Goal: Transaction & Acquisition: Purchase product/service

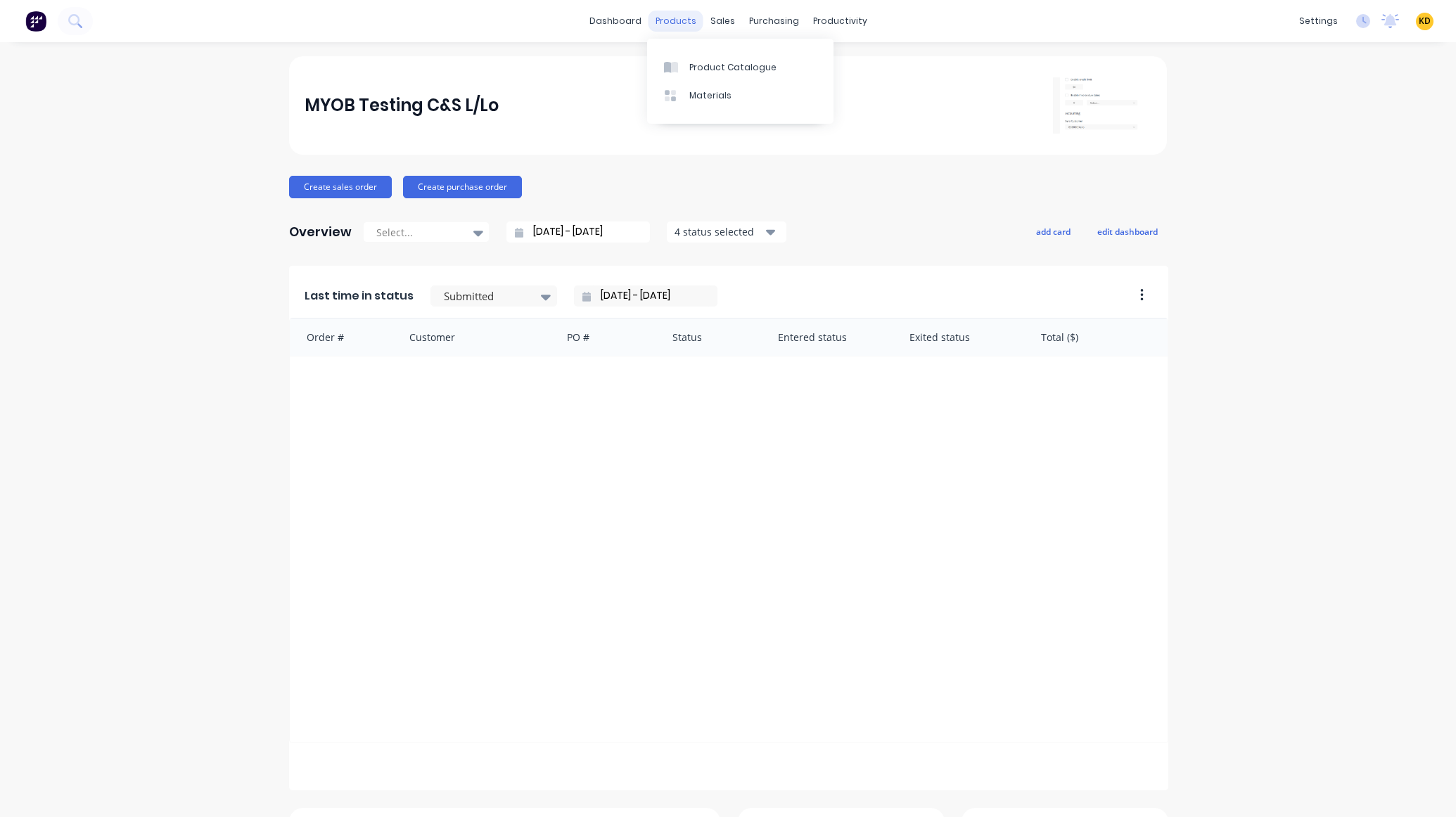
click at [659, 26] on div "products" at bounding box center [676, 21] width 55 height 21
click at [692, 61] on div "Product Catalogue" at bounding box center [733, 67] width 87 height 13
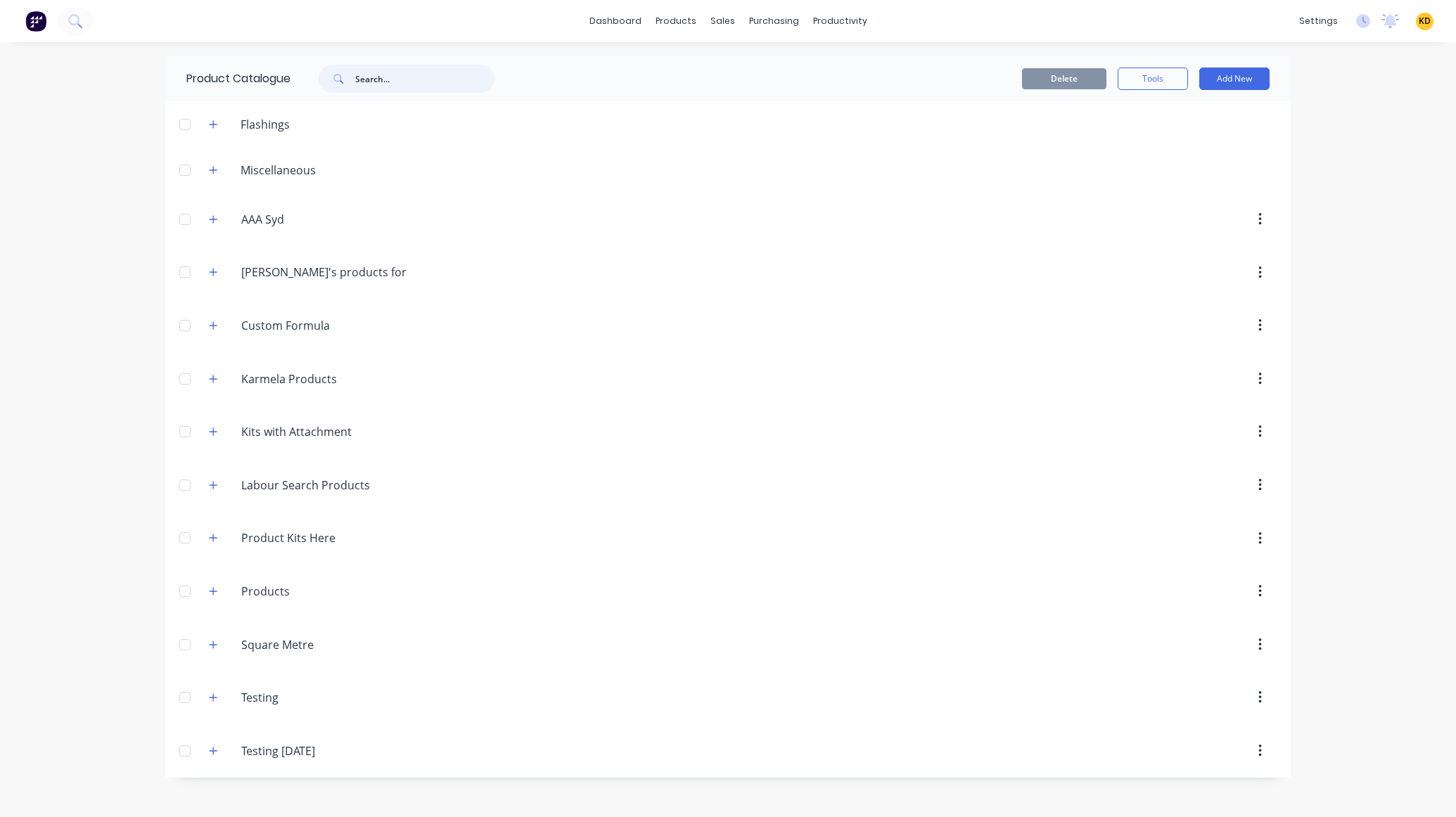
click at [362, 71] on input "text" at bounding box center [425, 79] width 139 height 28
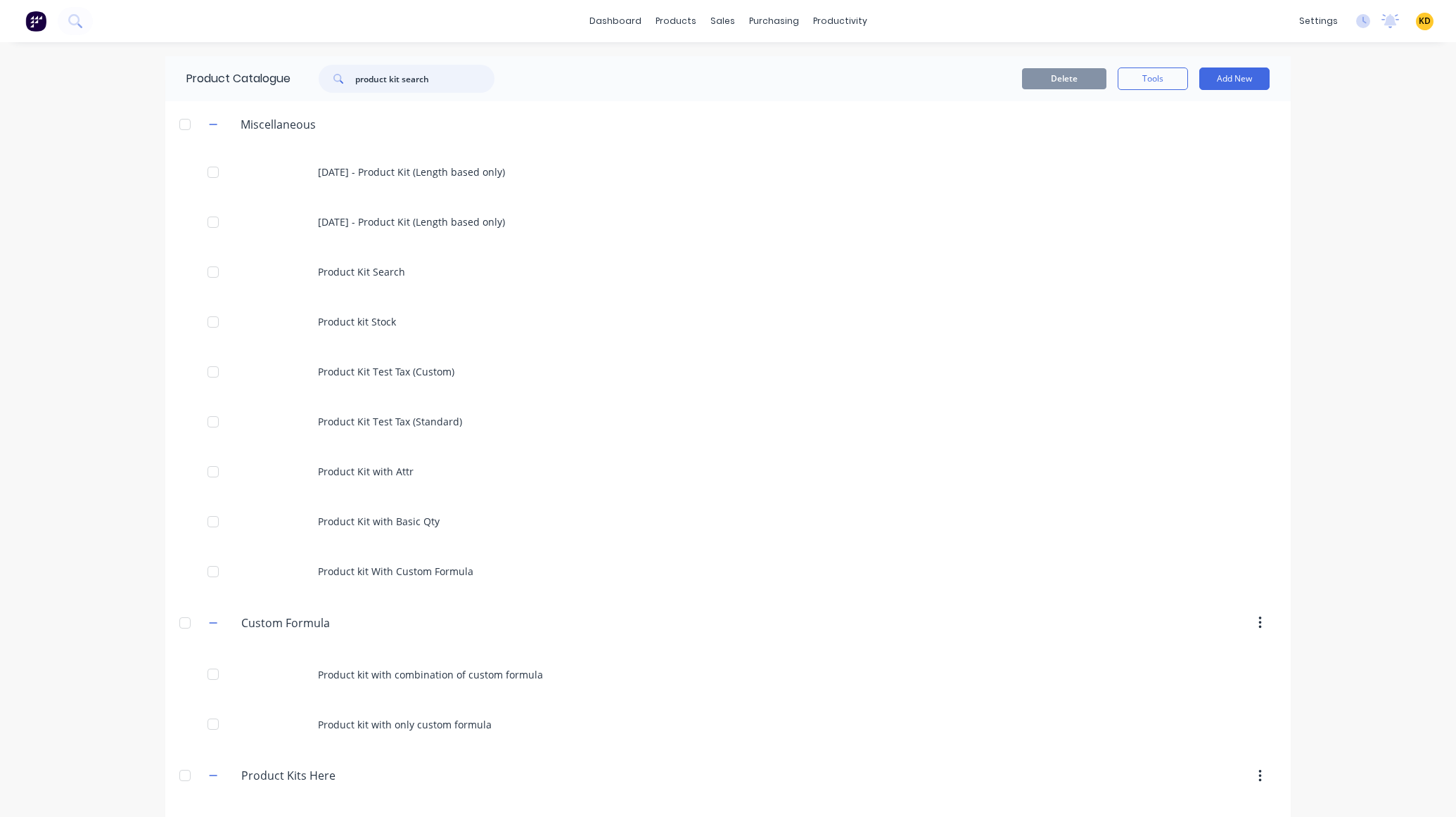
type input "product kit search"
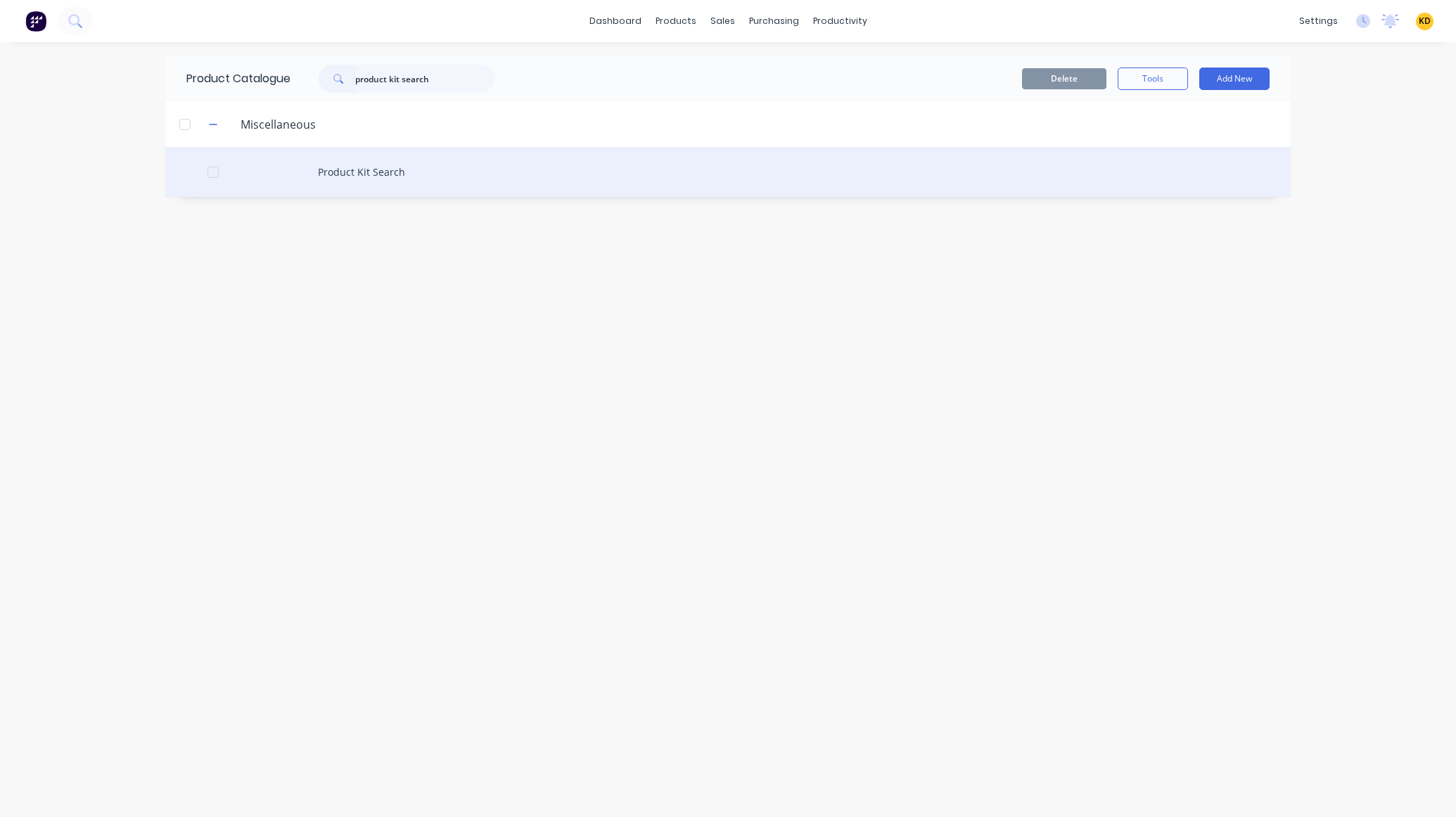
click at [428, 172] on div "Product Kit Search" at bounding box center [728, 172] width 1125 height 50
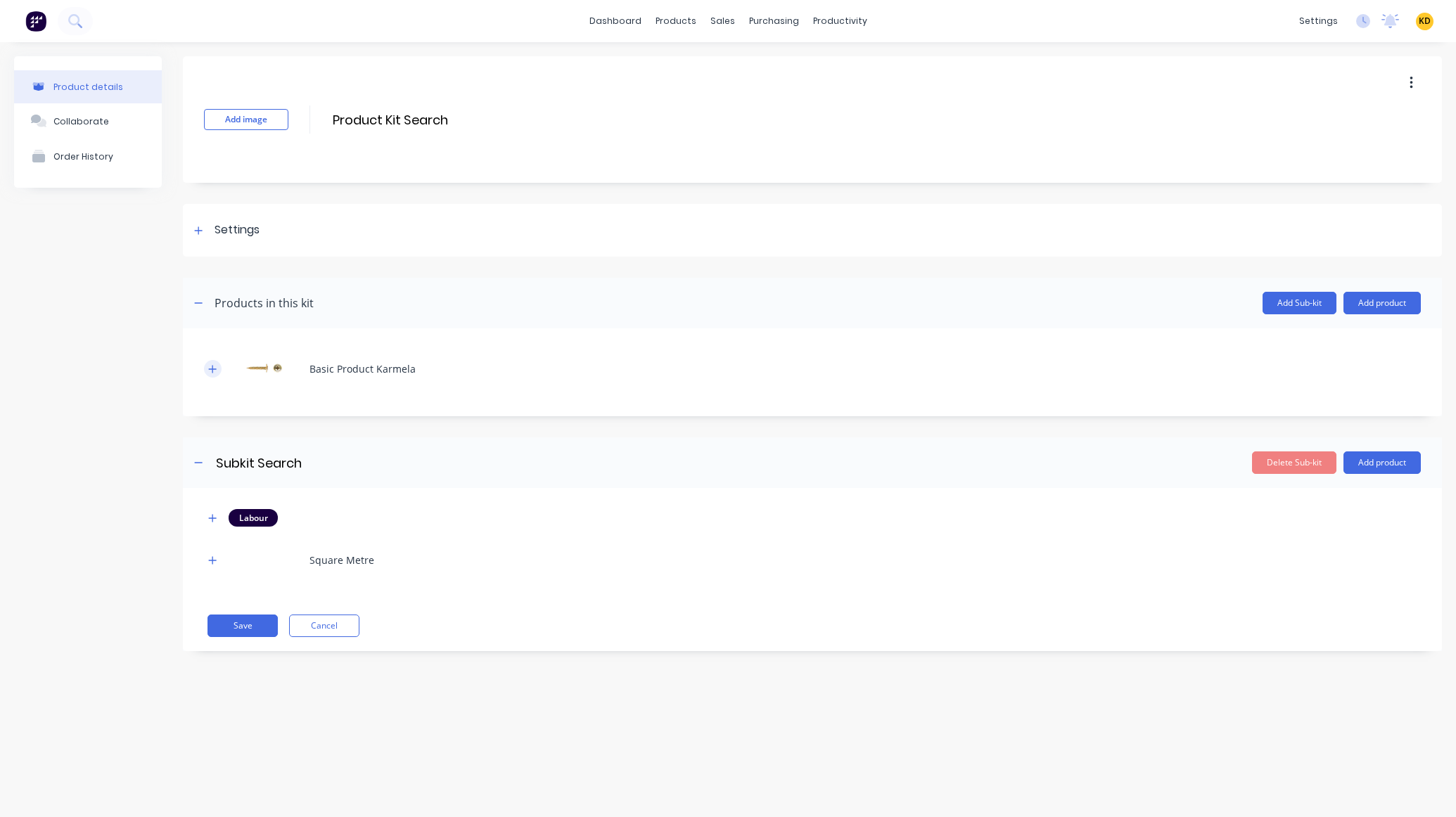
click at [217, 373] on button "button" at bounding box center [212, 368] width 18 height 18
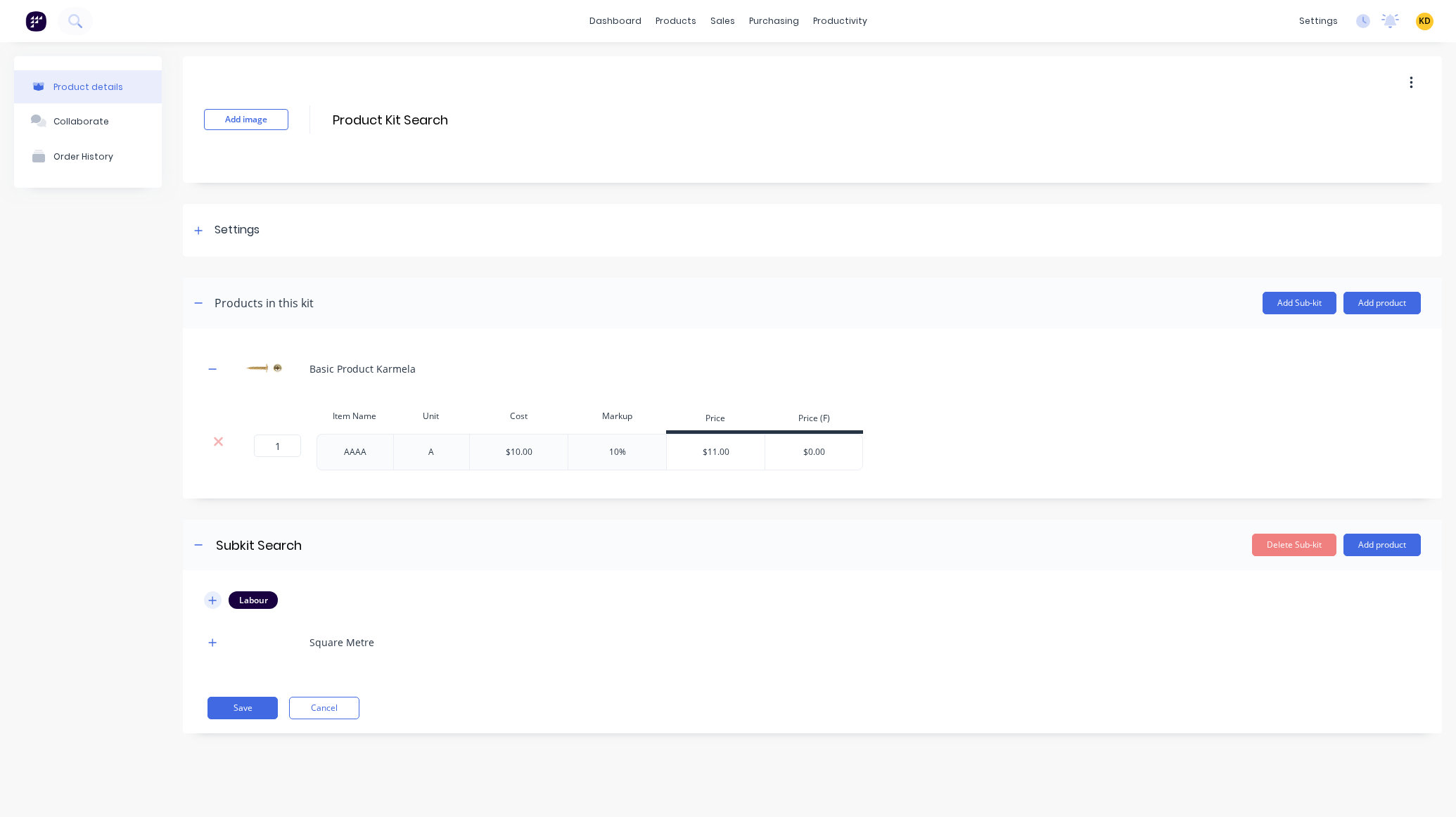
click at [215, 603] on icon "button" at bounding box center [212, 600] width 8 height 10
click at [85, 553] on div "Product details Collaborate Order History" at bounding box center [88, 439] width 148 height 767
click at [1348, 66] on div "Add image Product Kit Search Product Kit Search Enter kit name" at bounding box center [812, 120] width 1259 height 127
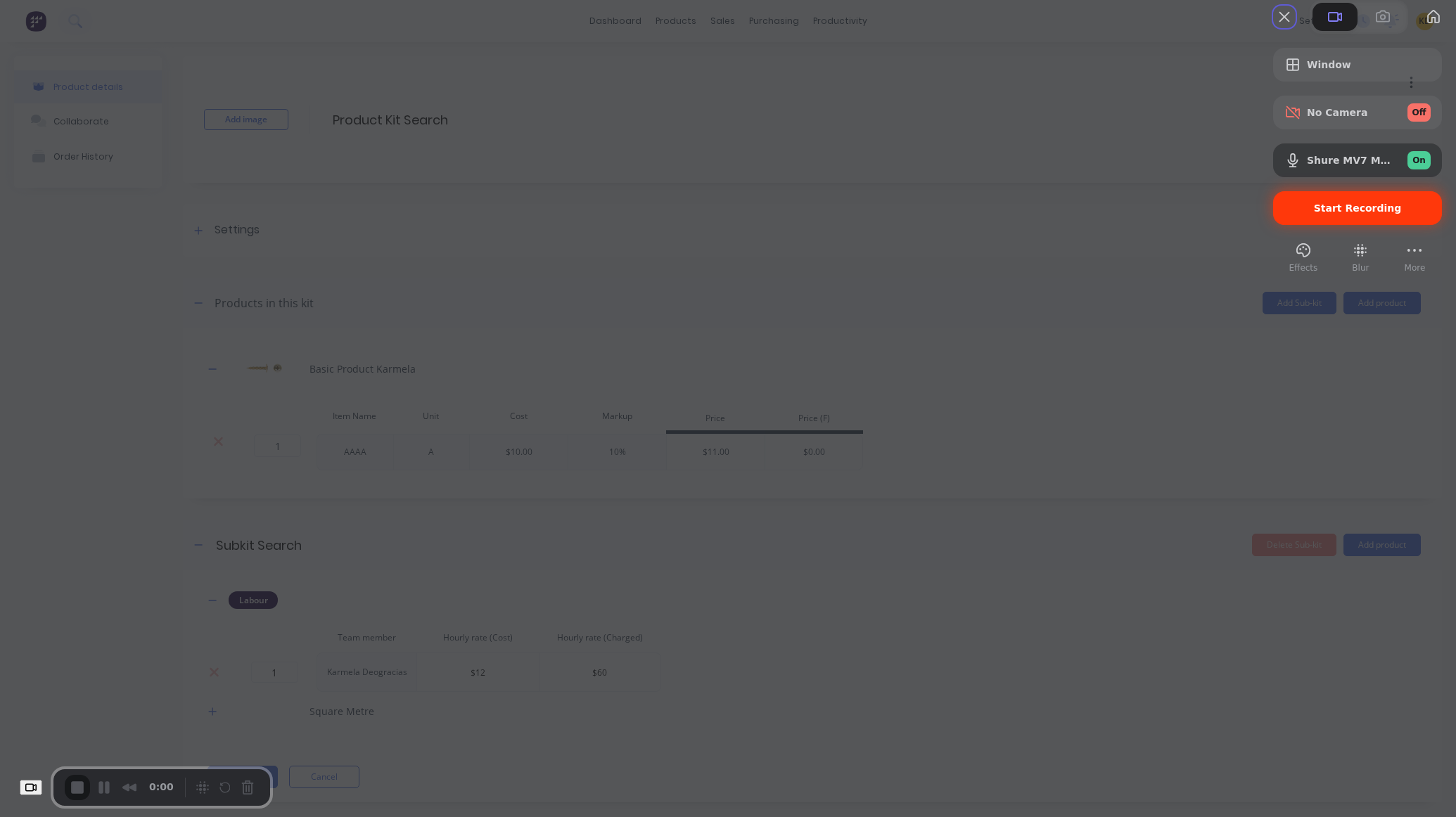
click at [1320, 214] on span "Start Recording" at bounding box center [1358, 208] width 88 height 11
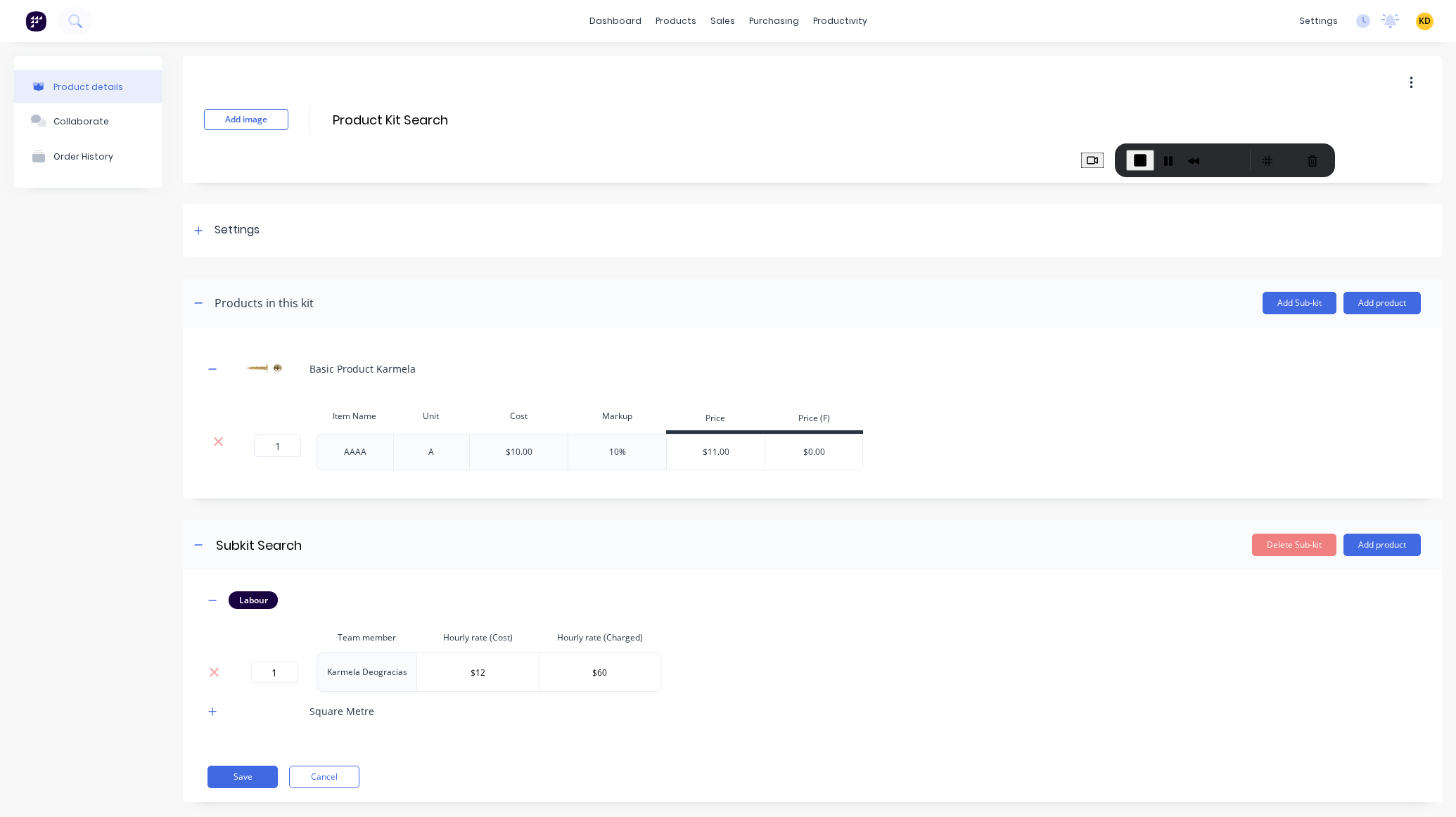
drag, startPoint x: 185, startPoint y: 799, endPoint x: 1246, endPoint y: 170, distance: 1233.4
click at [1244, 170] on div "0:02" at bounding box center [1226, 160] width 37 height 22
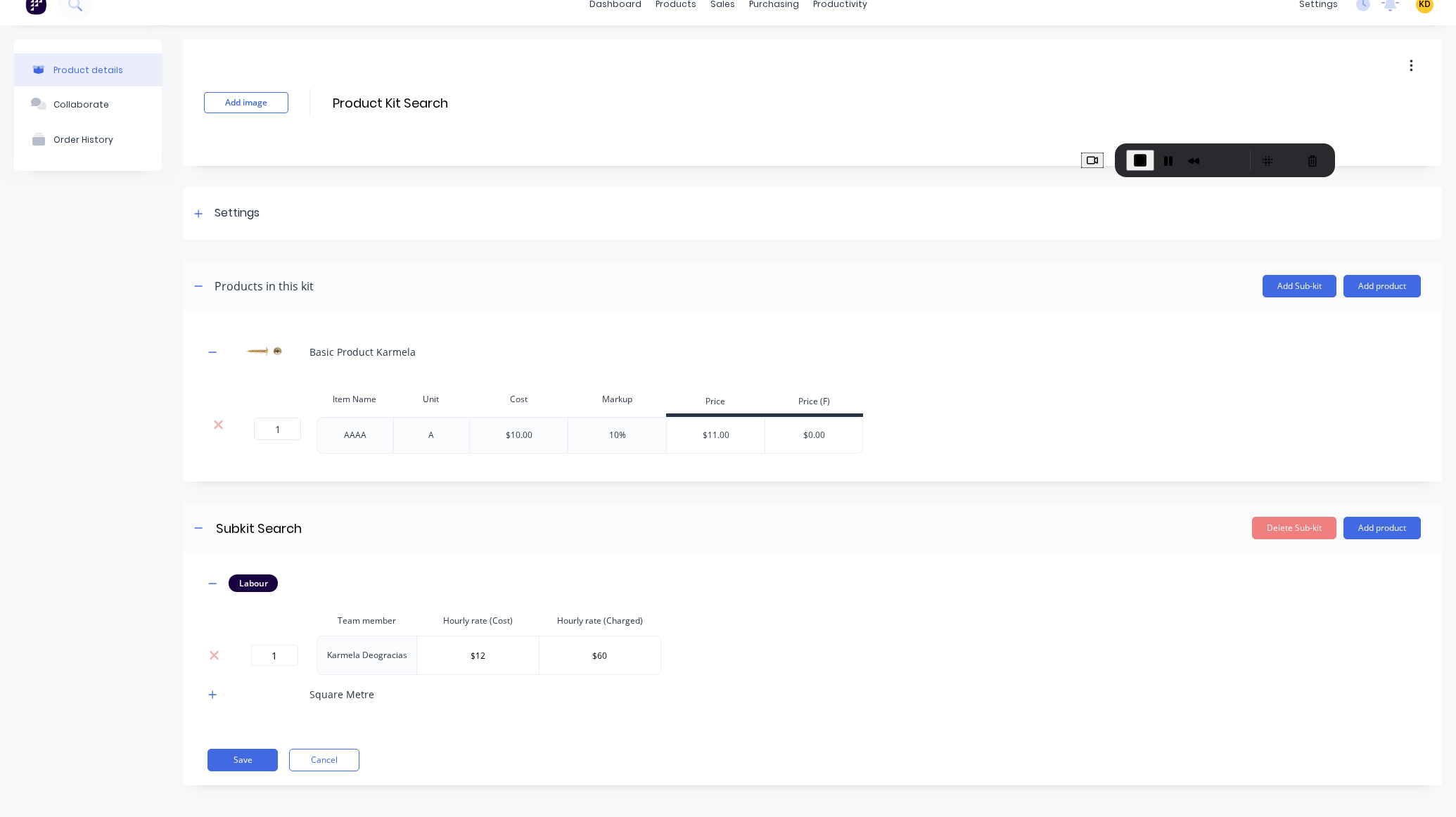
scroll to position [20, 0]
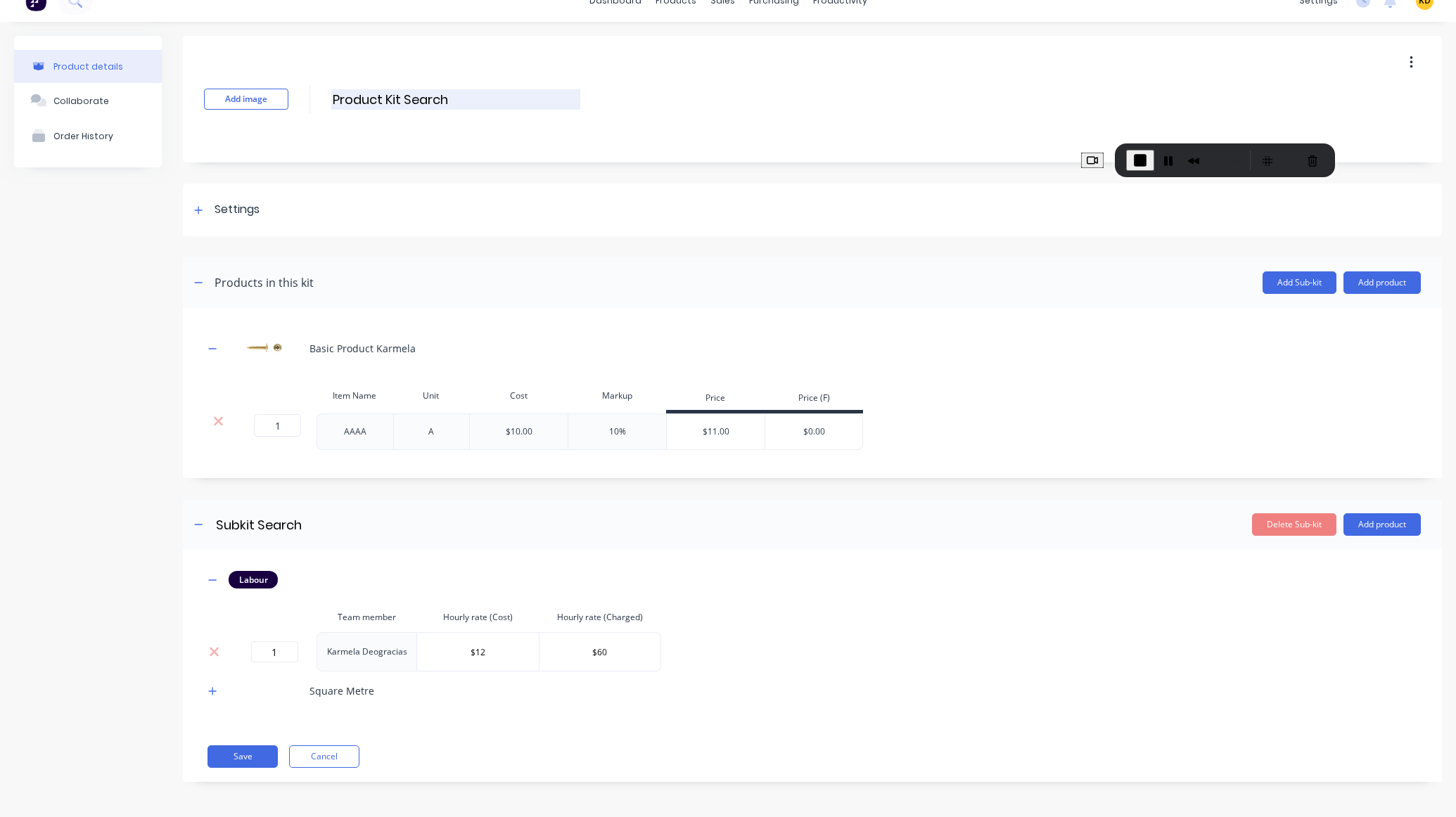
drag, startPoint x: 345, startPoint y: 101, endPoint x: 499, endPoint y: 96, distance: 154.1
click at [499, 96] on input "Product Kit Search" at bounding box center [456, 99] width 249 height 20
click at [47, 410] on div "Product details Collaborate Order History" at bounding box center [88, 419] width 148 height 767
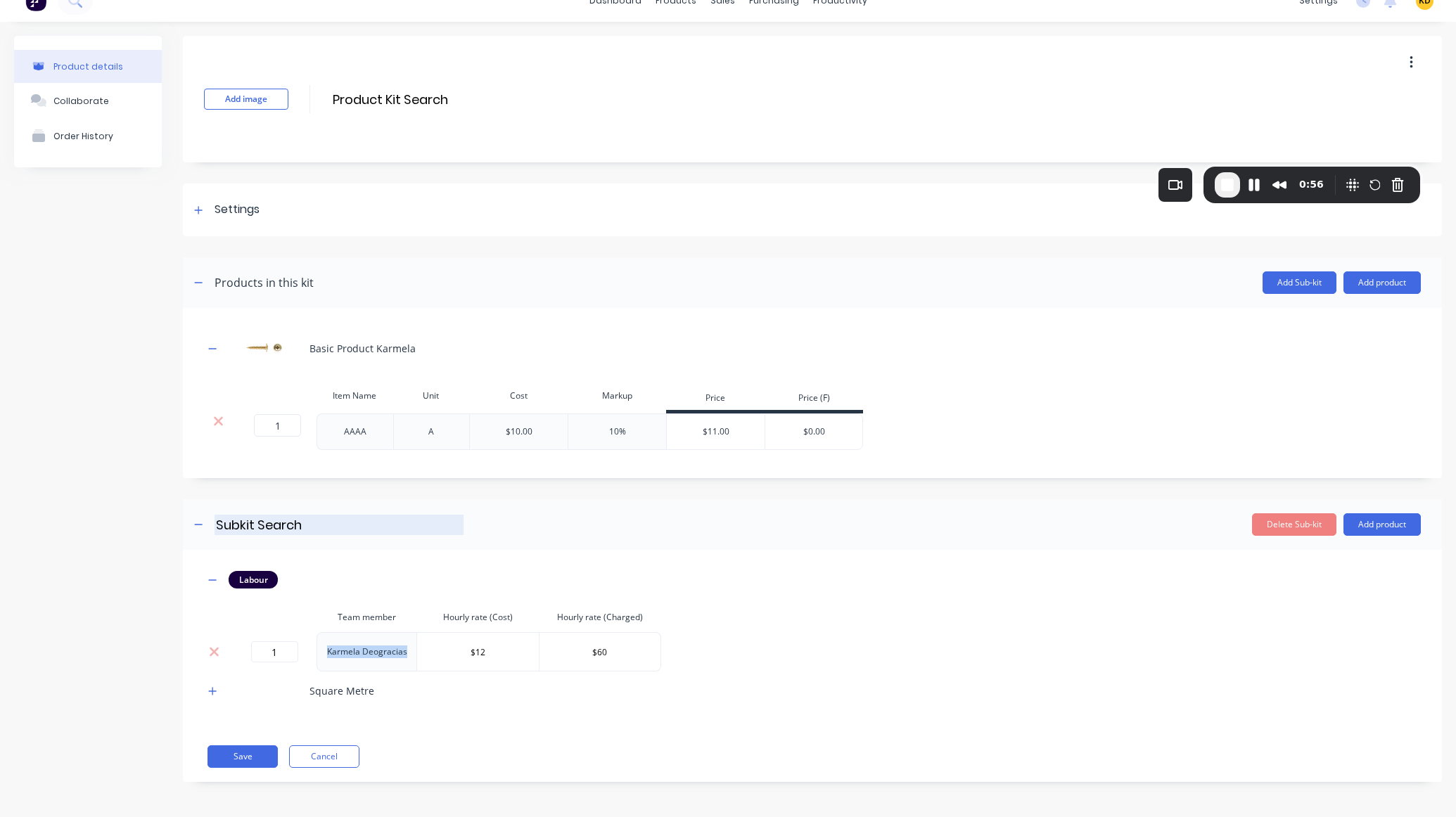
drag, startPoint x: 324, startPoint y: 646, endPoint x: 380, endPoint y: 534, distance: 125.2
click at [408, 649] on td "Karmela Deogracias" at bounding box center [366, 652] width 101 height 39
copy td "Karmela Deogracias"
click at [1365, 280] on button "Add product" at bounding box center [1382, 283] width 77 height 22
click at [1369, 344] on div "Labour" at bounding box center [1354, 347] width 108 height 20
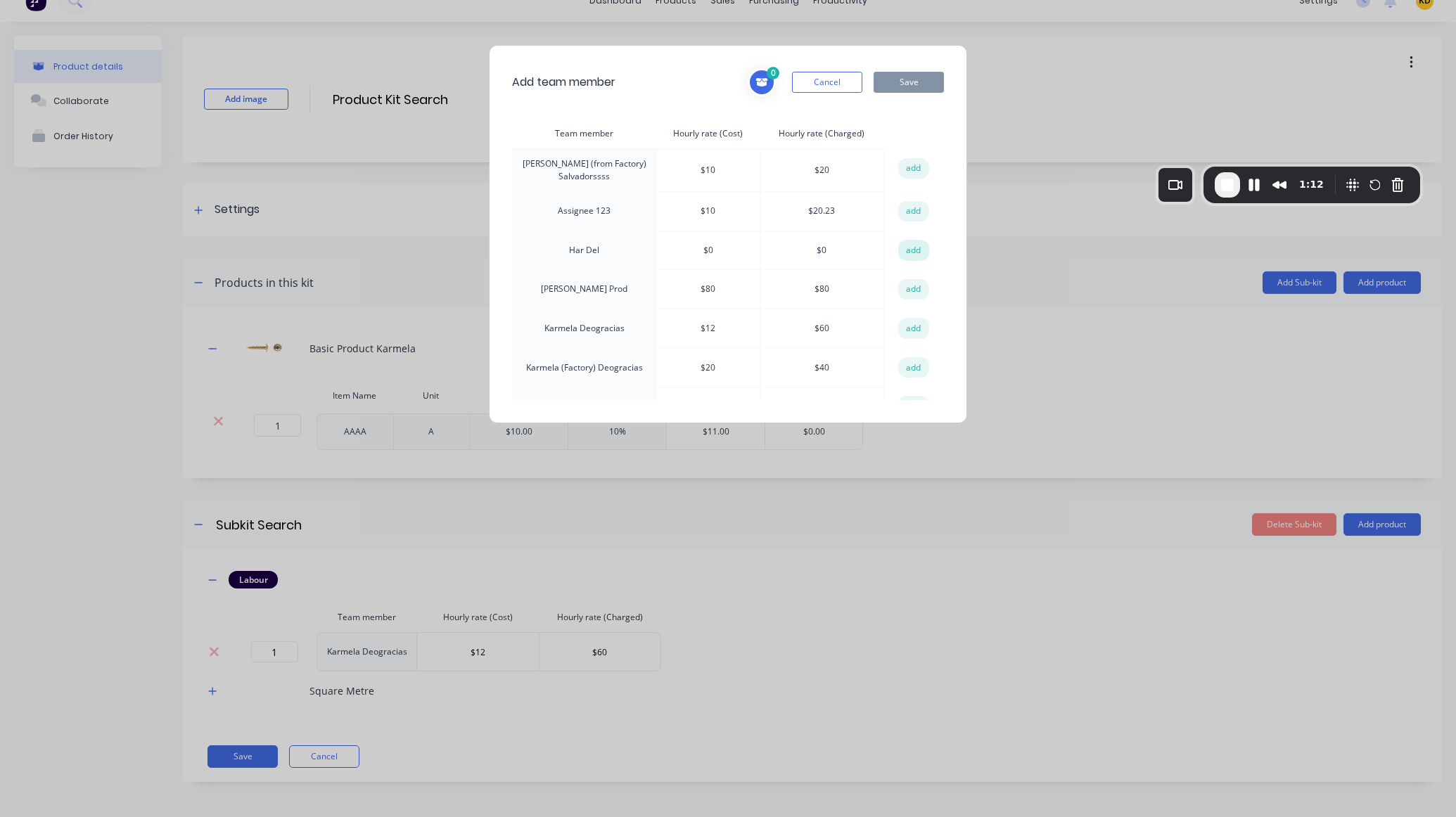
click at [912, 247] on button "add" at bounding box center [914, 250] width 31 height 21
click at [907, 73] on button "Save" at bounding box center [909, 82] width 70 height 21
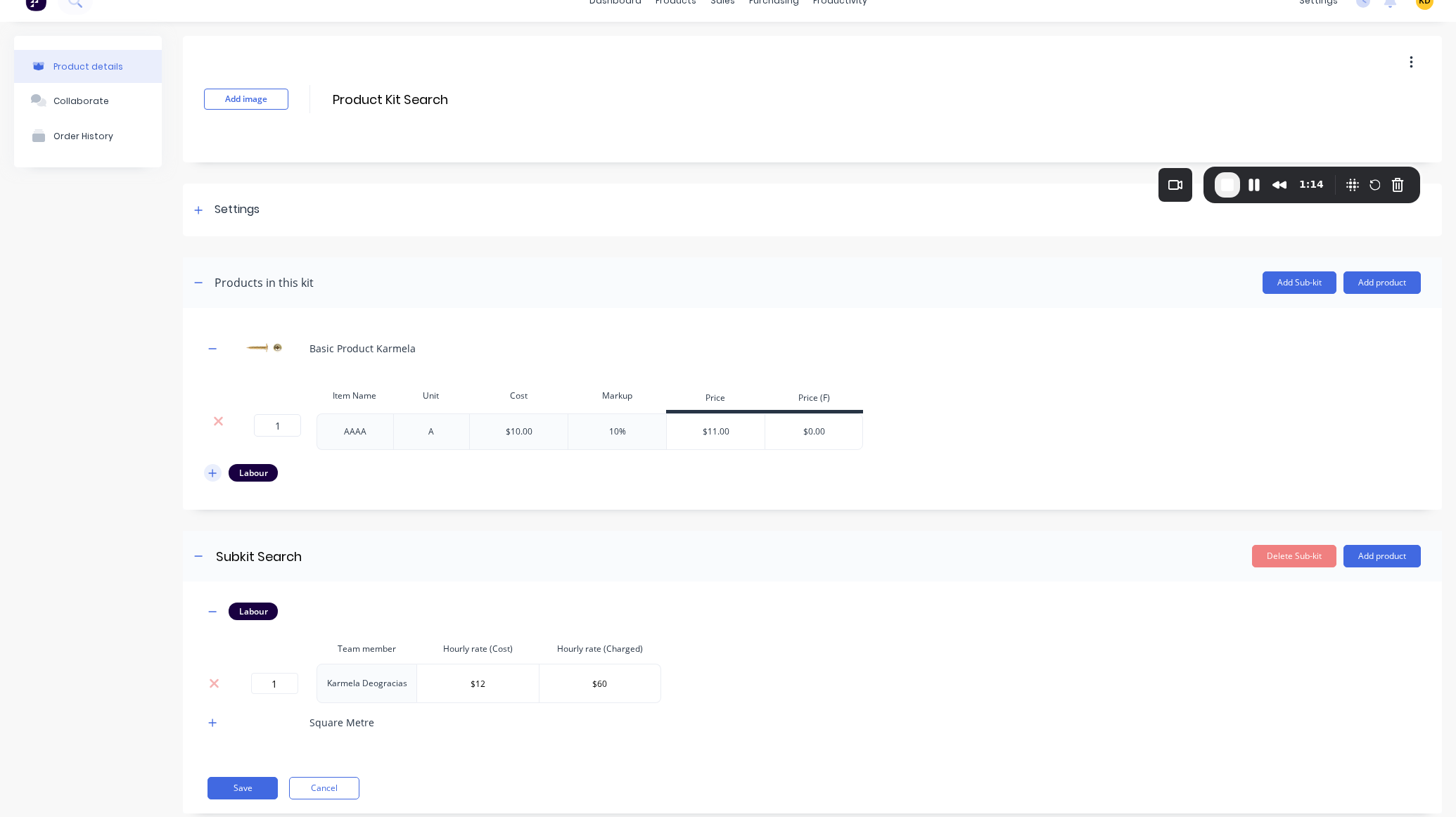
click at [210, 470] on icon "button" at bounding box center [212, 473] width 8 height 10
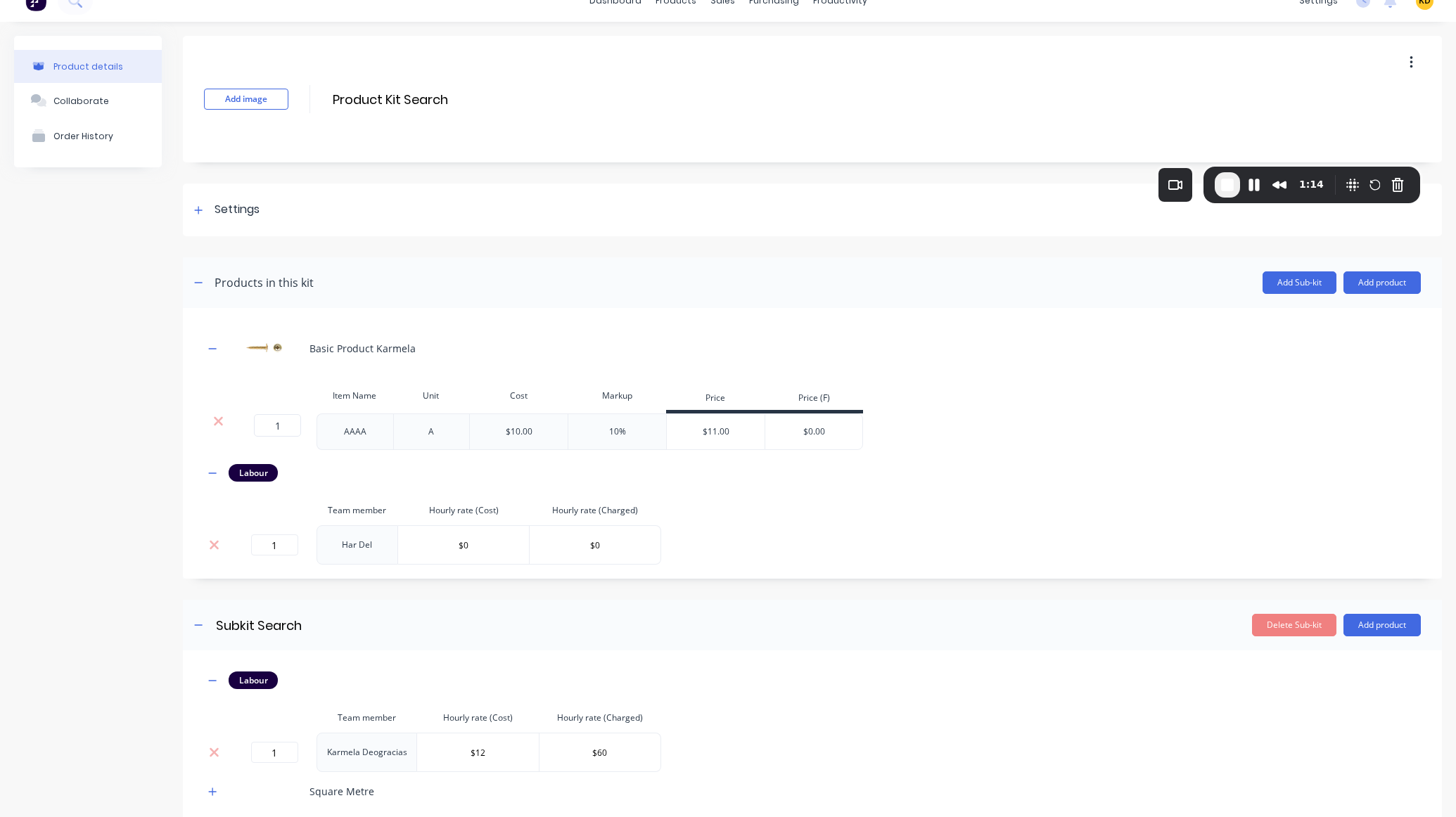
click at [87, 448] on div "Product details Collaborate Order History" at bounding box center [88, 470] width 148 height 868
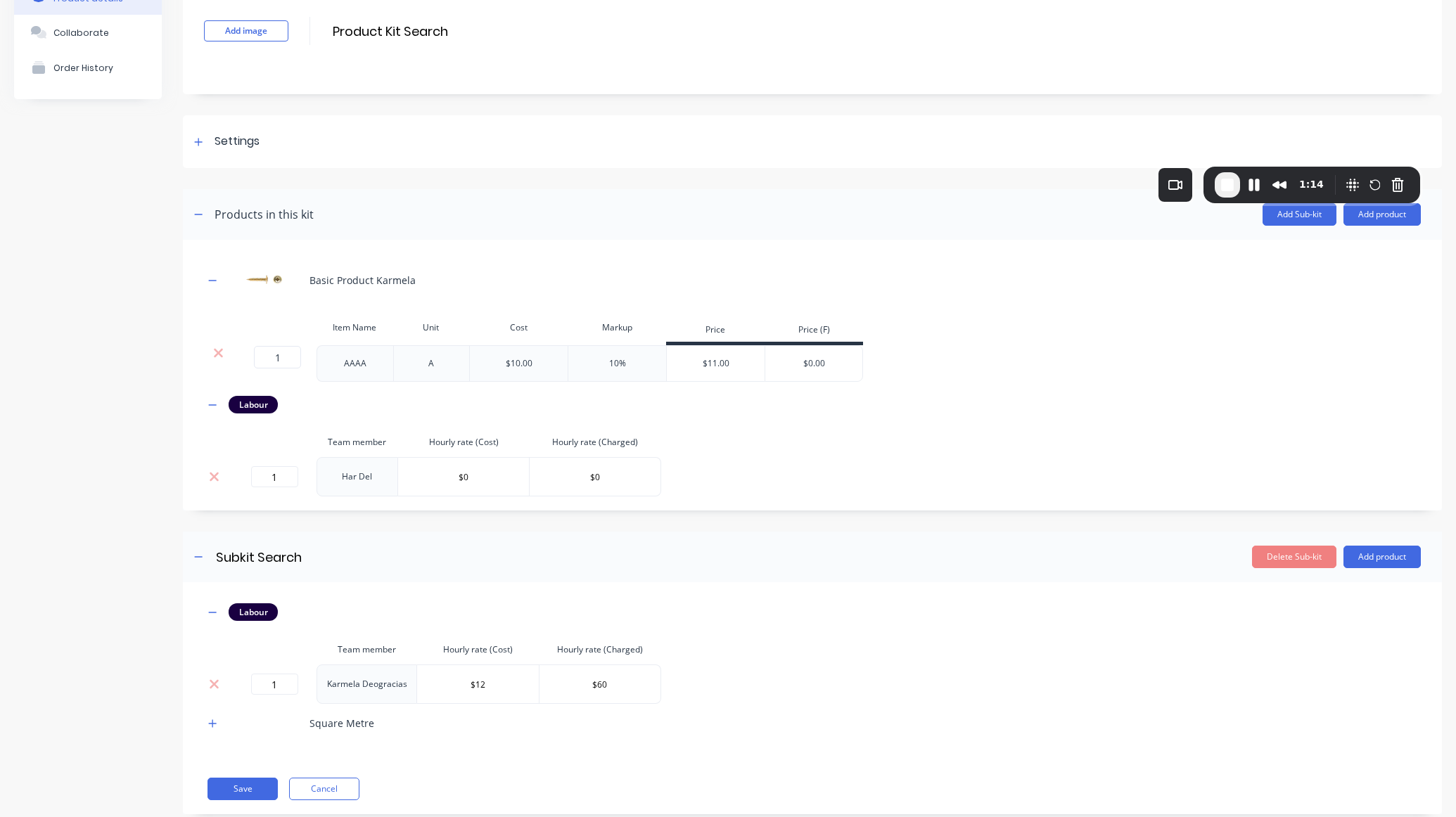
scroll to position [121, 0]
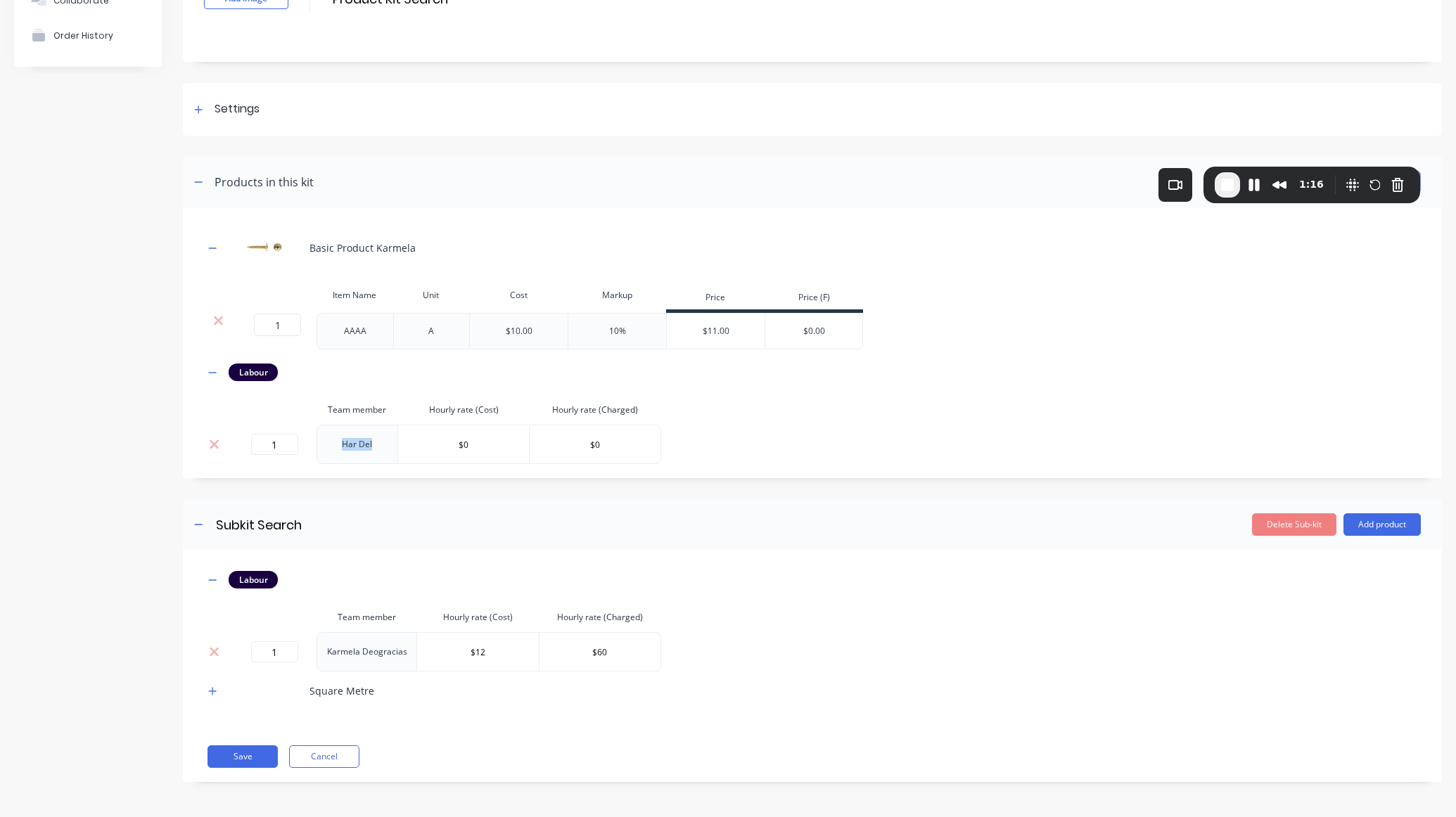
drag, startPoint x: 340, startPoint y: 436, endPoint x: 378, endPoint y: 439, distance: 38.1
click at [378, 439] on td "Har Del" at bounding box center [357, 444] width 82 height 39
copy td "Har Del"
click at [249, 761] on button "Save" at bounding box center [243, 757] width 70 height 22
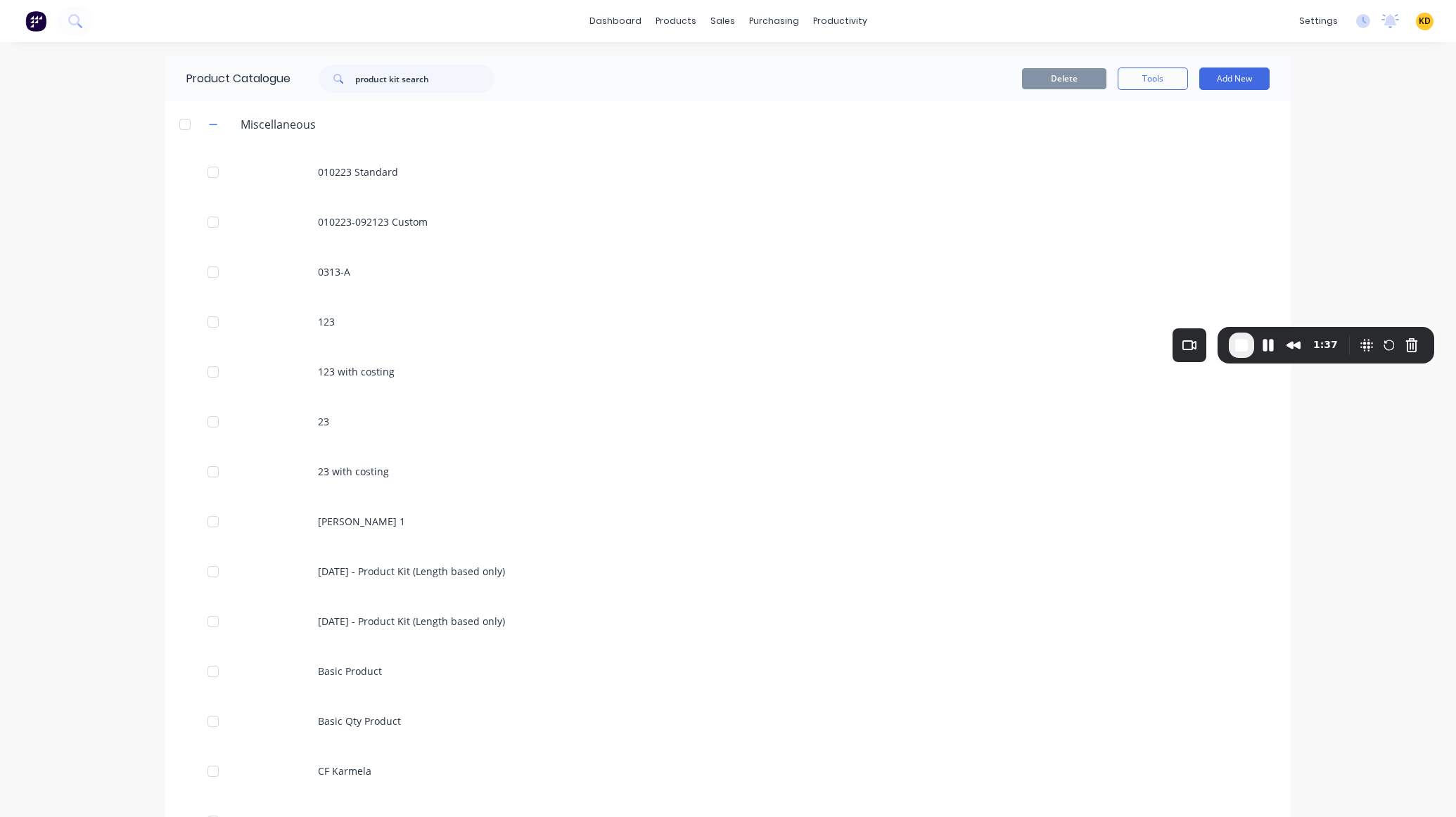
drag, startPoint x: 1303, startPoint y: 199, endPoint x: 1326, endPoint y: 489, distance: 290.9
click at [1326, 364] on div "1:37" at bounding box center [1326, 345] width 217 height 37
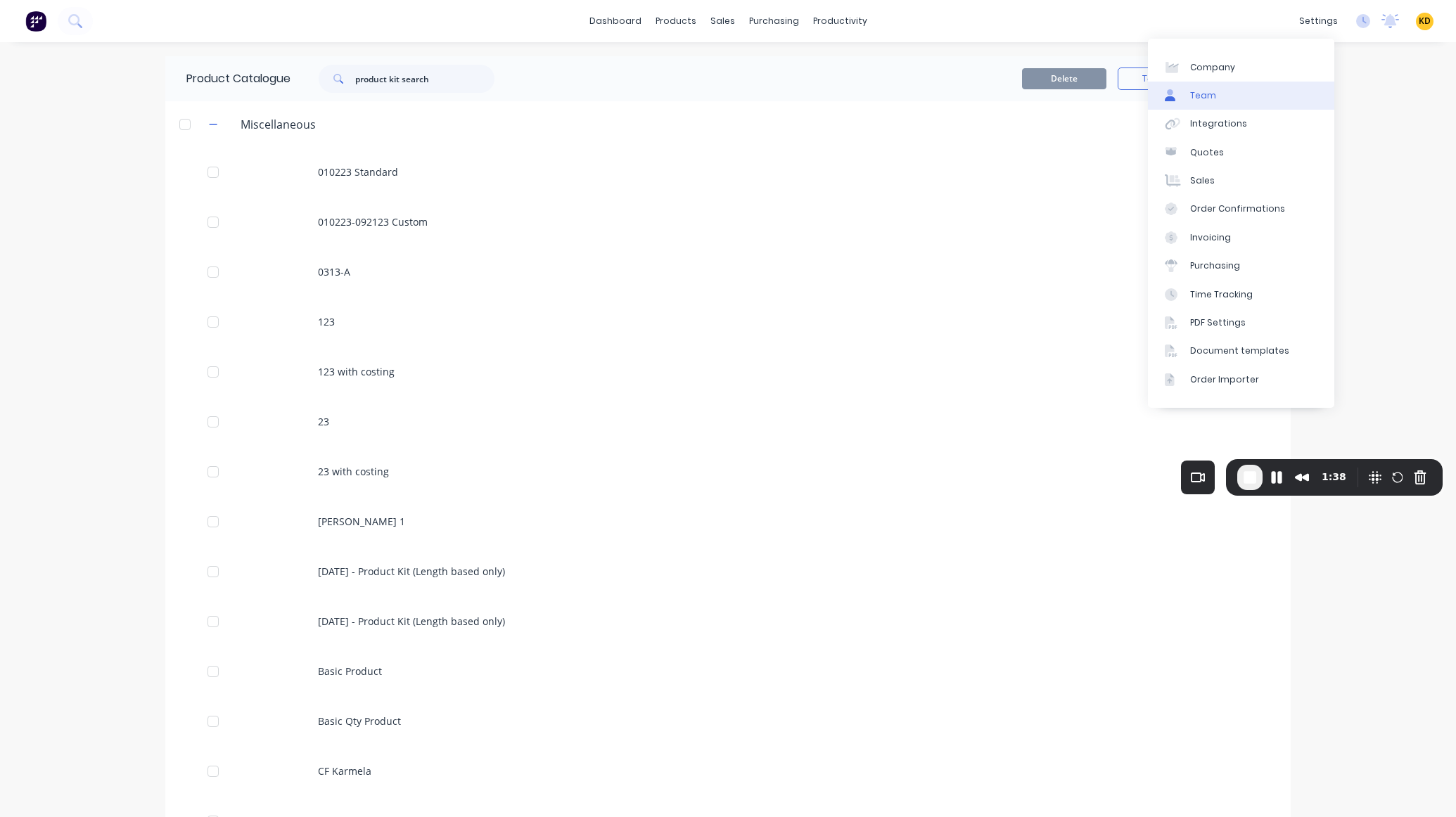
click at [1282, 103] on link "Team" at bounding box center [1241, 96] width 186 height 28
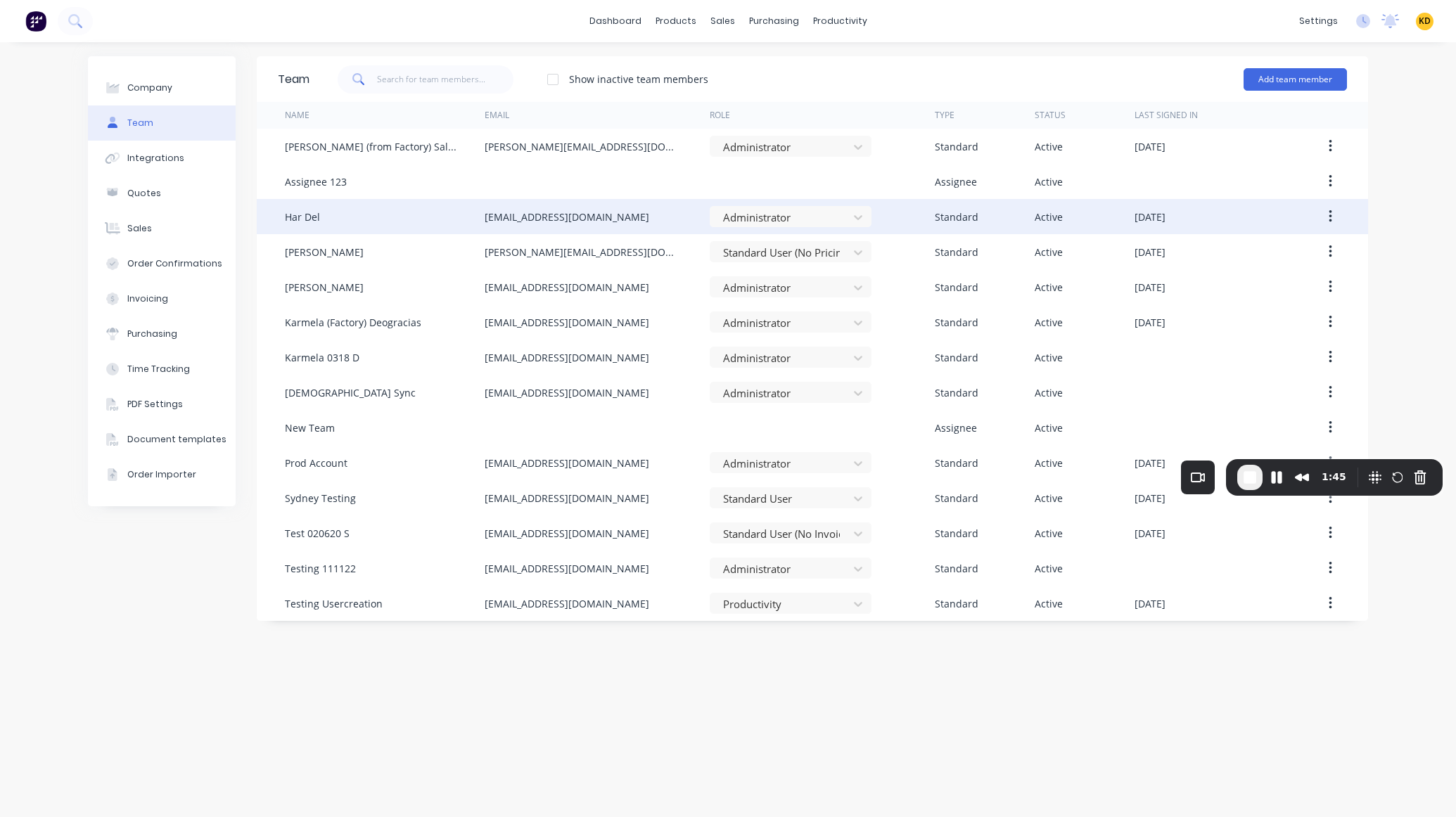
click at [1327, 211] on button "button" at bounding box center [1330, 217] width 33 height 25
click at [1277, 278] on div "Disable" at bounding box center [1280, 281] width 108 height 20
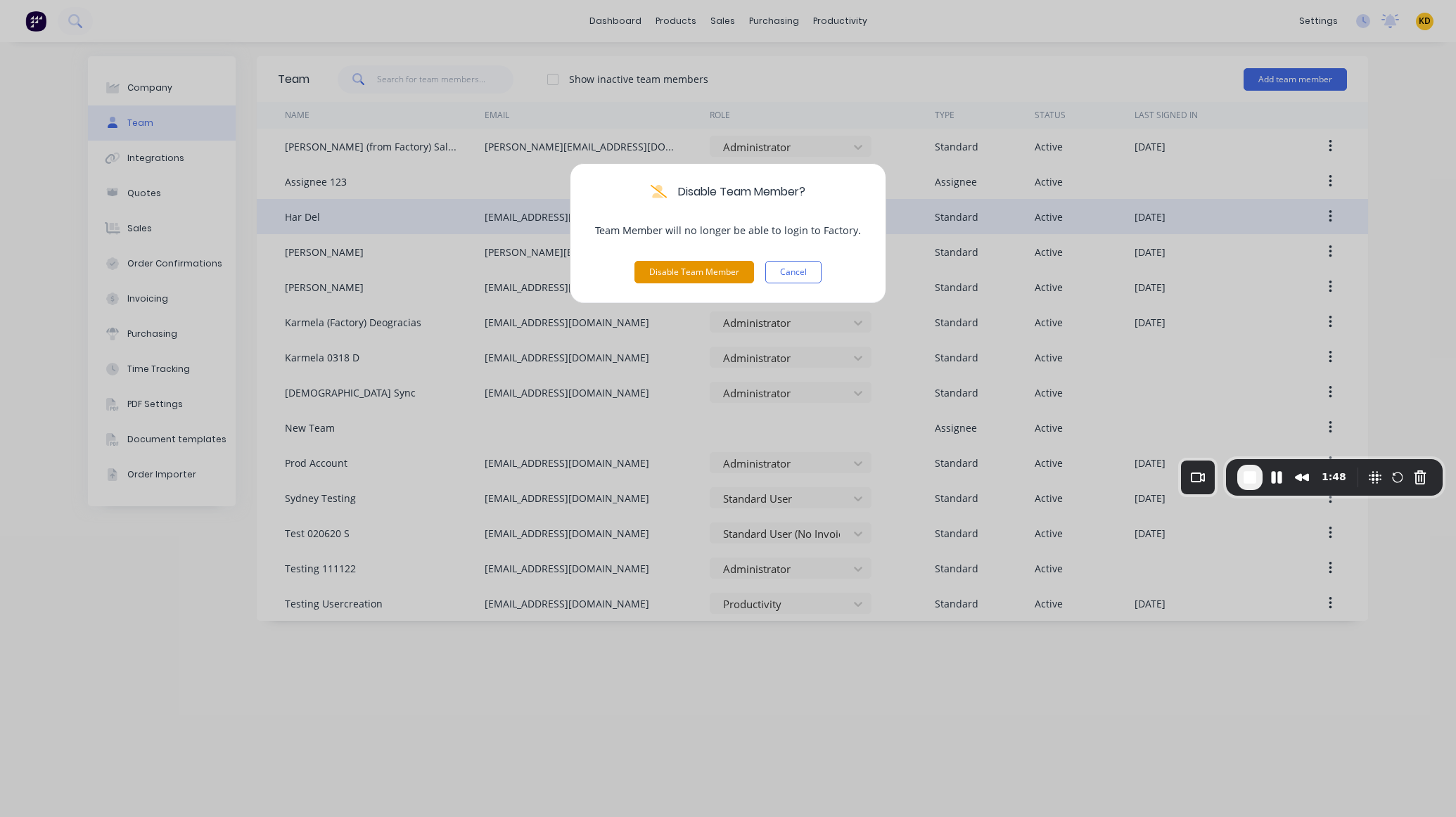
click at [711, 275] on button "Disable Team Member" at bounding box center [694, 272] width 120 height 22
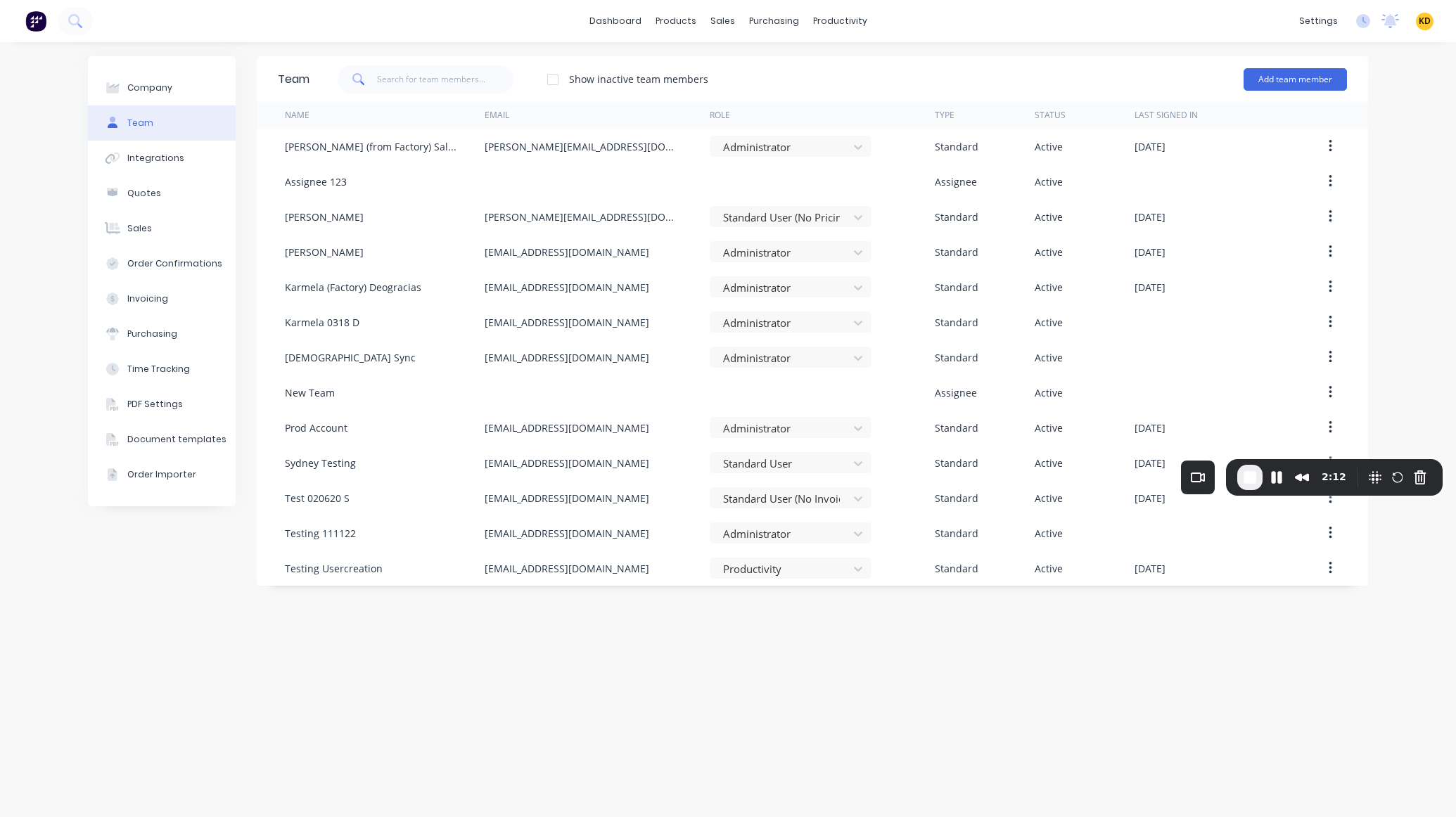
click at [551, 81] on div at bounding box center [553, 79] width 28 height 28
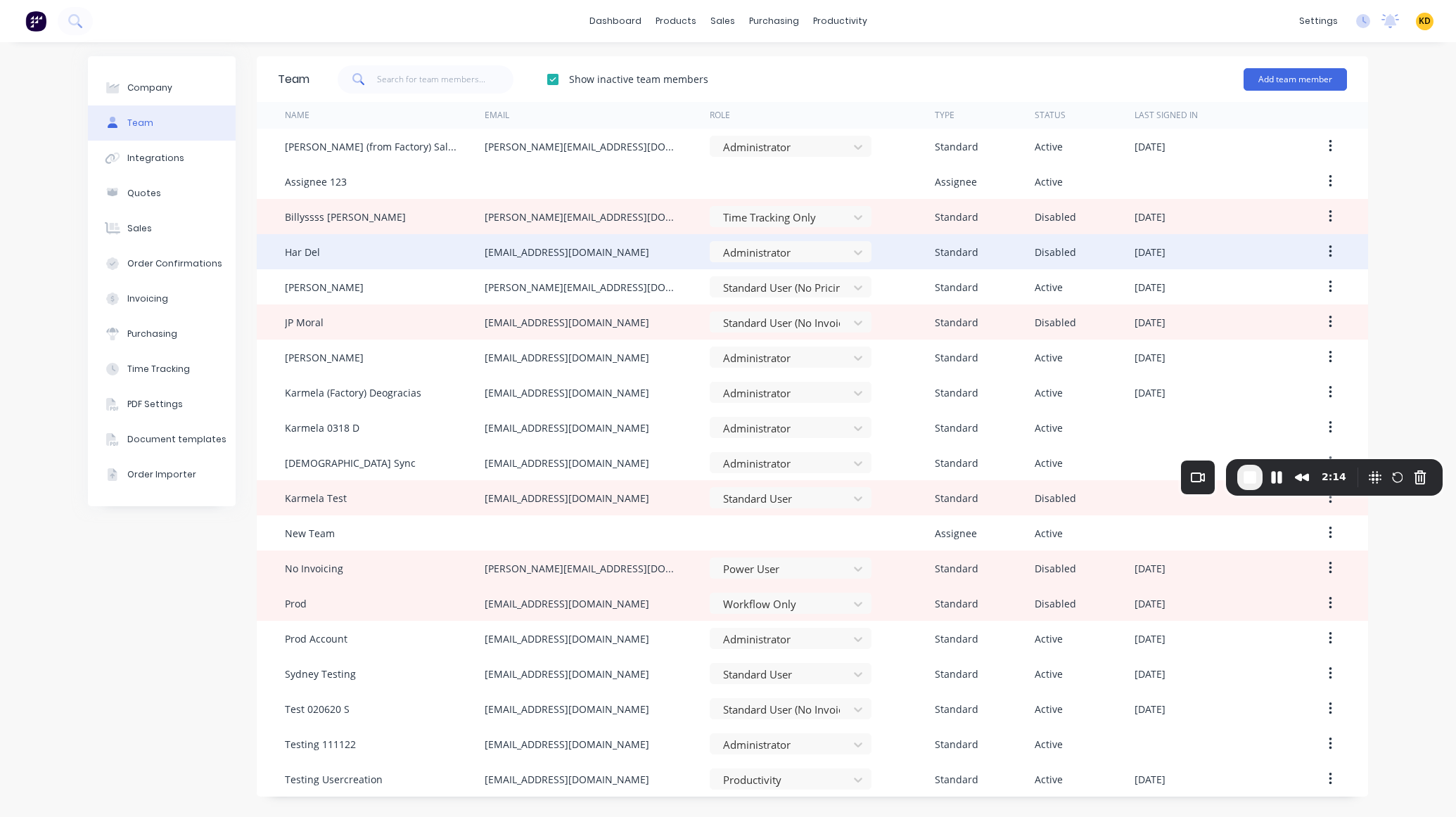
click at [1327, 252] on button "button" at bounding box center [1330, 252] width 33 height 25
click at [1277, 287] on div "Reenable" at bounding box center [1280, 288] width 108 height 20
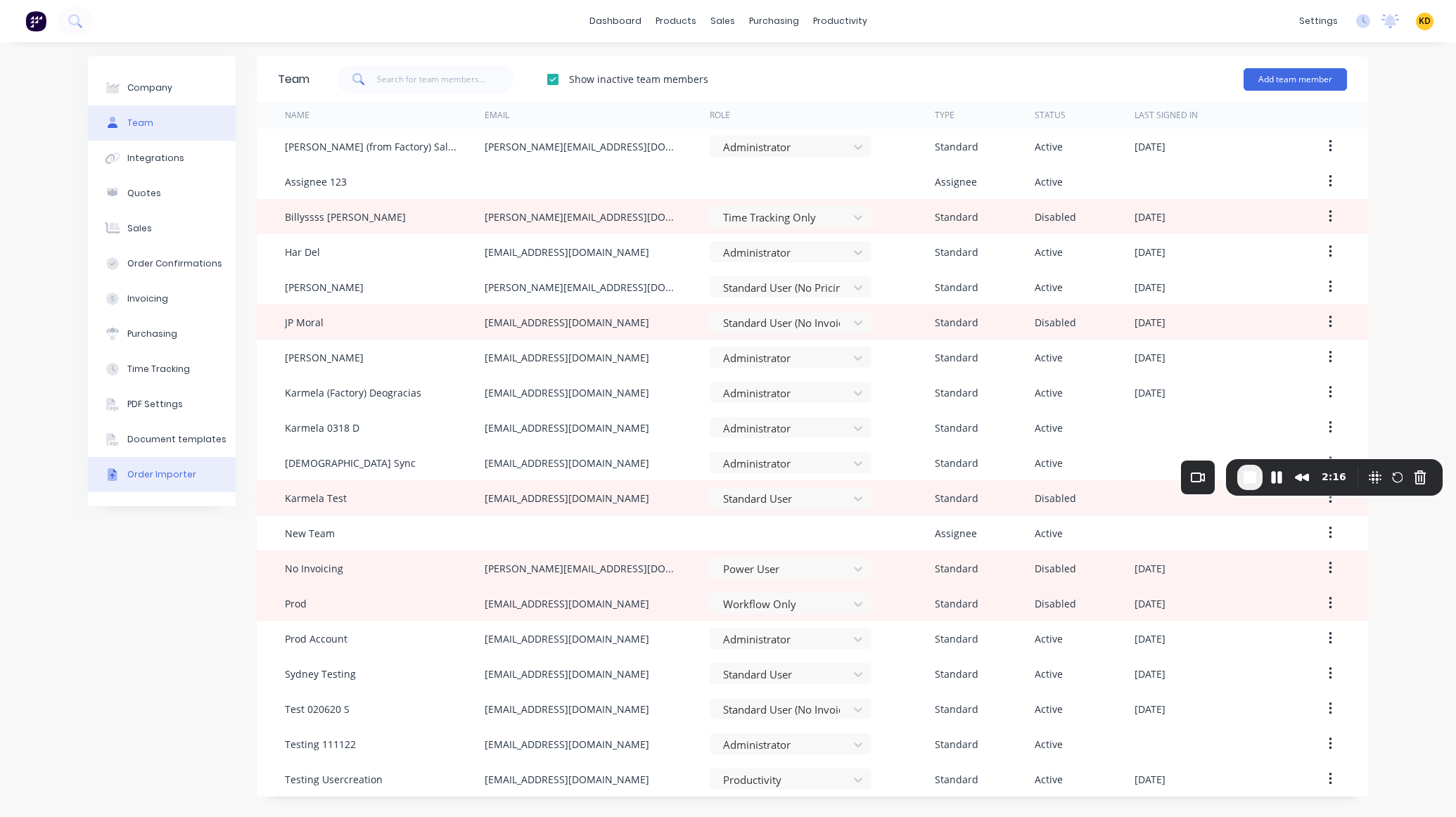
click at [170, 613] on div "Company Team Integrations Quotes Sales Order Confirmations Invoicing Purchasing…" at bounding box center [162, 430] width 148 height 747
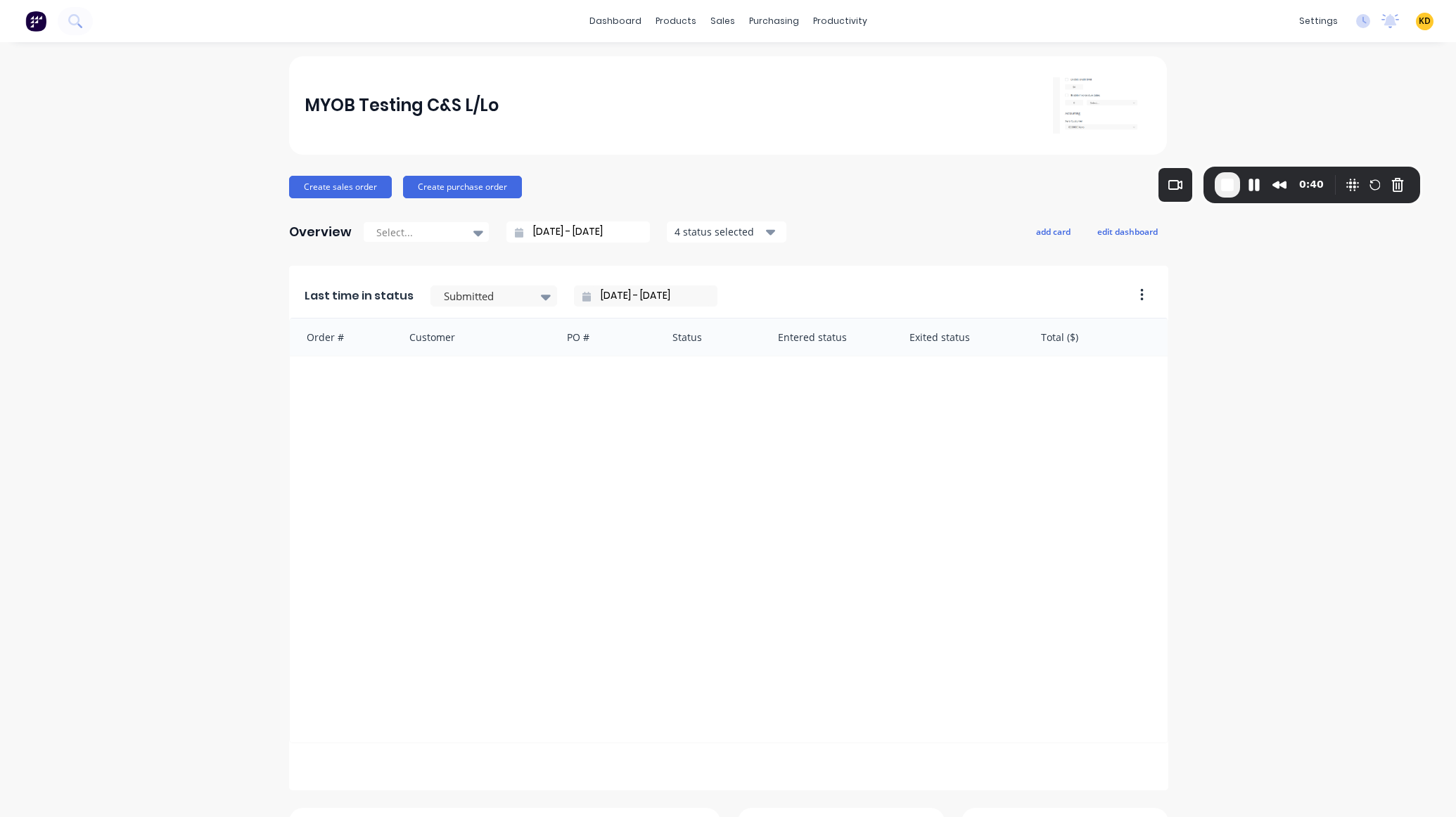
click at [1255, 85] on div "MYOB Testing C&S L/Lo Create sales order Create purchase order Overview Select.…" at bounding box center [728, 604] width 1456 height 1095
click at [756, 96] on div "Customers" at bounding box center [766, 96] width 51 height 13
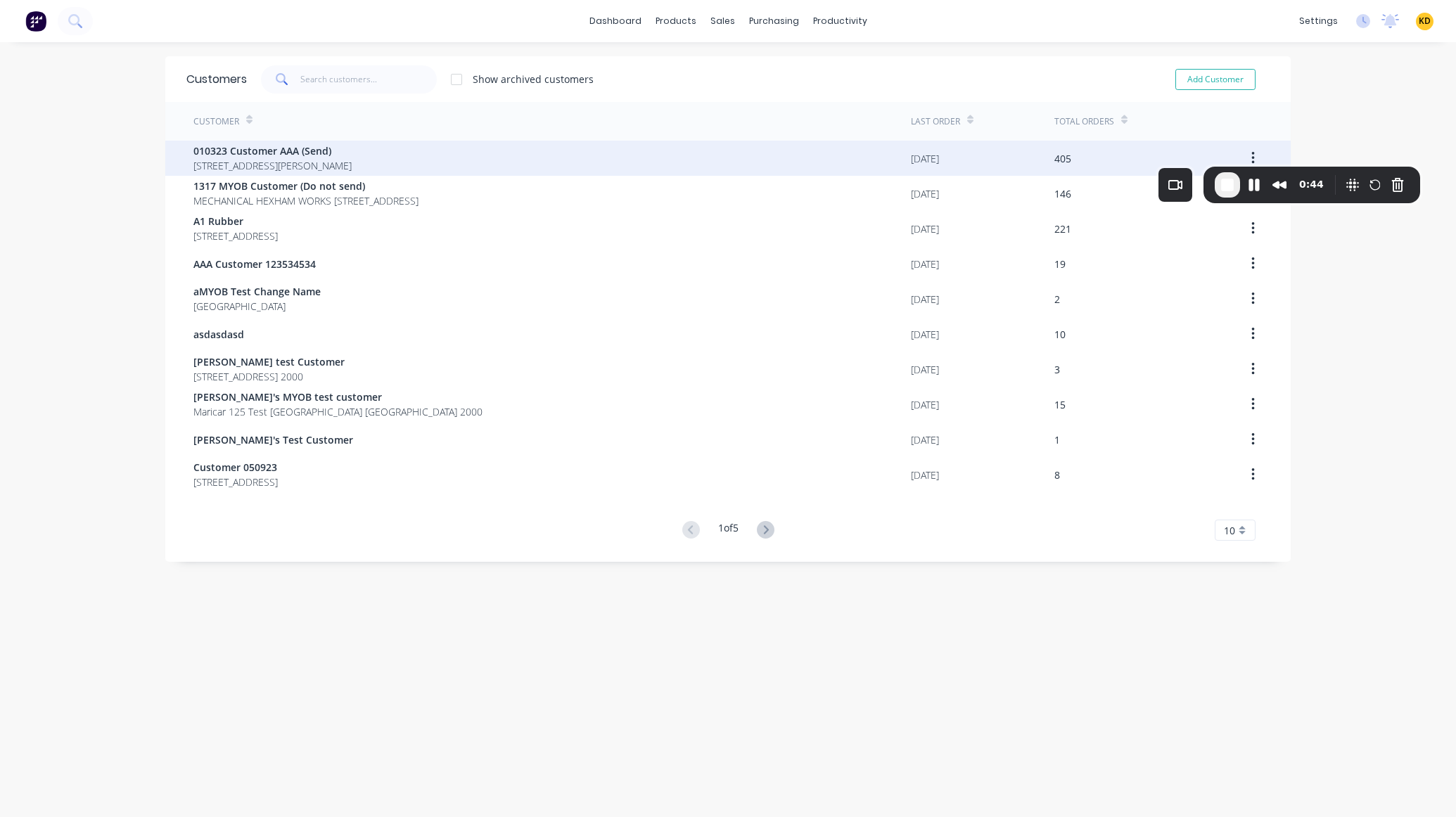
click at [768, 162] on div "010323 Customer AAA (Send) 40 Shirley St Clagirabaqqq Queensland Australia 4210" at bounding box center [552, 158] width 717 height 35
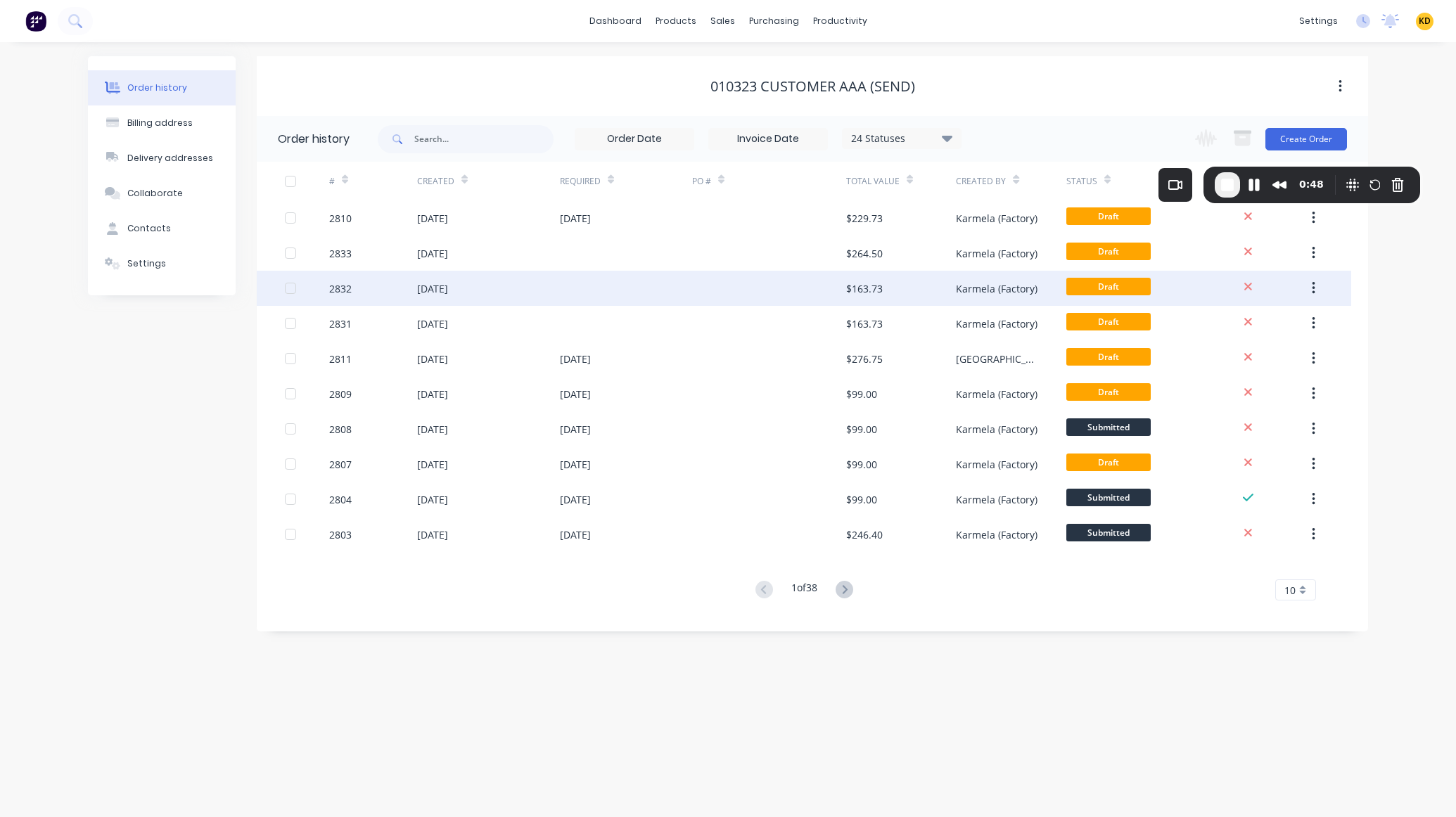
click at [912, 276] on div "$163.73" at bounding box center [901, 288] width 110 height 35
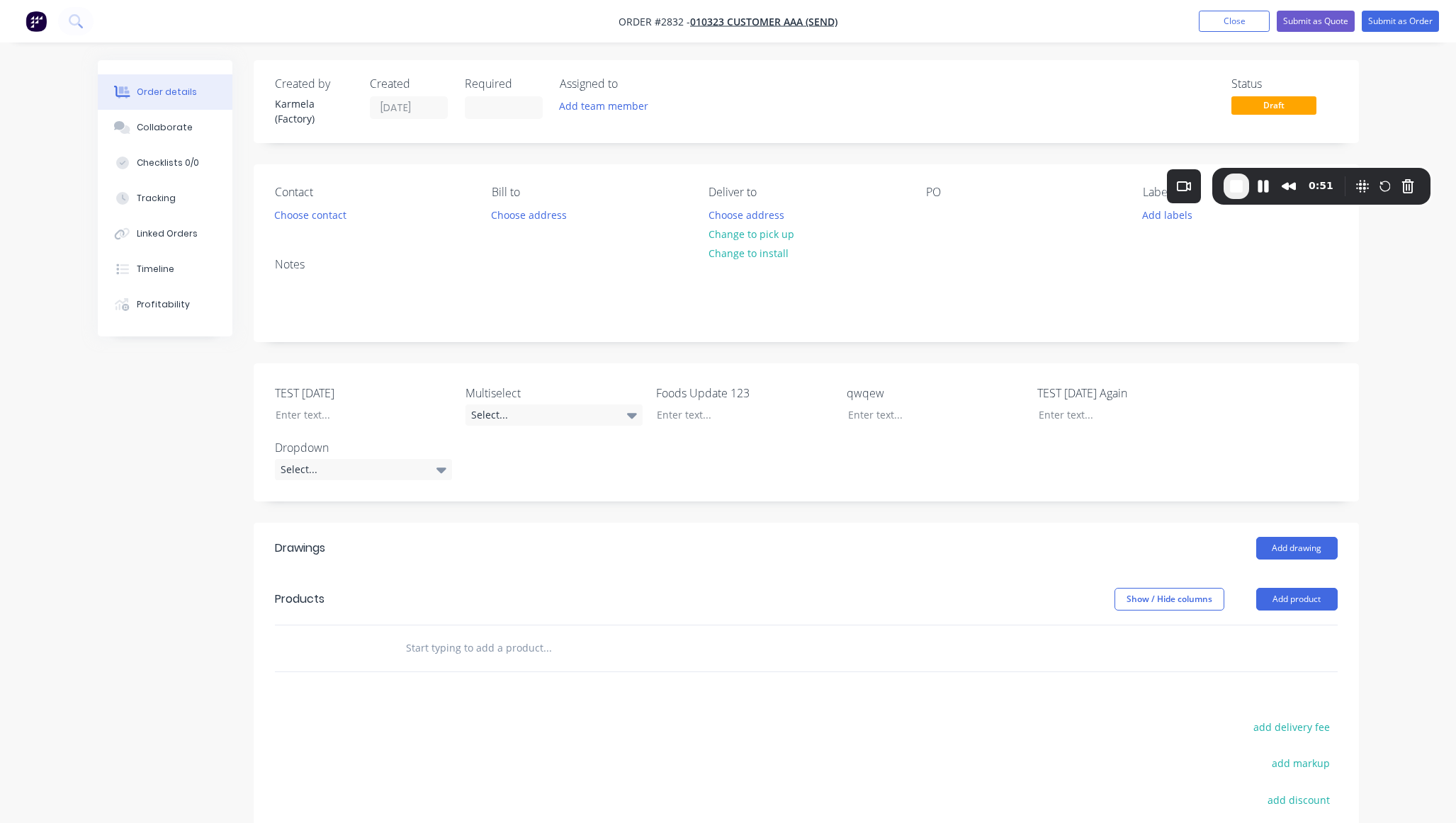
scroll to position [210, 0]
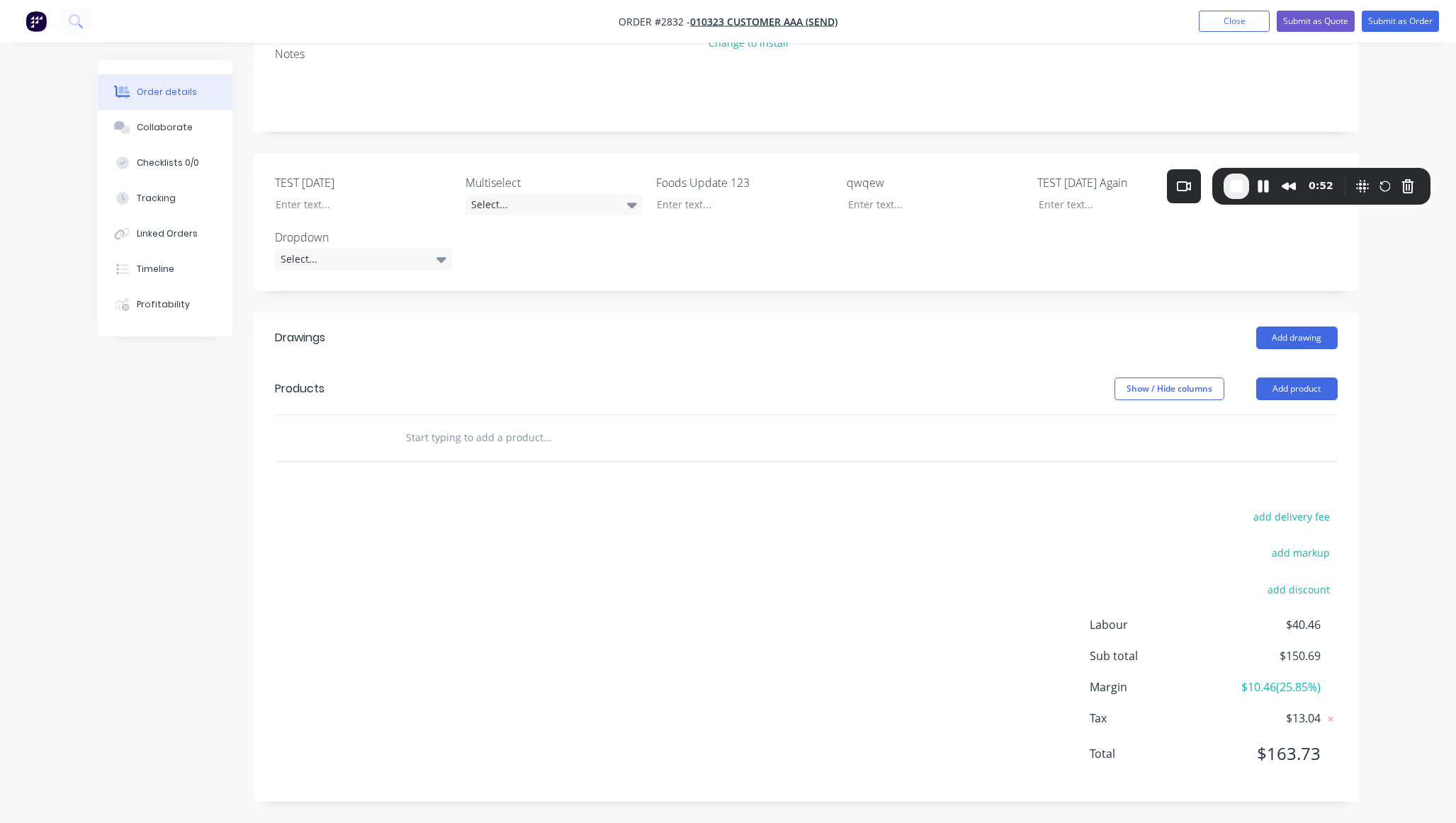
click at [450, 434] on input "text" at bounding box center [547, 438] width 283 height 28
click at [493, 440] on input "text" at bounding box center [547, 438] width 283 height 28
paste input "Karmela Deogracias"
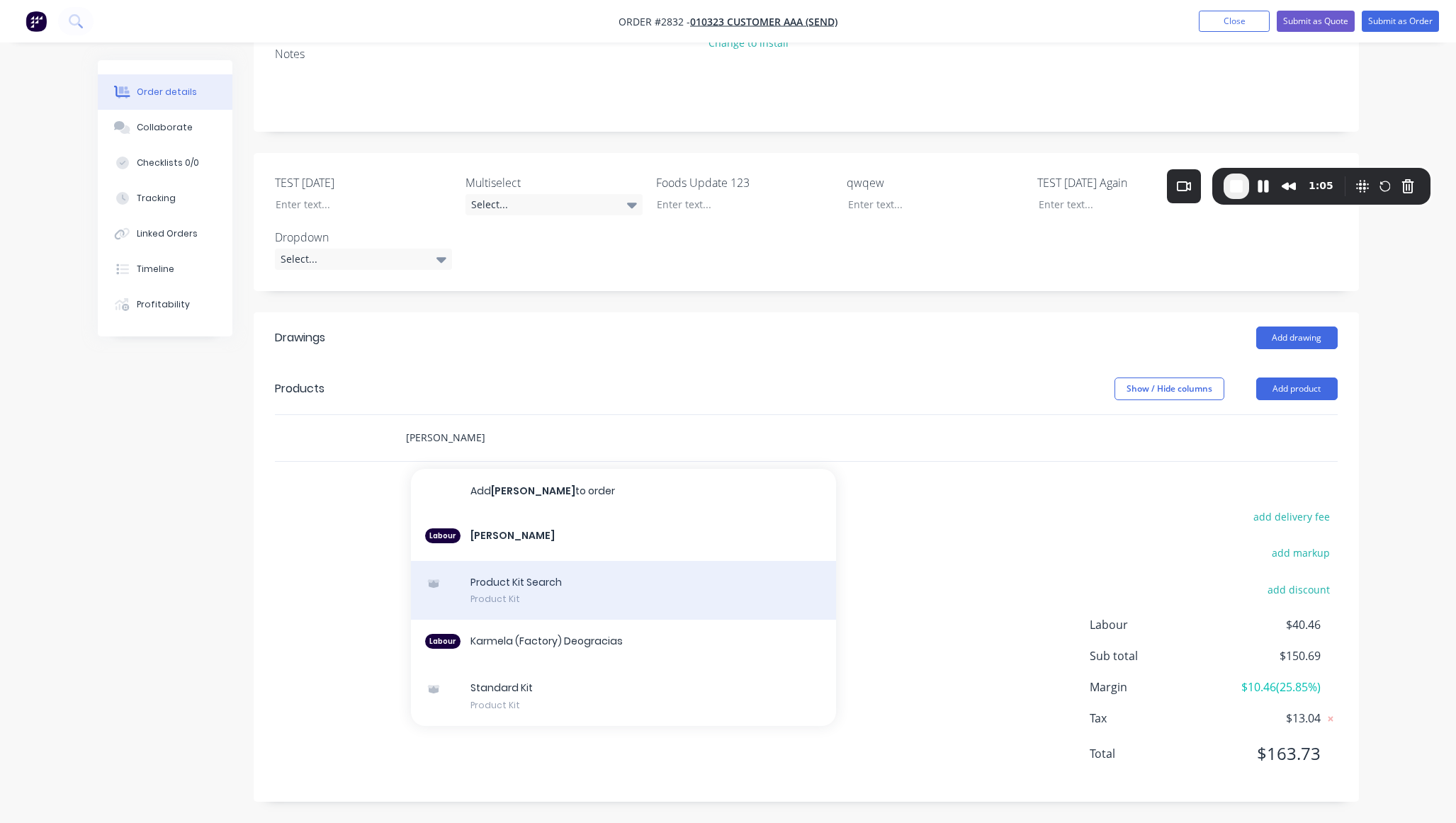
type input "Karmela Deogracias"
click at [553, 583] on div "Product Kit Search Product Kit" at bounding box center [623, 591] width 425 height 59
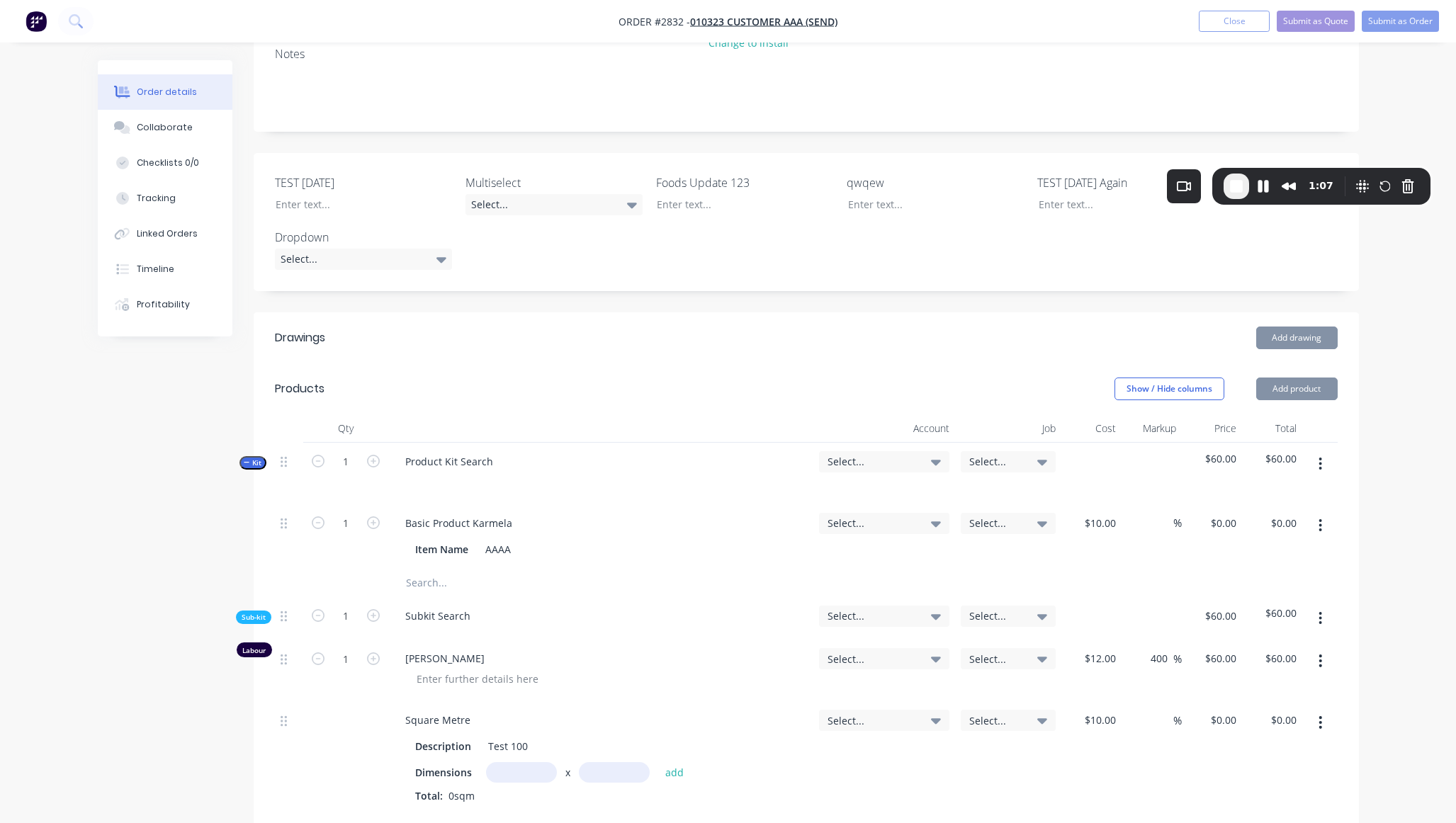
click at [117, 581] on div "Created by Karmela (Factory) Created 25/09/25 Required Assigned to Add team mem…" at bounding box center [728, 549] width 1261 height 1399
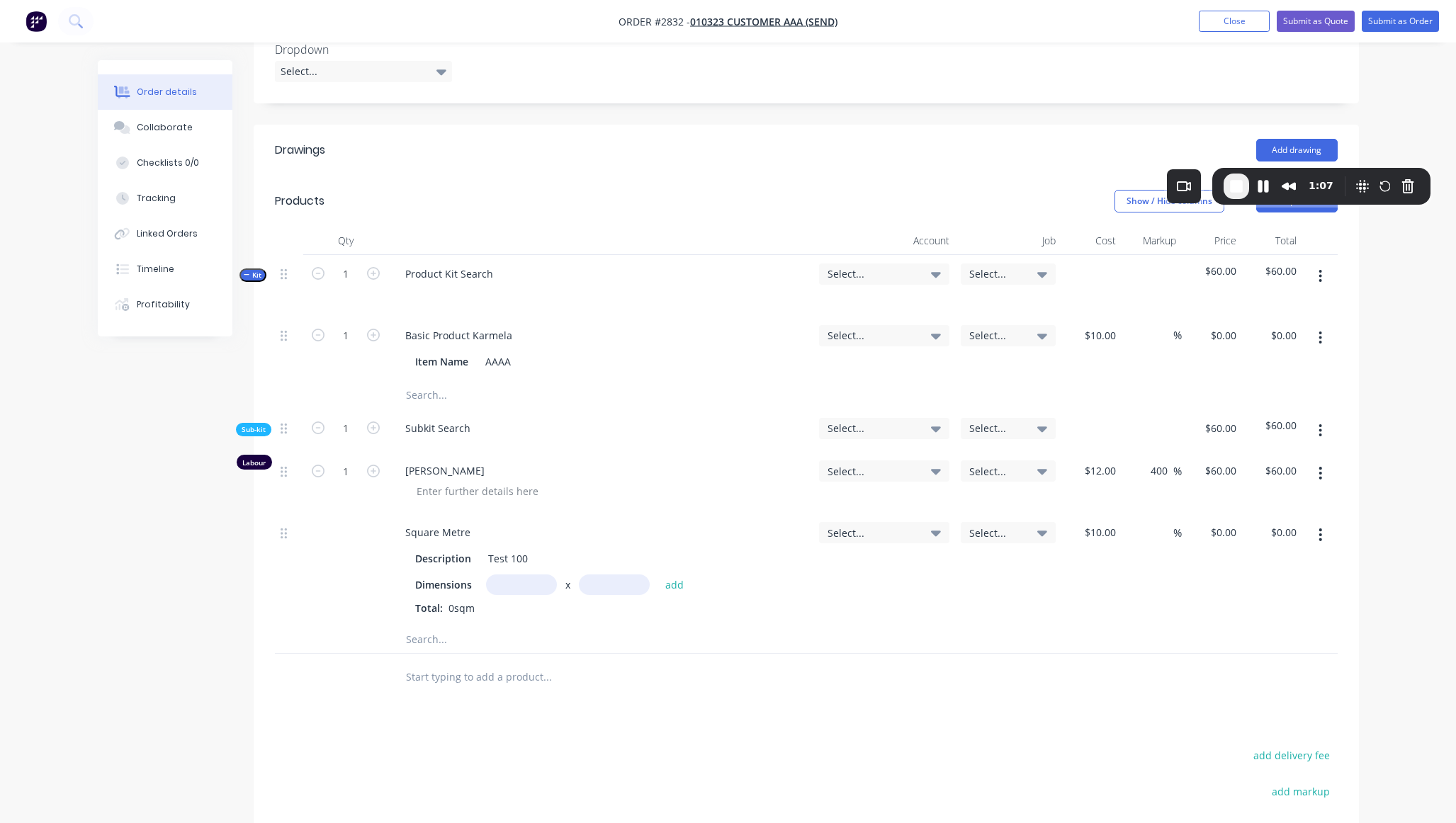
scroll to position [465, 0]
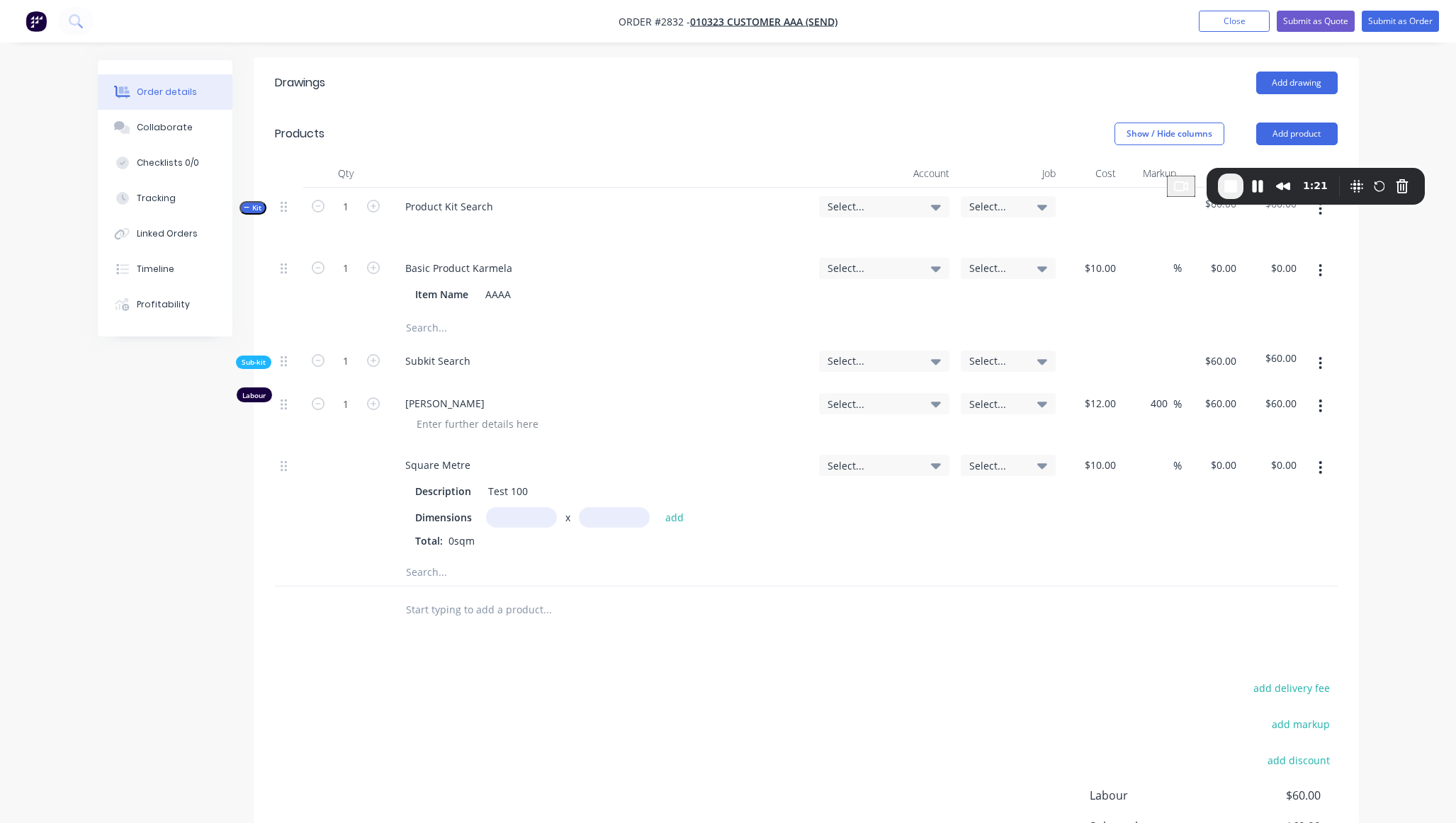
click at [490, 615] on input "text" at bounding box center [547, 609] width 283 height 28
paste input "Har Del"
paste input "text"
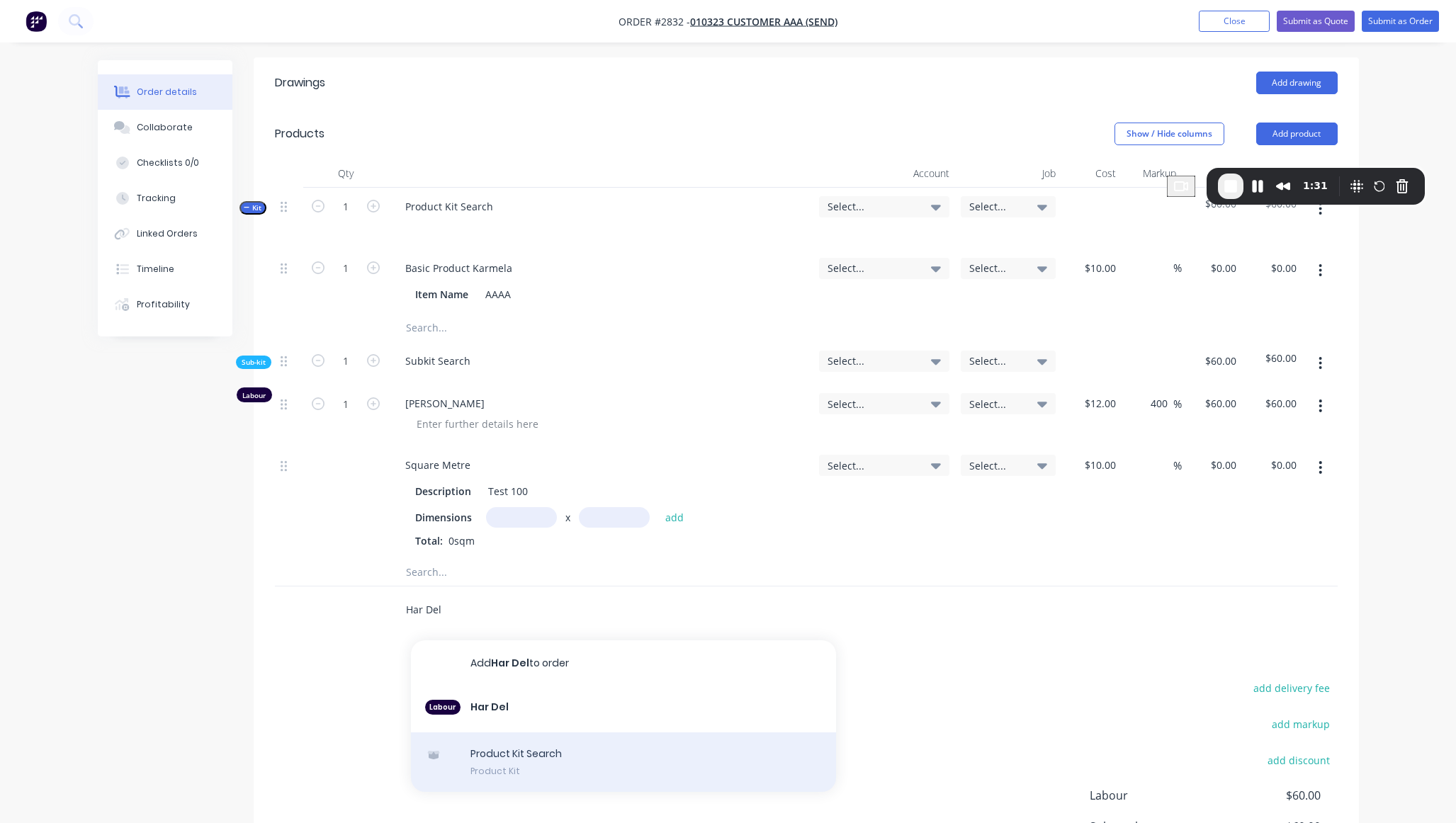
type input "Har Del"
click at [534, 766] on div "Product Kit Search Product Kit" at bounding box center [623, 762] width 425 height 59
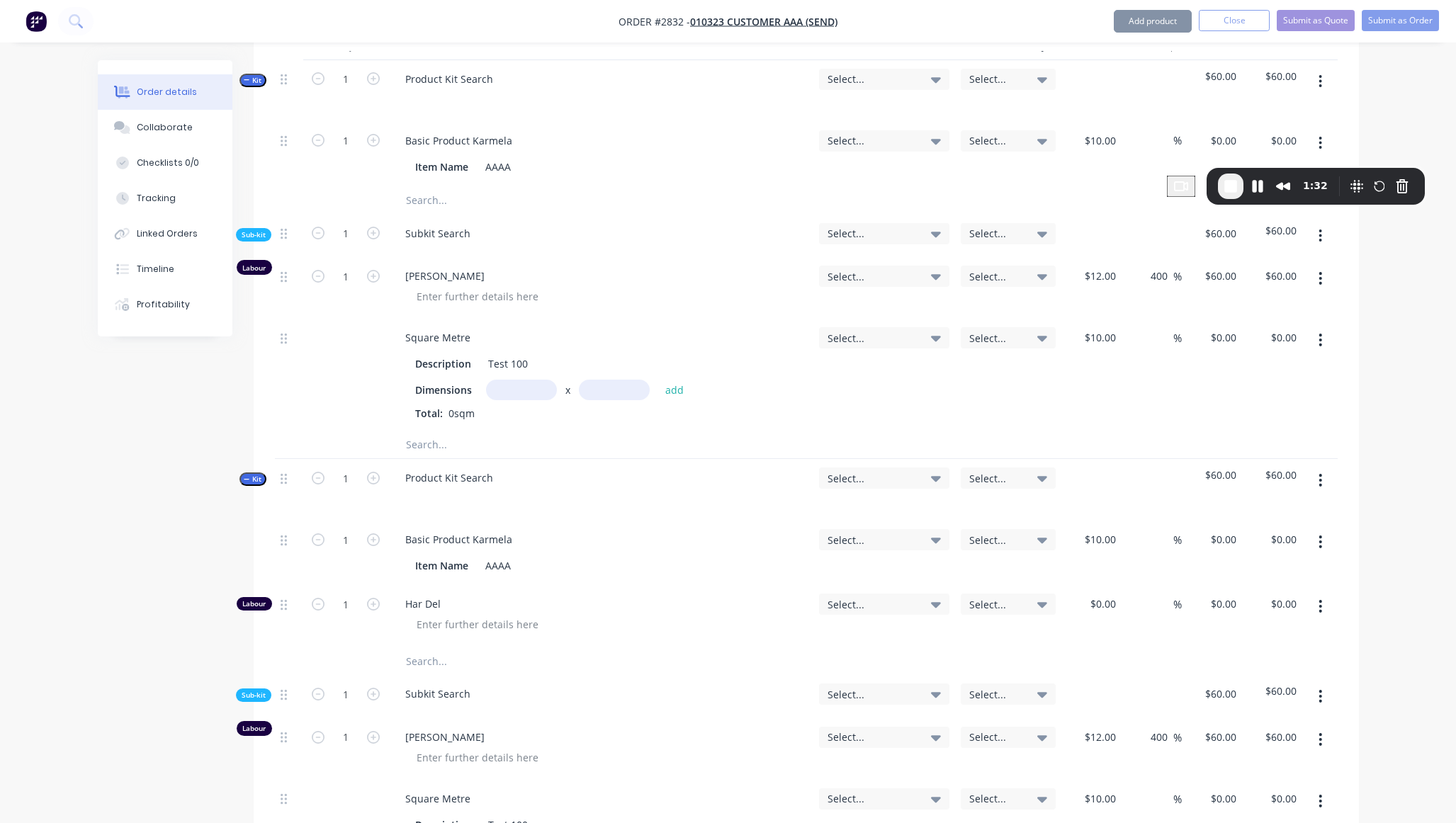
scroll to position [720, 0]
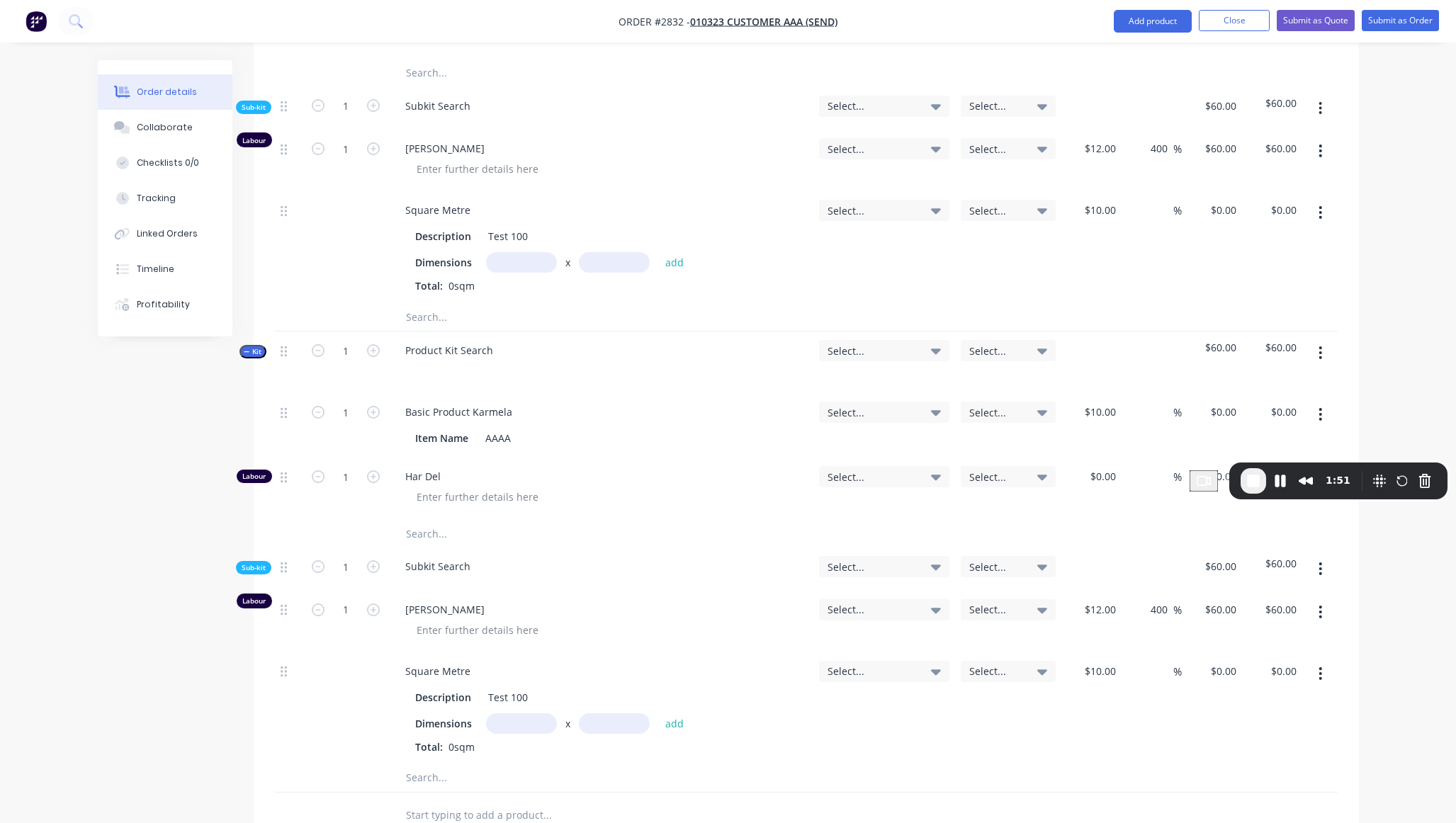
click at [111, 617] on div "Created by Karmela (Factory) Created 25/09/25 Required Assigned to Add team mem…" at bounding box center [728, 270] width 1261 height 1860
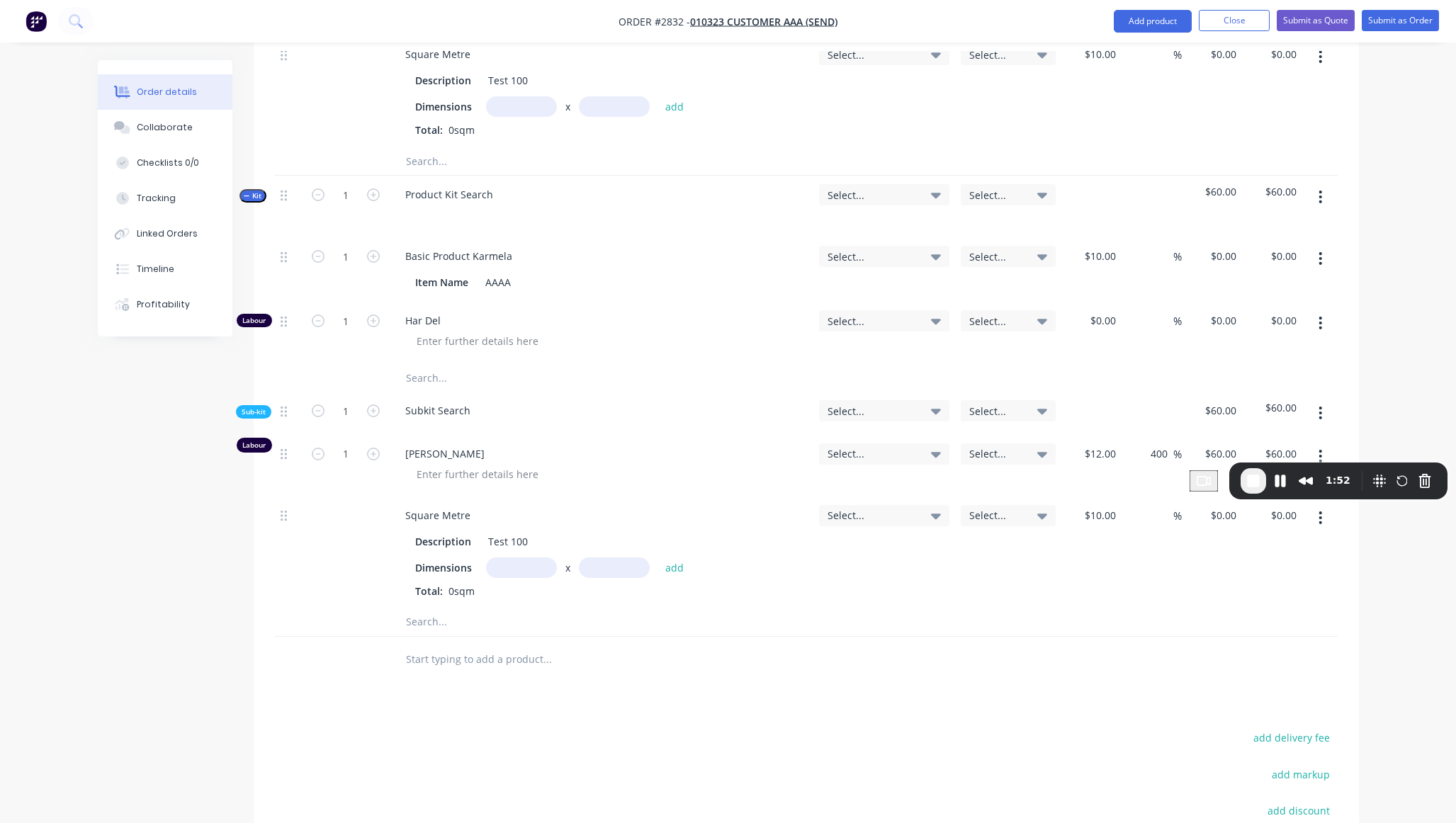
scroll to position [975, 0]
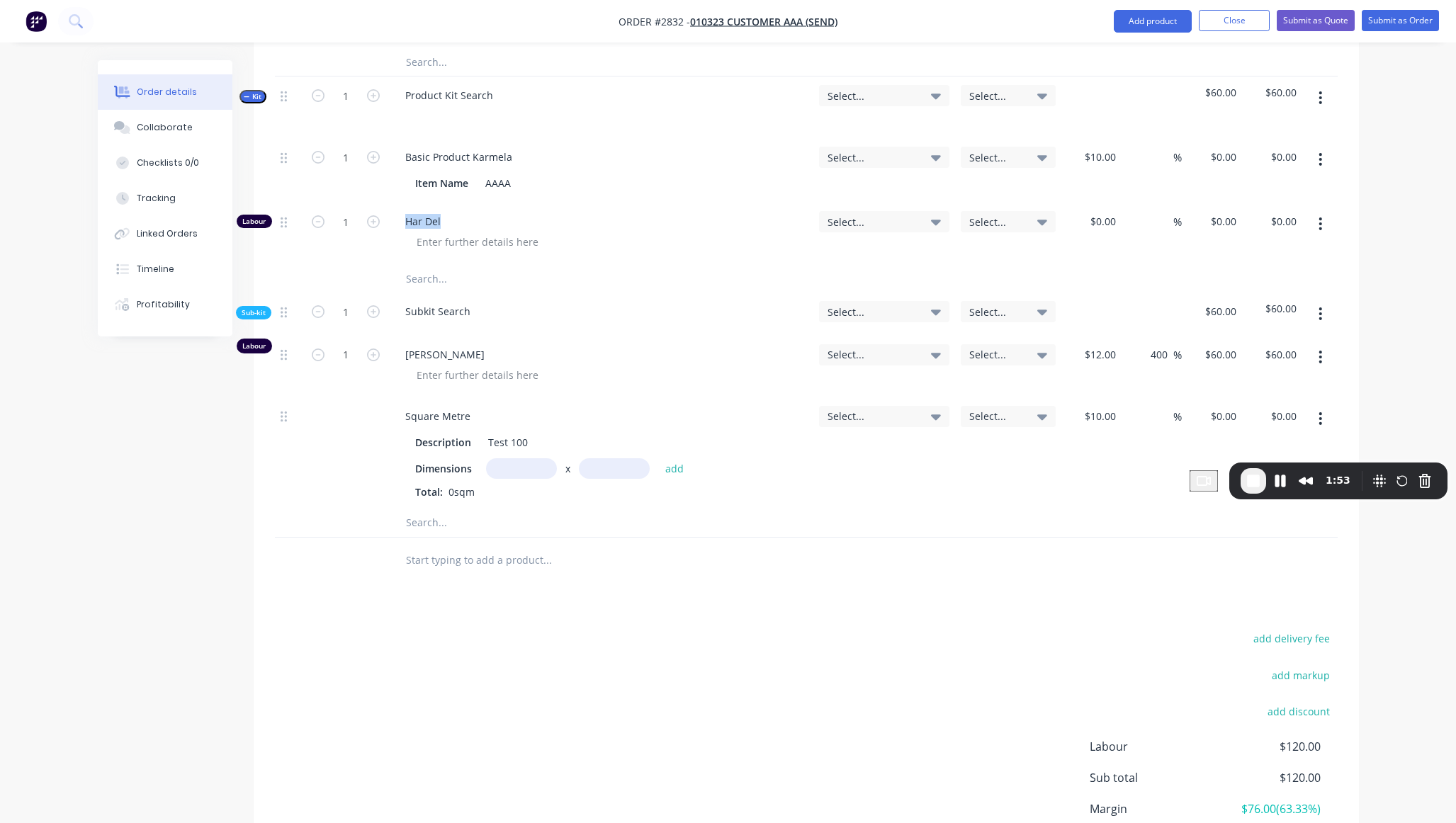
drag, startPoint x: 405, startPoint y: 220, endPoint x: 452, endPoint y: 220, distance: 47.0
click at [452, 220] on span "Har Del" at bounding box center [606, 221] width 402 height 15
copy span "Har Del"
click at [507, 562] on input "text" at bounding box center [547, 560] width 283 height 28
paste input "Har Del"
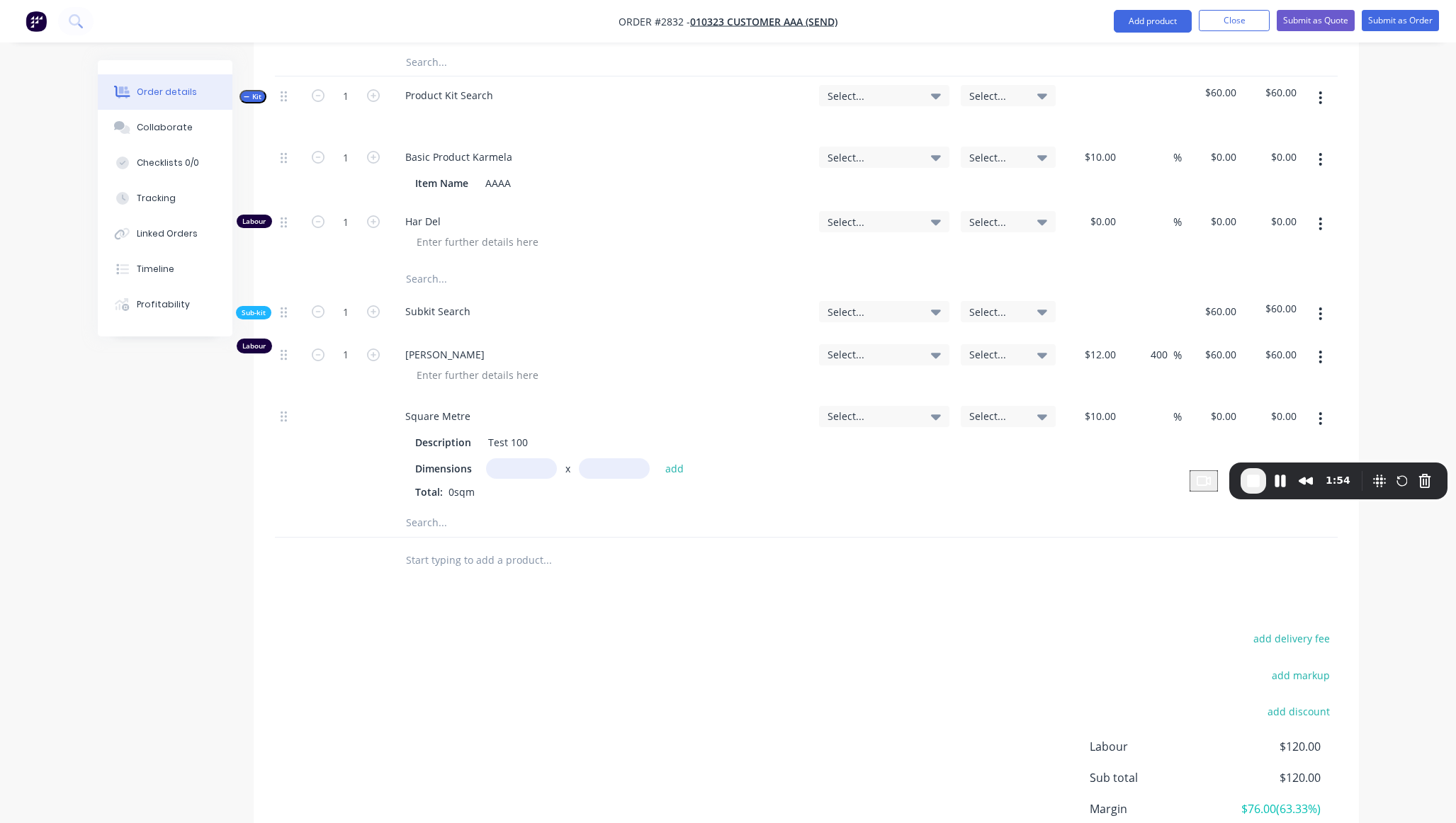
type input "Har Del"
click at [472, 556] on input "Har Del" at bounding box center [547, 560] width 283 height 28
type input "Har Del"
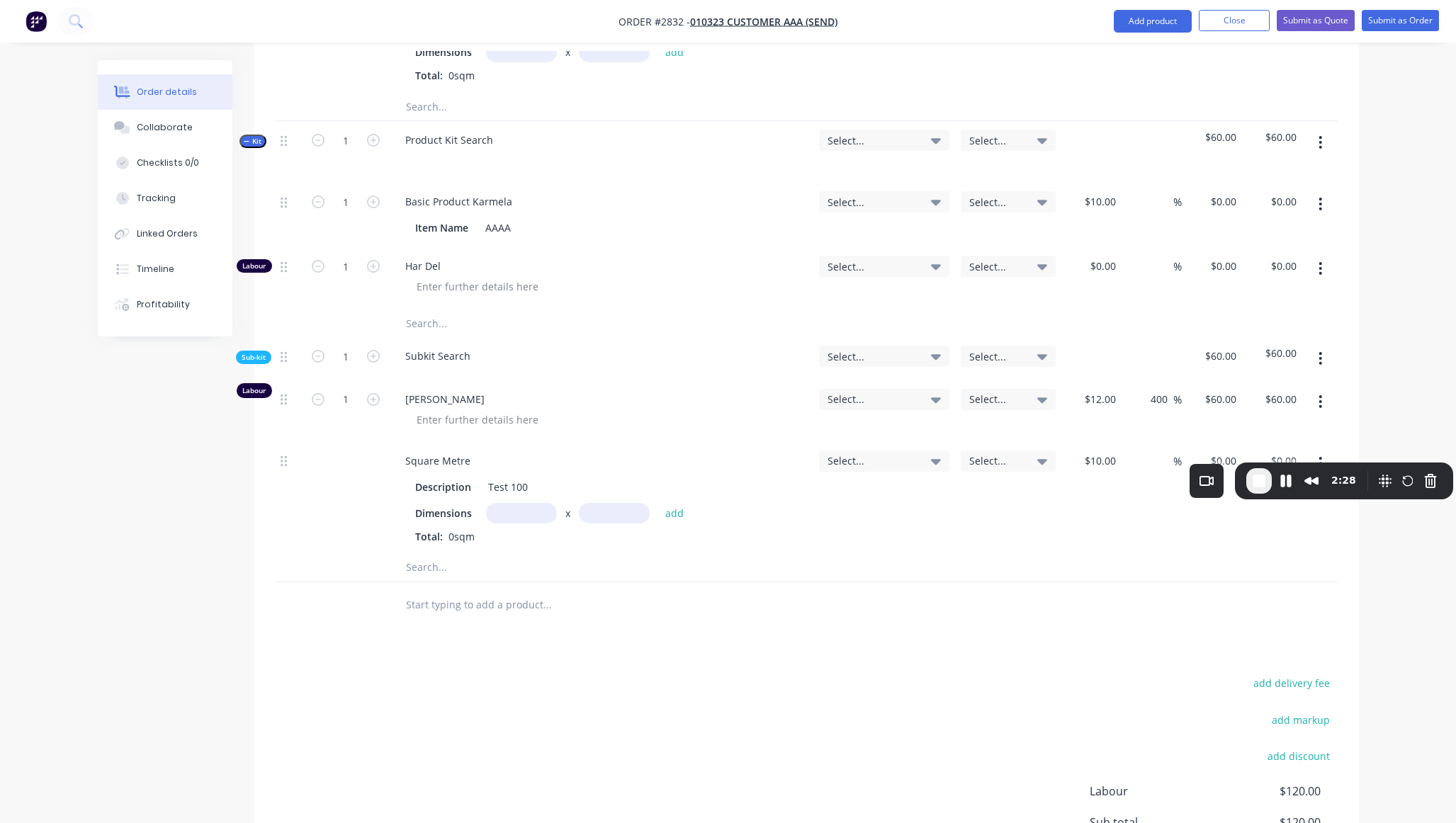
scroll to position [1097, 0]
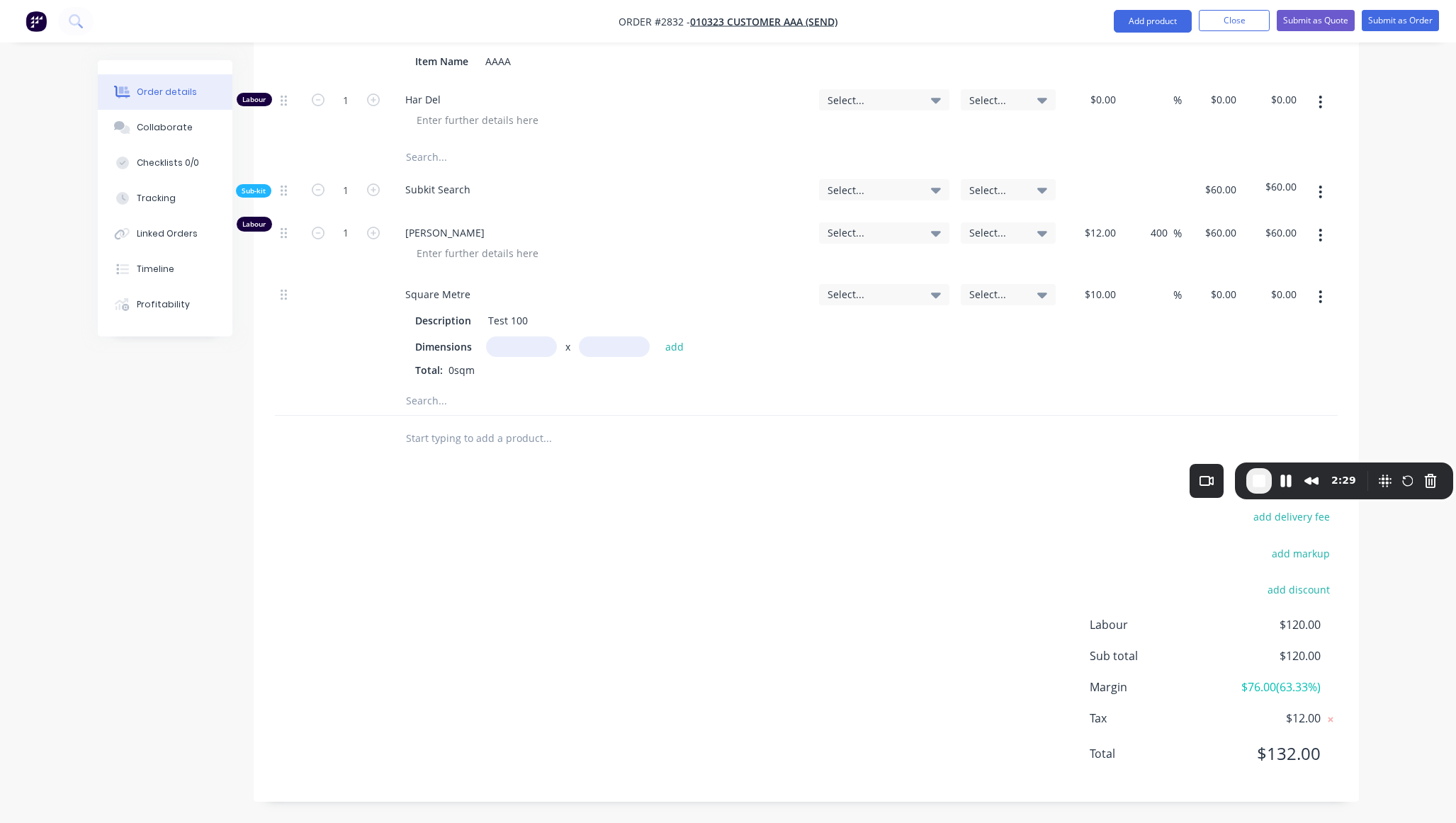
click at [468, 434] on input "text" at bounding box center [547, 438] width 283 height 28
paste input "Har Del"
type input "Har Del"
click at [1256, 490] on button "End Recording" at bounding box center [1259, 481] width 26 height 25
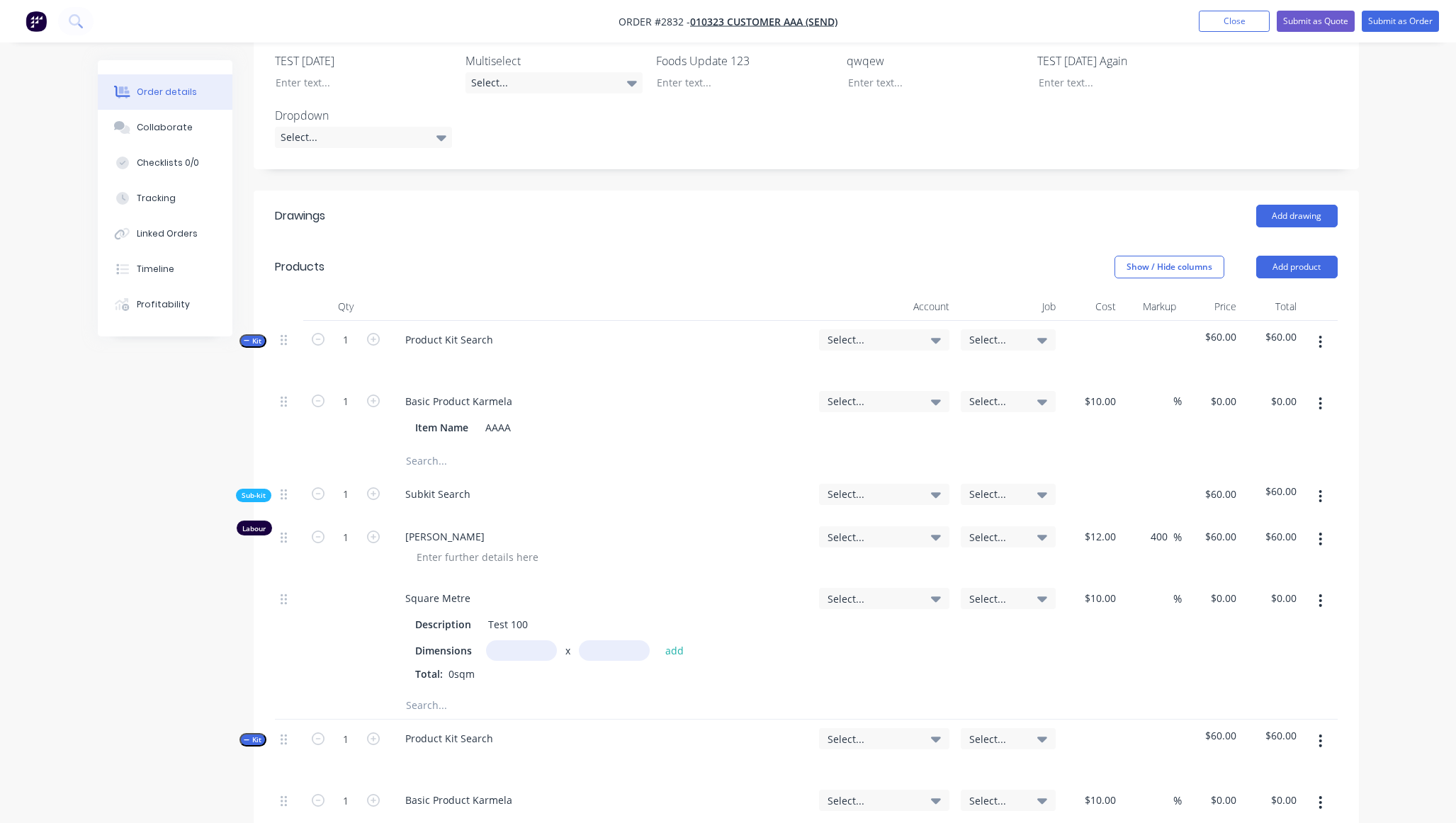
scroll to position [0, 0]
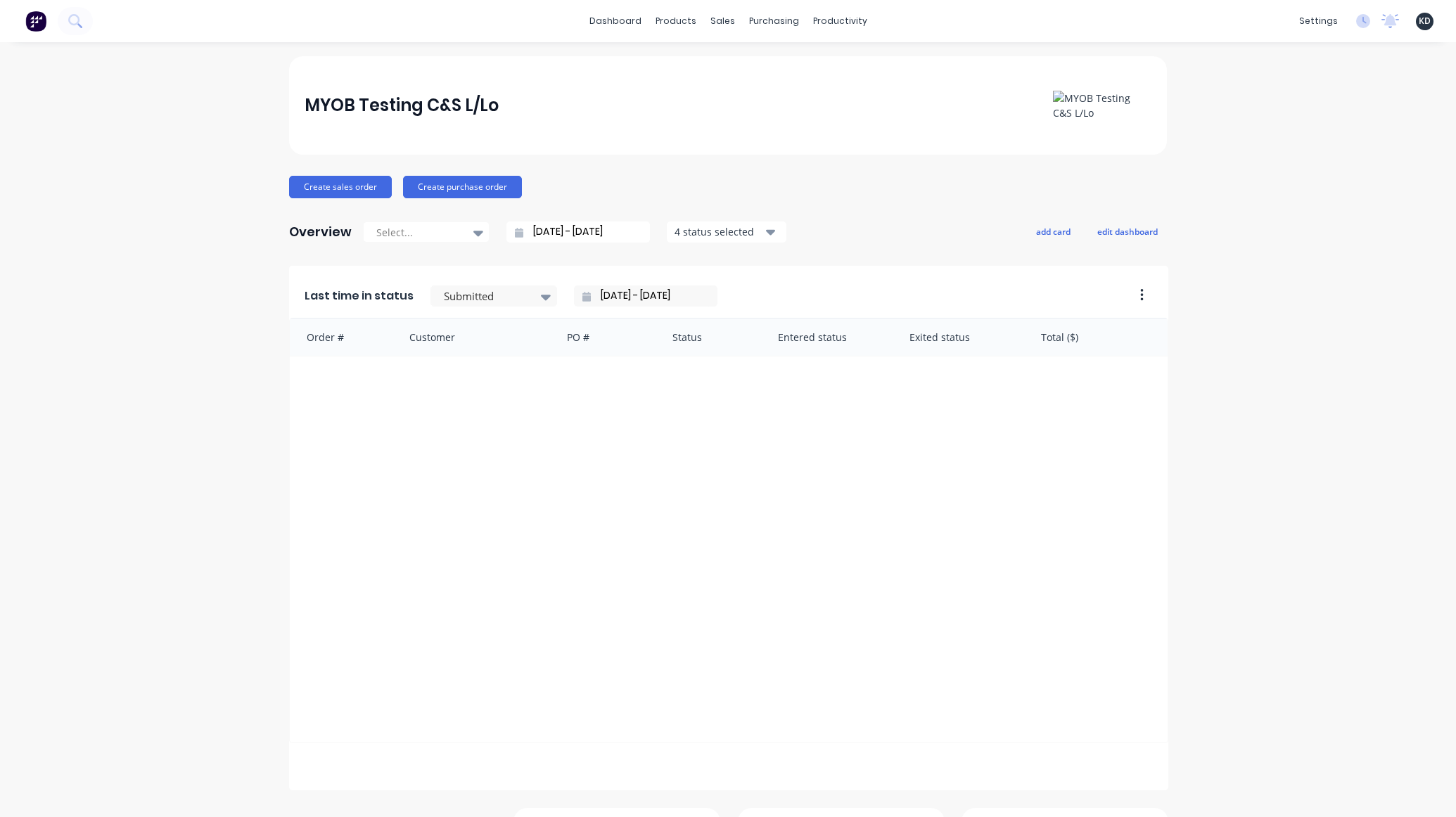
click at [22, 304] on div "MYOB Testing C&S L/Lo Create sales order Create purchase order Overview Select.…" at bounding box center [728, 513] width 1456 height 915
click at [1265, 105] on link "Team" at bounding box center [1241, 96] width 186 height 28
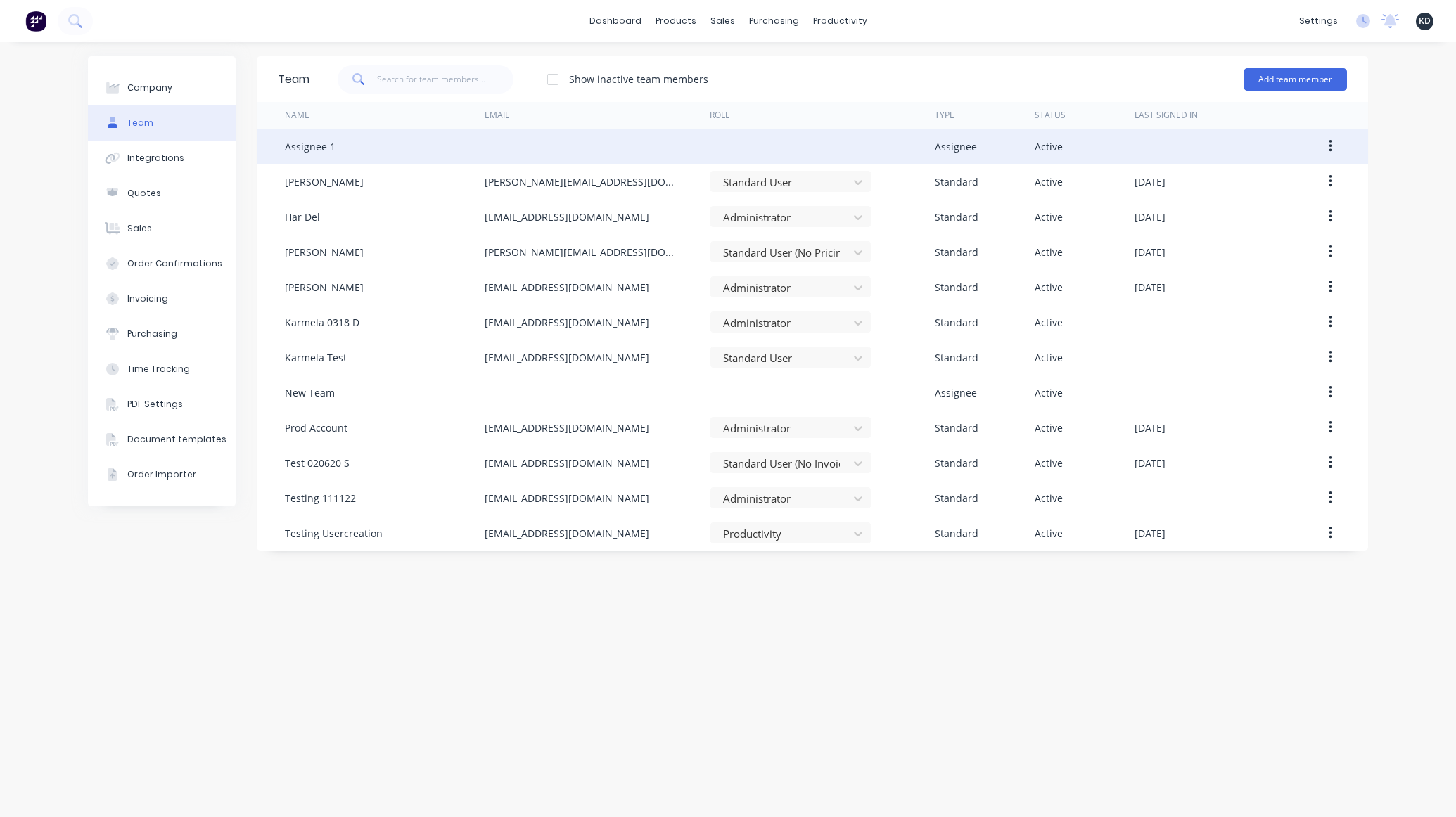
click at [1330, 145] on icon "button" at bounding box center [1330, 146] width 3 height 13
click at [1297, 179] on div "Edit" at bounding box center [1280, 183] width 108 height 20
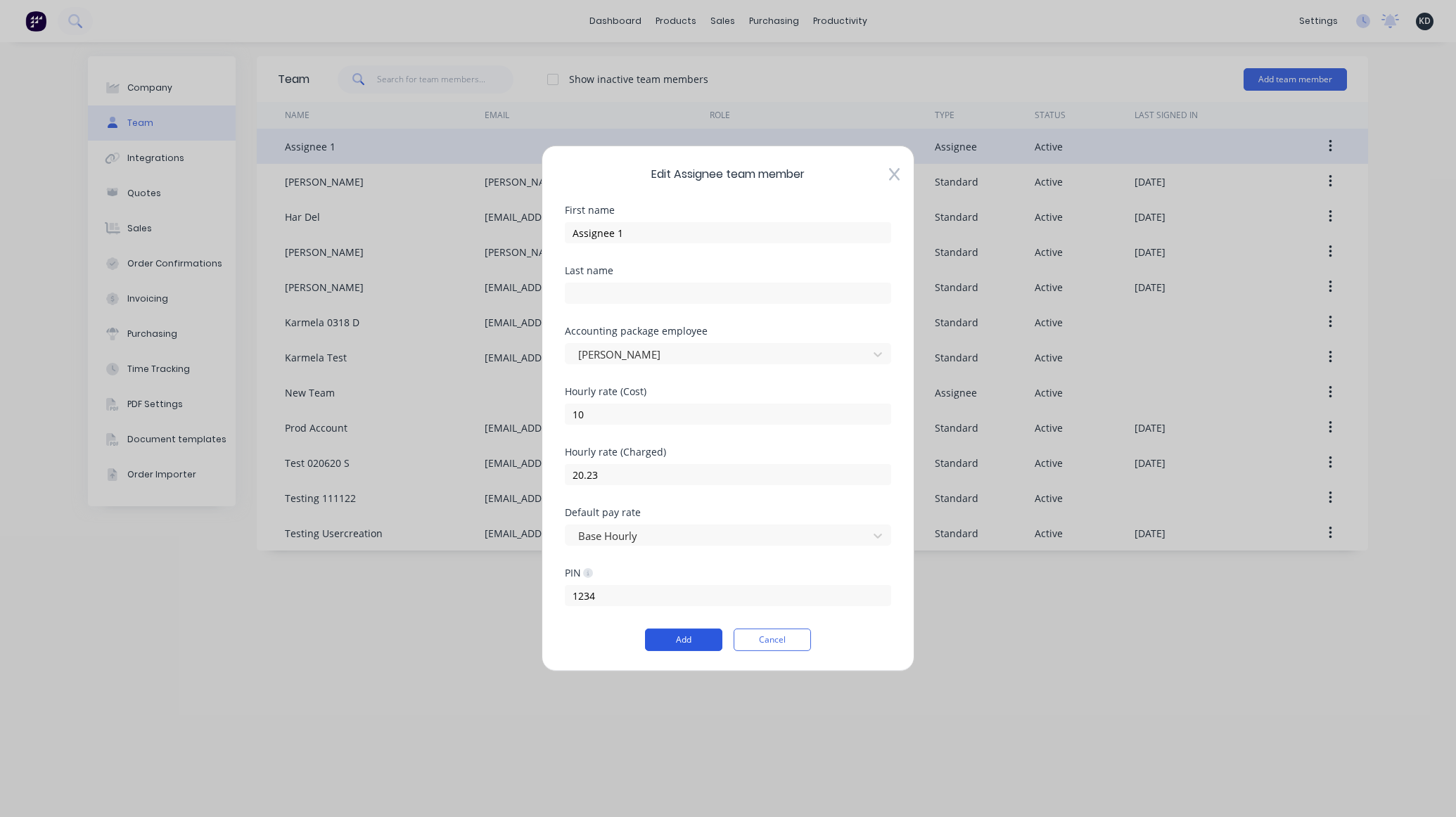
click at [691, 647] on button "Add" at bounding box center [684, 640] width 77 height 22
click at [896, 169] on icon at bounding box center [894, 174] width 11 height 14
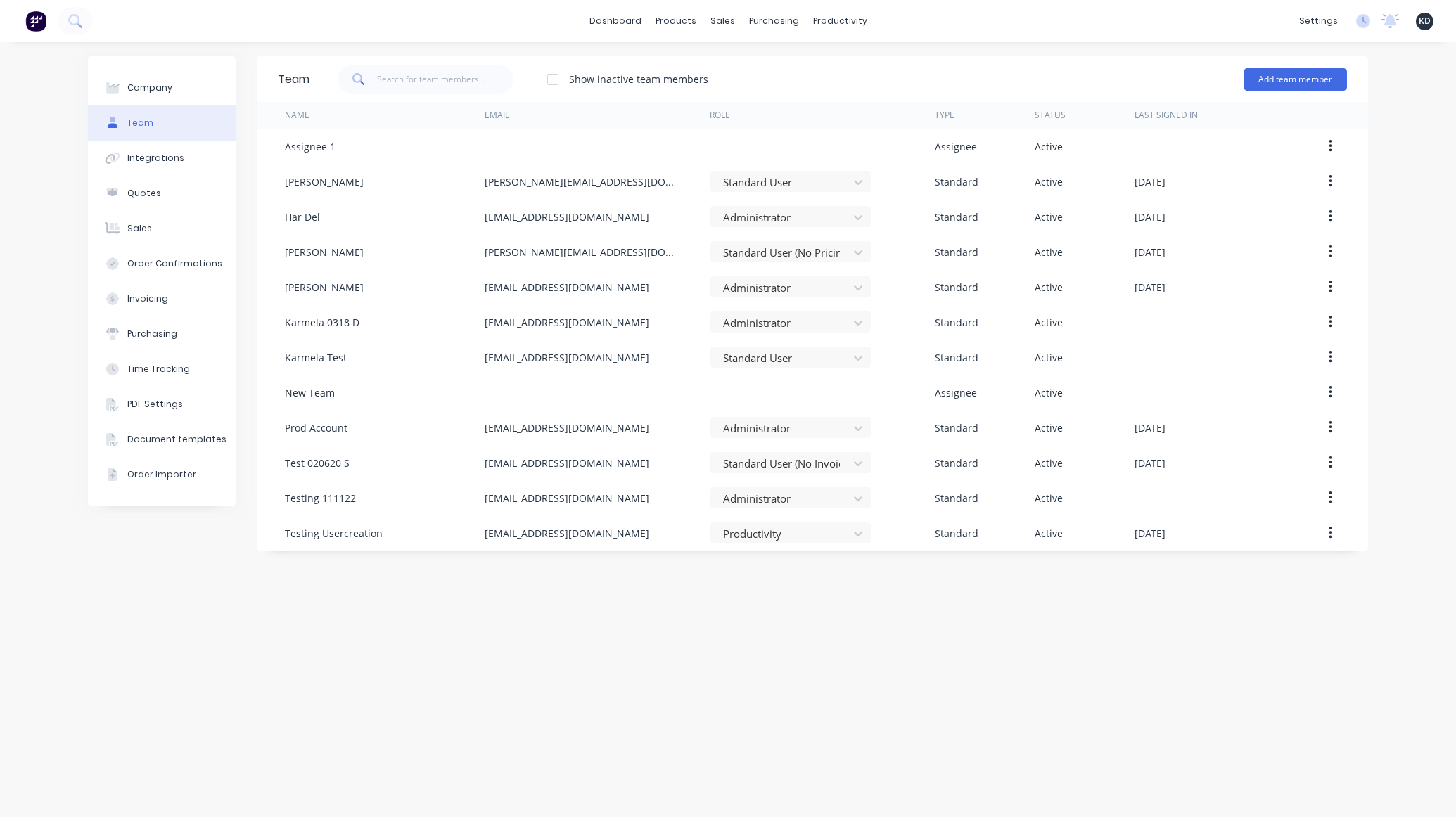
click at [1079, 674] on div "Team Show inactive team members Add team member Name Email Role Type Status Las…" at bounding box center [812, 430] width 1111 height 747
click at [930, 678] on div "Team Show inactive team members Add team member Name Email Role Type Status Las…" at bounding box center [812, 430] width 1111 height 747
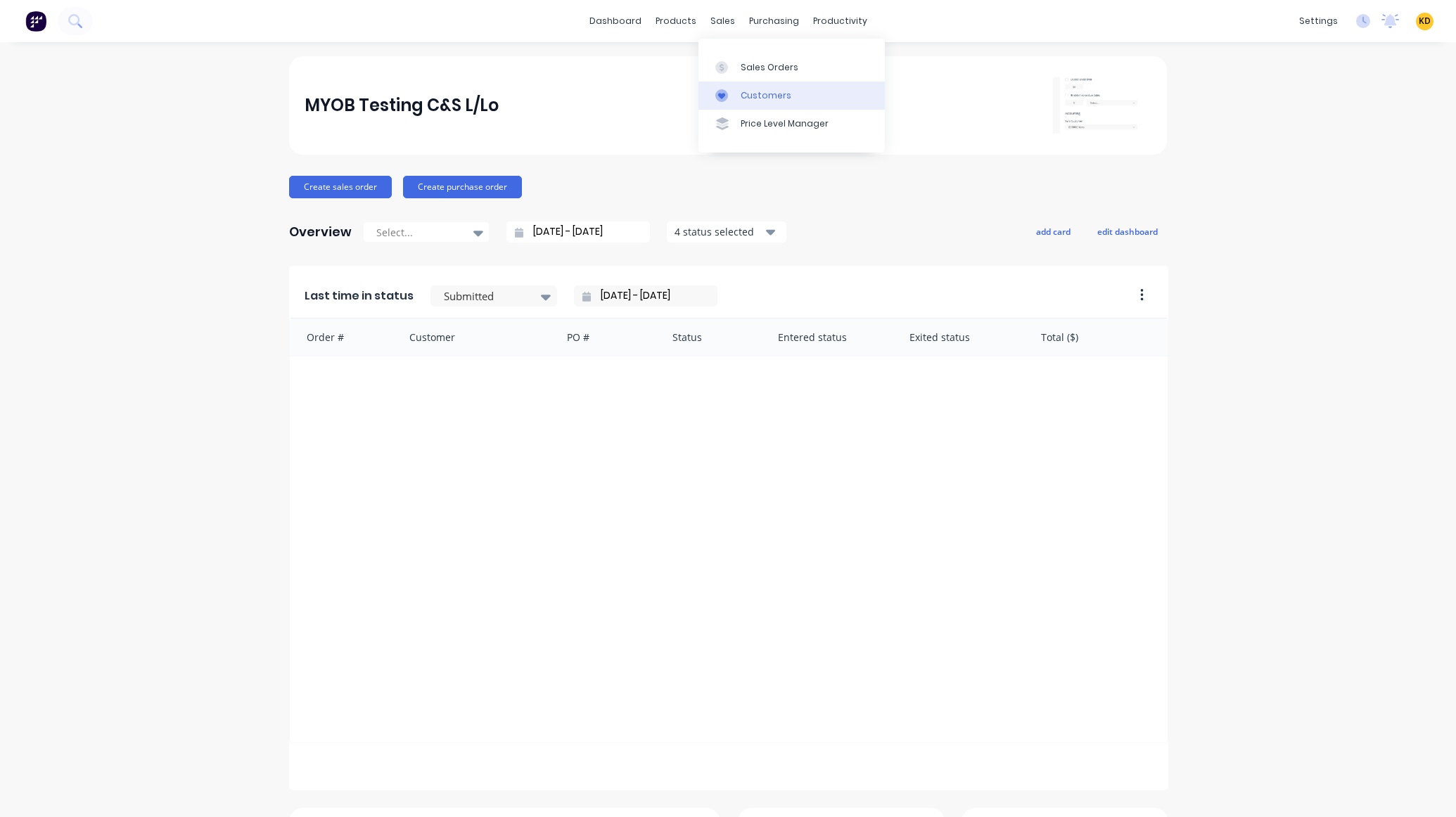
click at [761, 89] on div "Customers" at bounding box center [766, 96] width 51 height 13
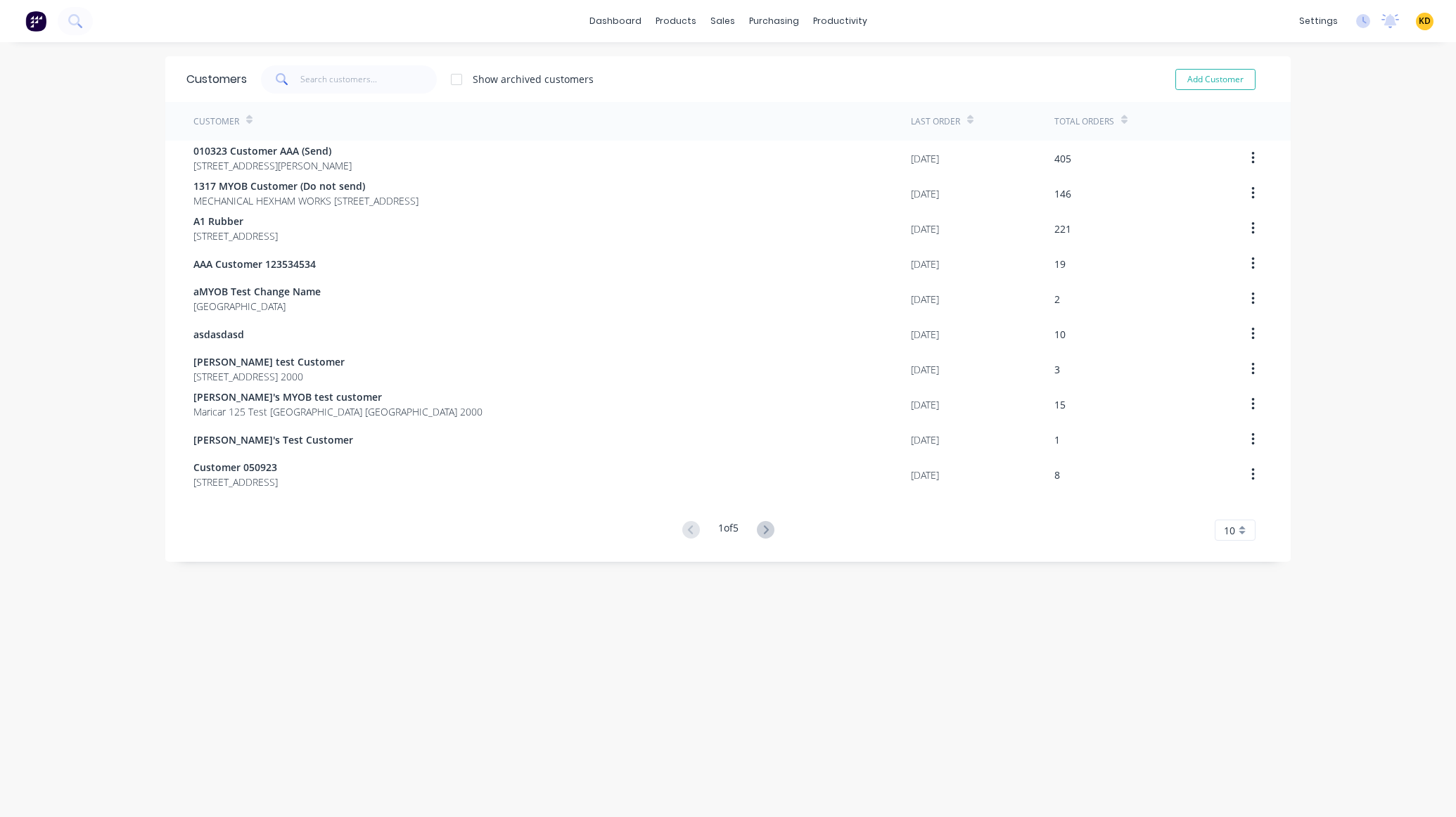
click at [554, 679] on div "Customers Show archived customers Add Customer Customer Last Order Total Orders…" at bounding box center [728, 444] width 1125 height 775
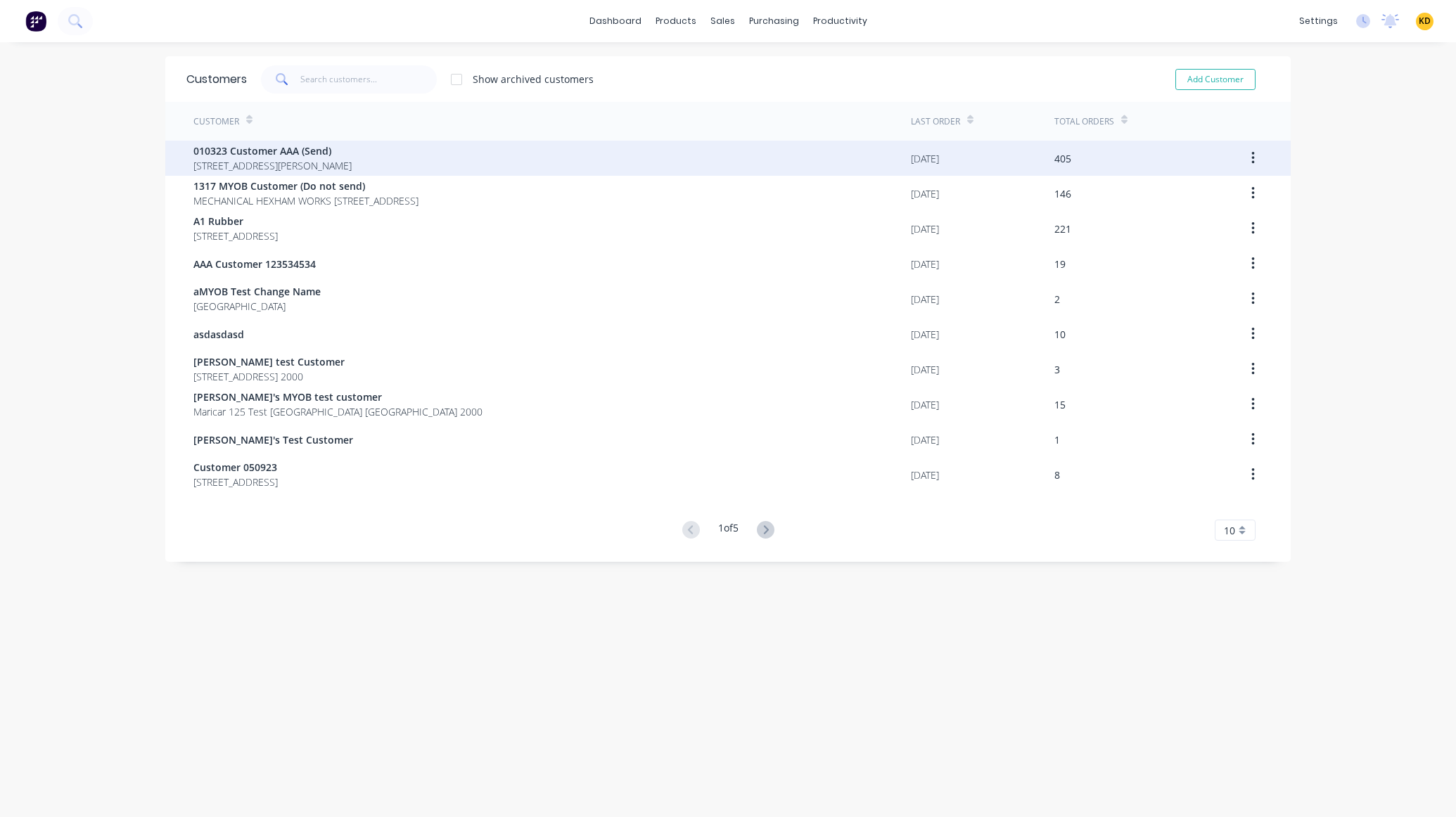
click at [540, 174] on div "010323 Customer AAA (Send) [STREET_ADDRESS][PERSON_NAME]" at bounding box center [552, 158] width 717 height 35
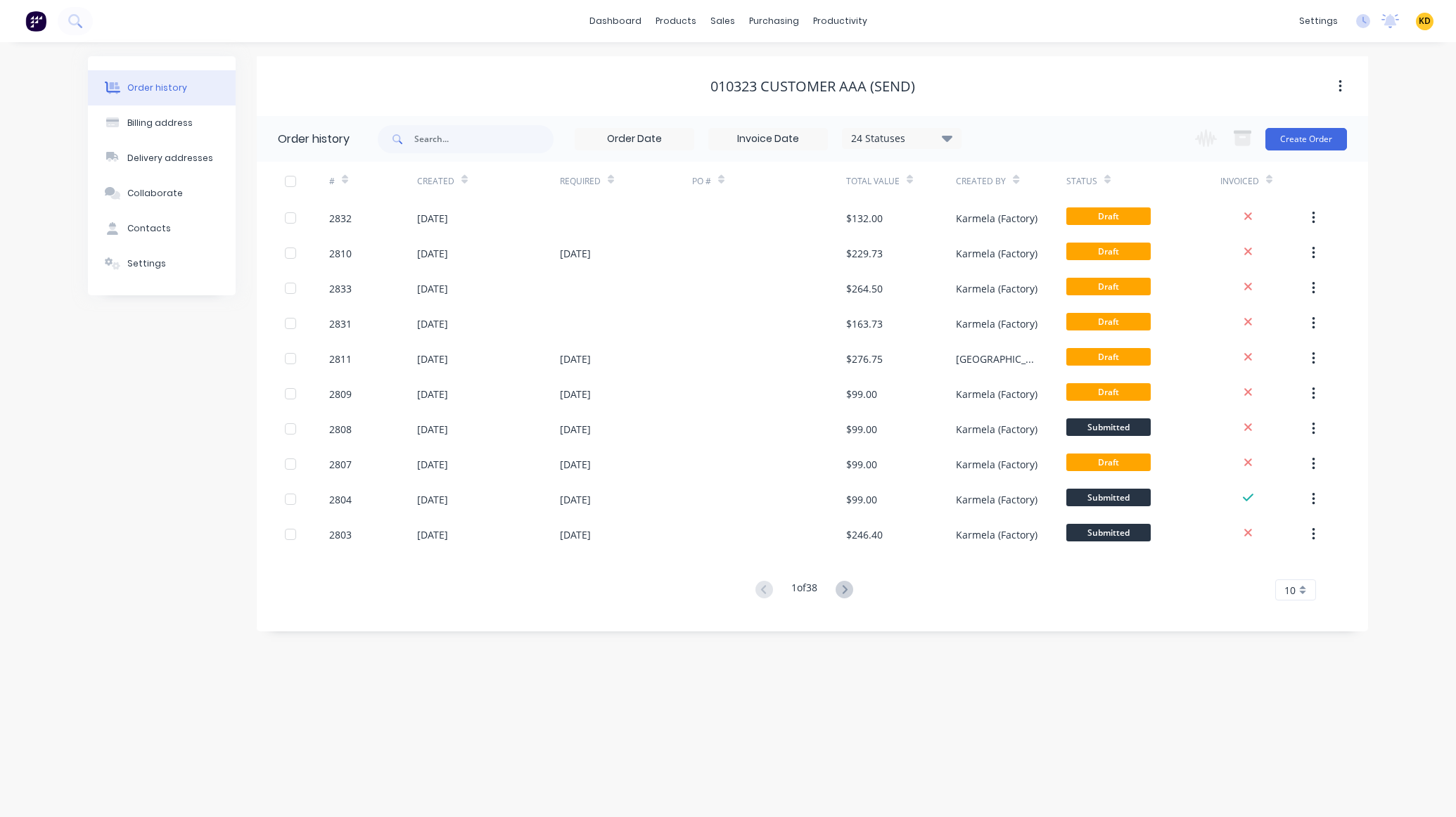
click at [908, 692] on div "Order history Billing address Delivery addresses Collaborate Contacts Settings …" at bounding box center [728, 430] width 1456 height 775
click at [1322, 144] on button "Create Order" at bounding box center [1306, 139] width 82 height 22
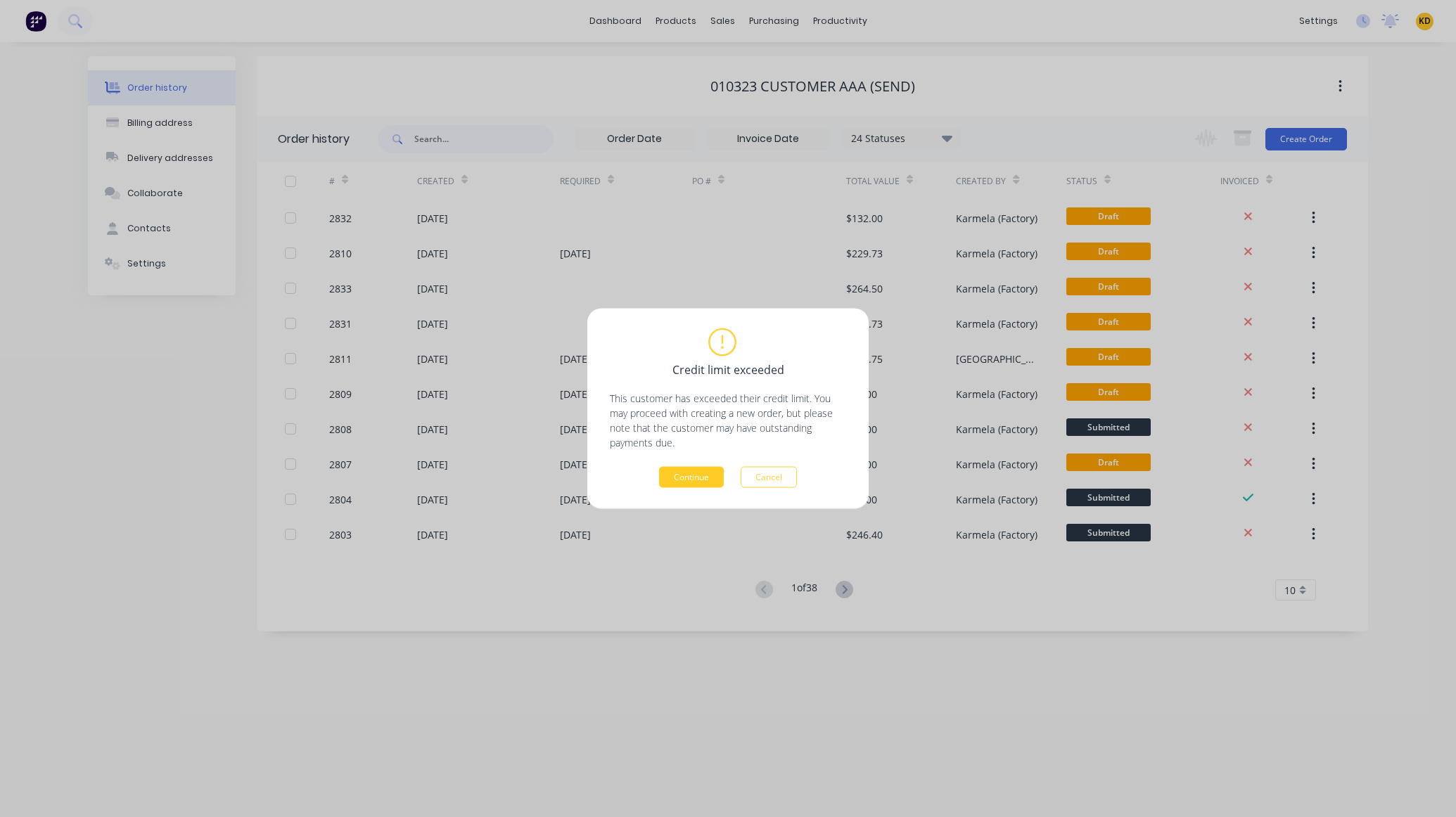
click at [705, 472] on button "Continue" at bounding box center [691, 477] width 65 height 21
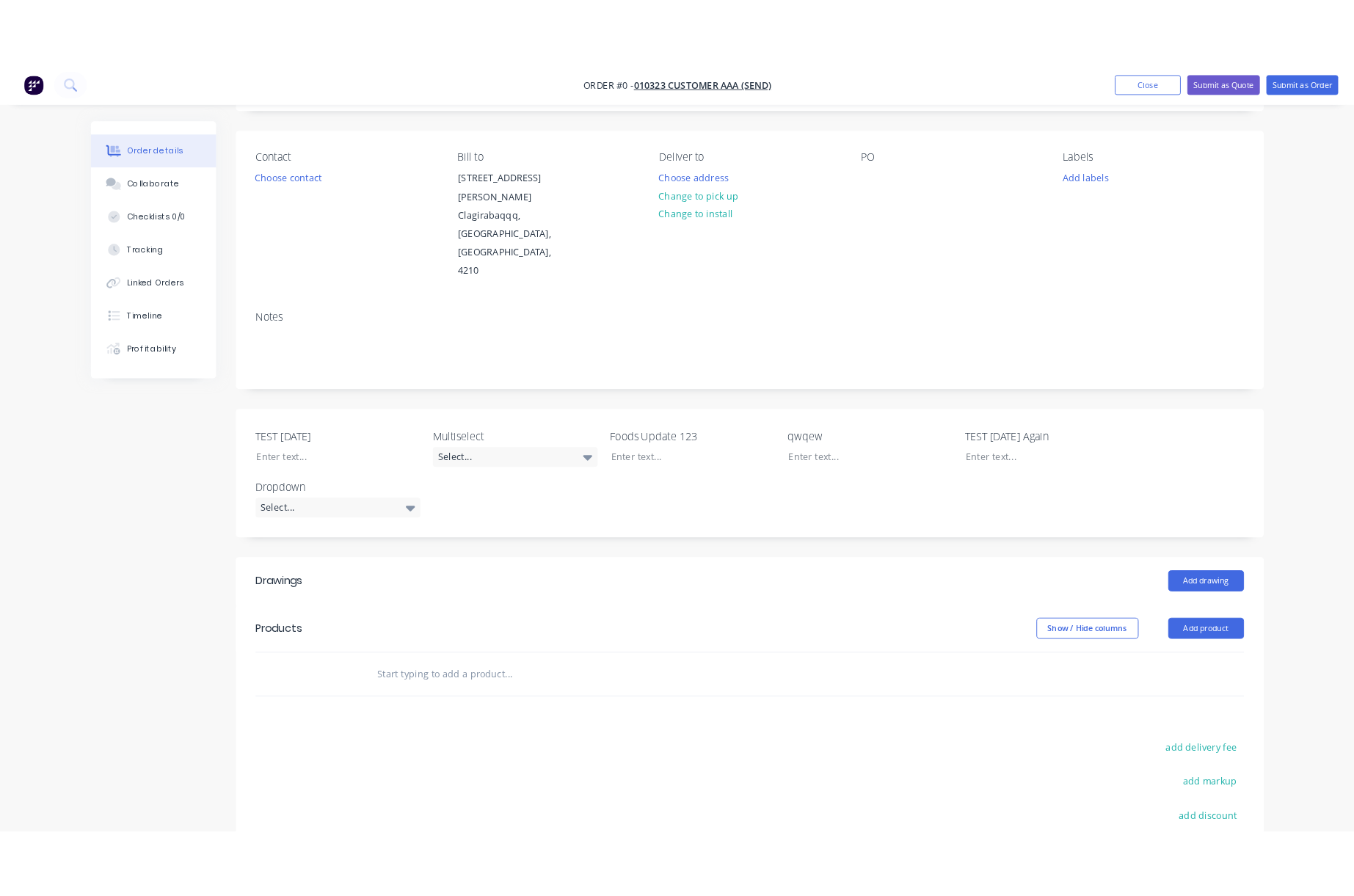
scroll to position [132, 0]
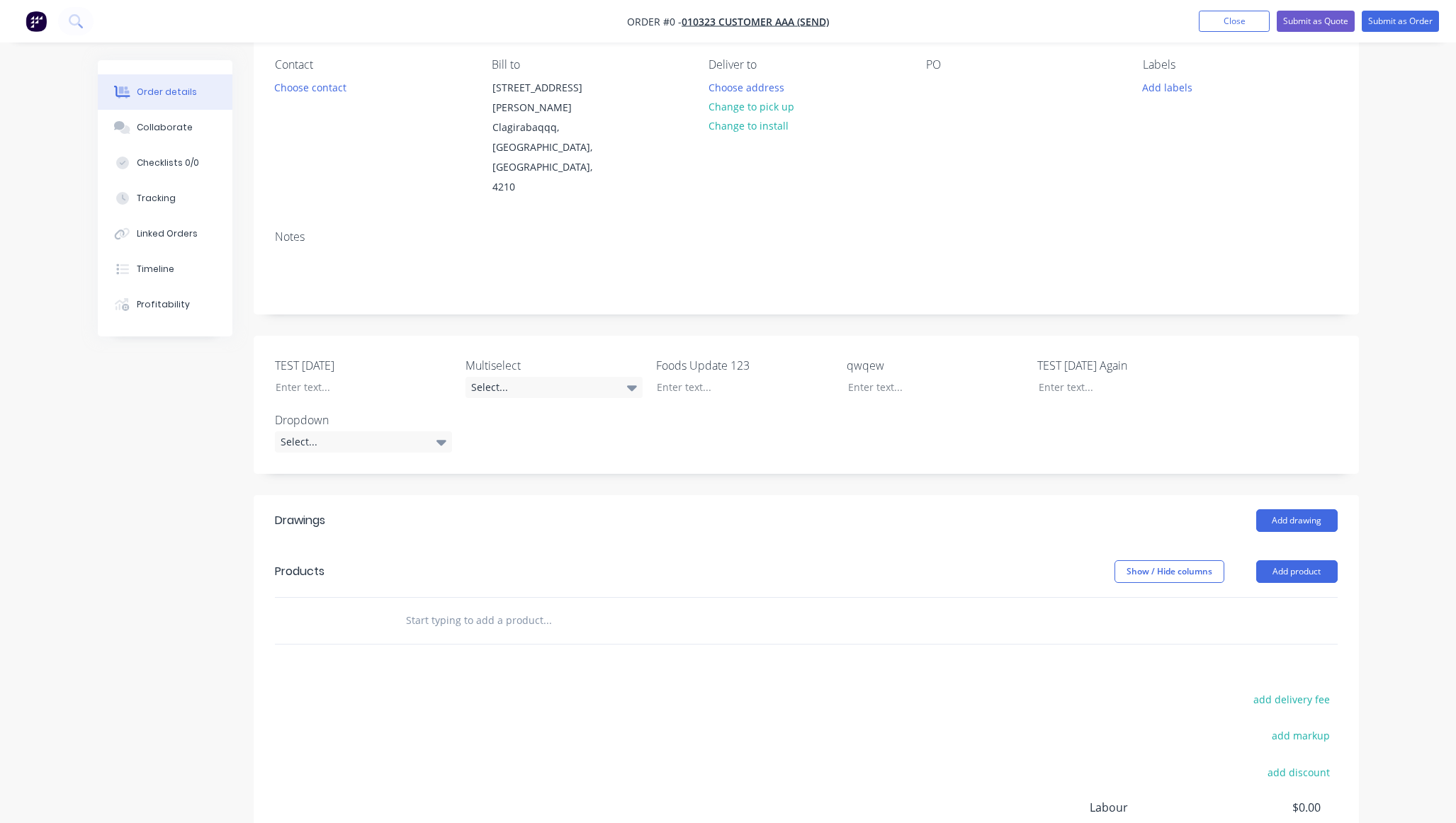
click at [518, 606] on input "text" at bounding box center [547, 620] width 283 height 28
drag, startPoint x: 504, startPoint y: 737, endPoint x: 804, endPoint y: 654, distance: 311.3
click at [505, 737] on div "add delivery fee add markup add discount Labour $0.00 Sub total $0.00 Margin $0…" at bounding box center [806, 827] width 1063 height 273
click at [1282, 560] on button "Add product" at bounding box center [1297, 572] width 81 height 23
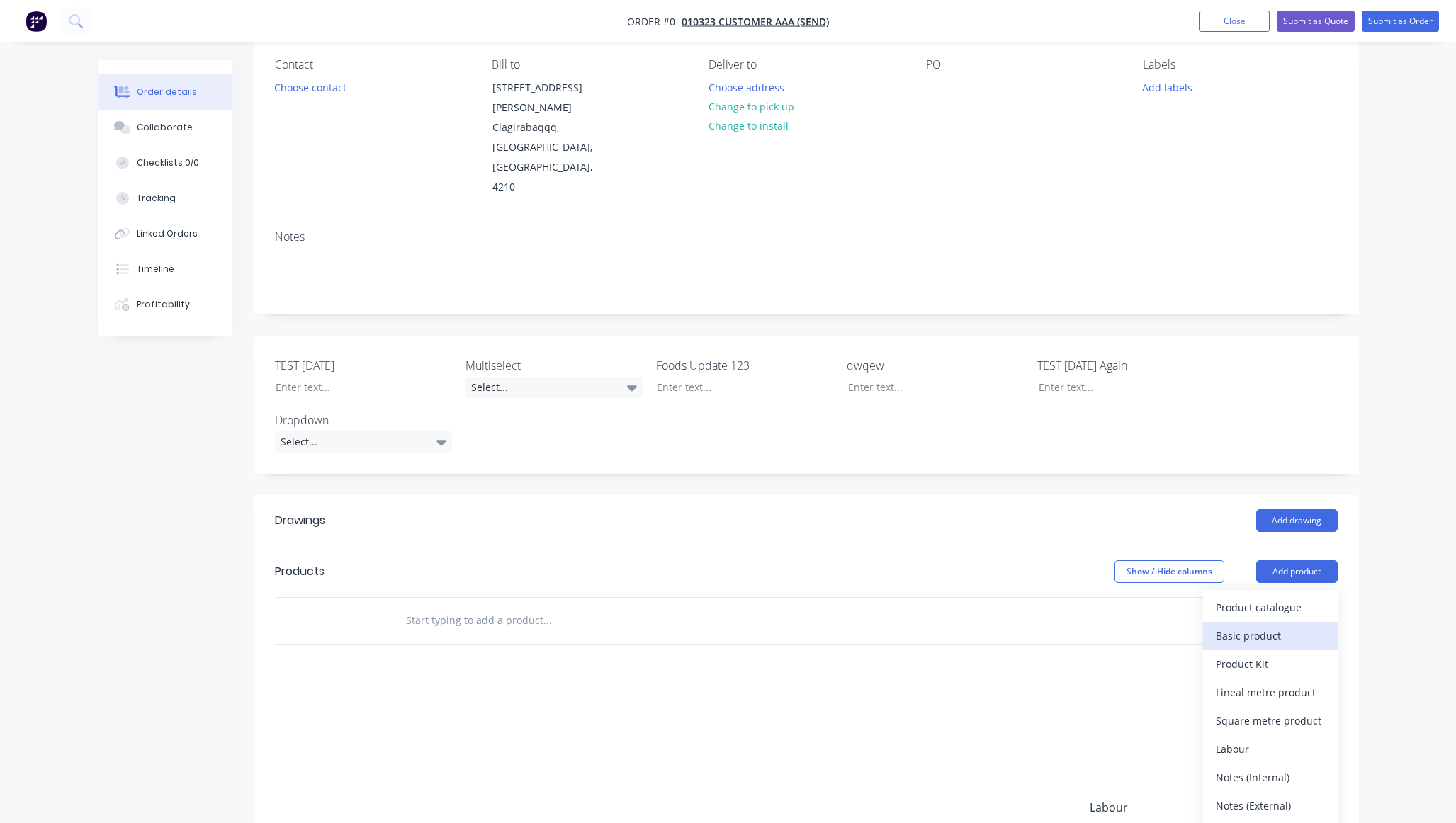
click at [1278, 625] on div "Basic product" at bounding box center [1270, 635] width 109 height 21
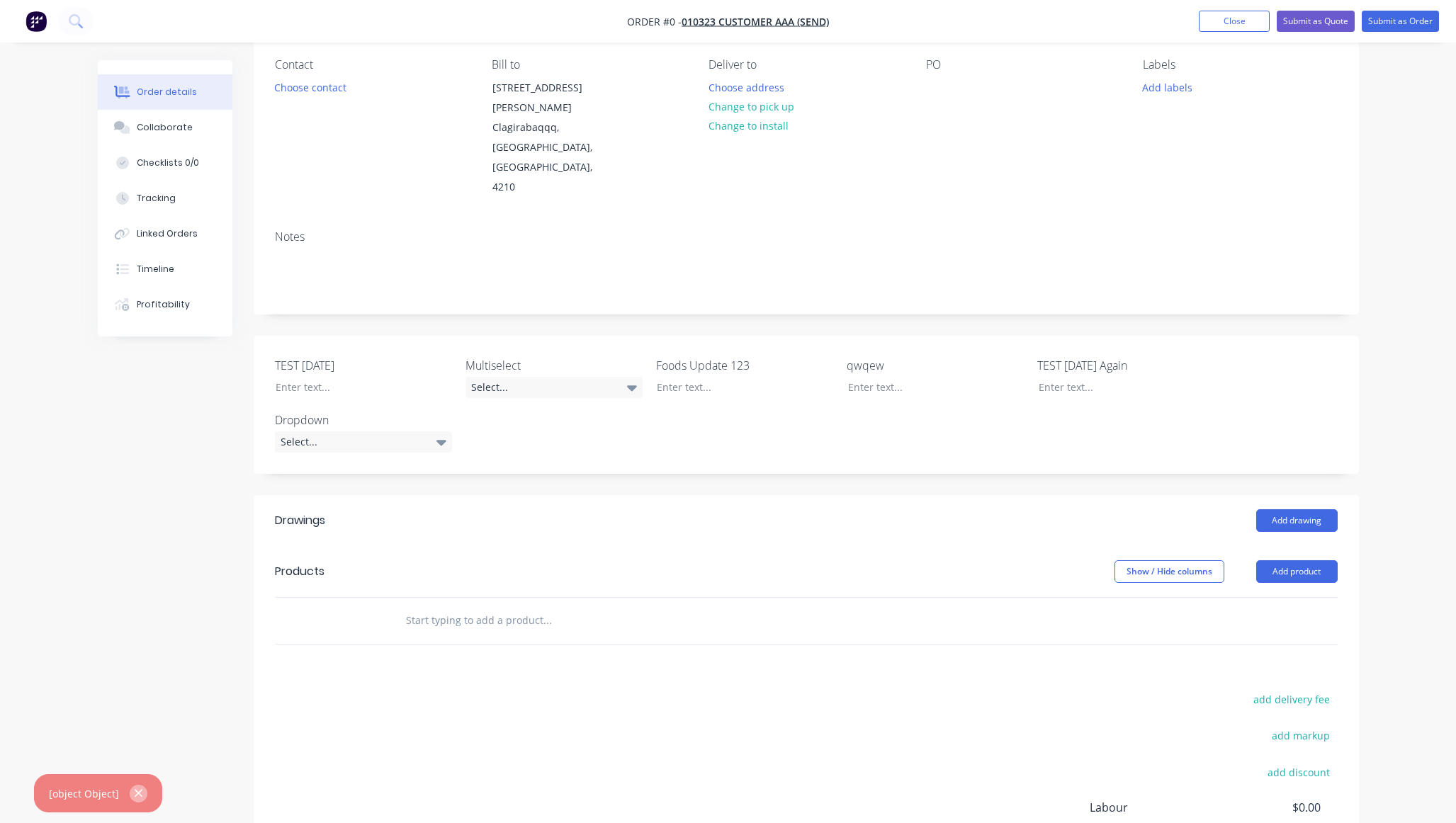
click at [136, 798] on icon "button" at bounding box center [138, 793] width 9 height 13
click at [269, 690] on div "add delivery fee add markup add discount Labour $0.00 Sub total $0.00 Margin $0…" at bounding box center [806, 827] width 1105 height 273
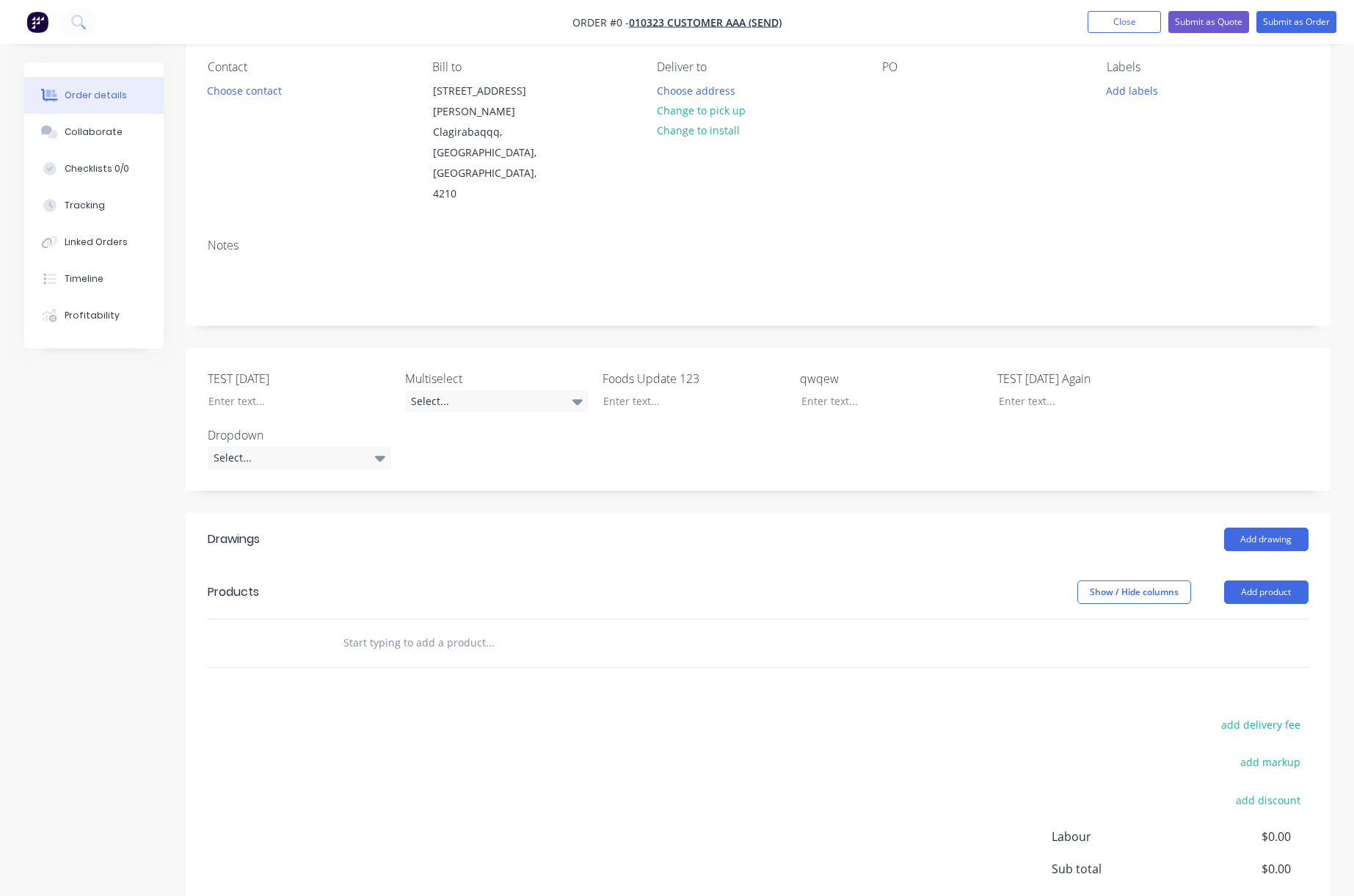
click at [65, 559] on div "Created by Karmela (Factory) Created 25/09/25 Required 25/09/25 Assigned to Add…" at bounding box center [677, 486] width 1306 height 1112
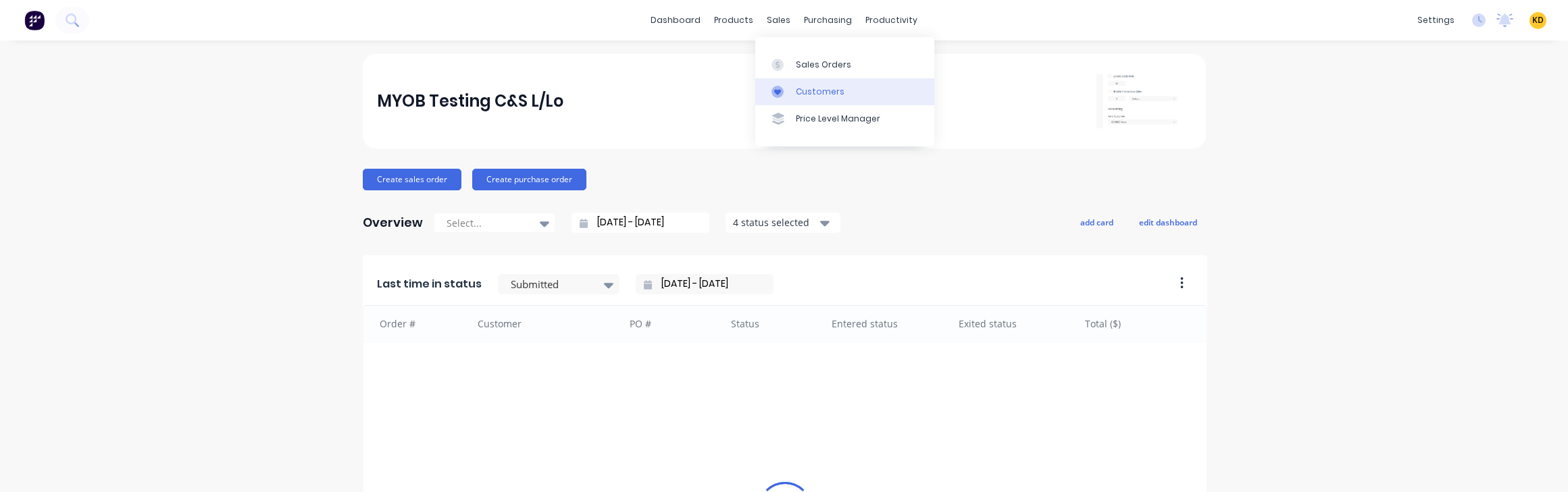
click at [826, 97] on div "Customers" at bounding box center [820, 92] width 49 height 12
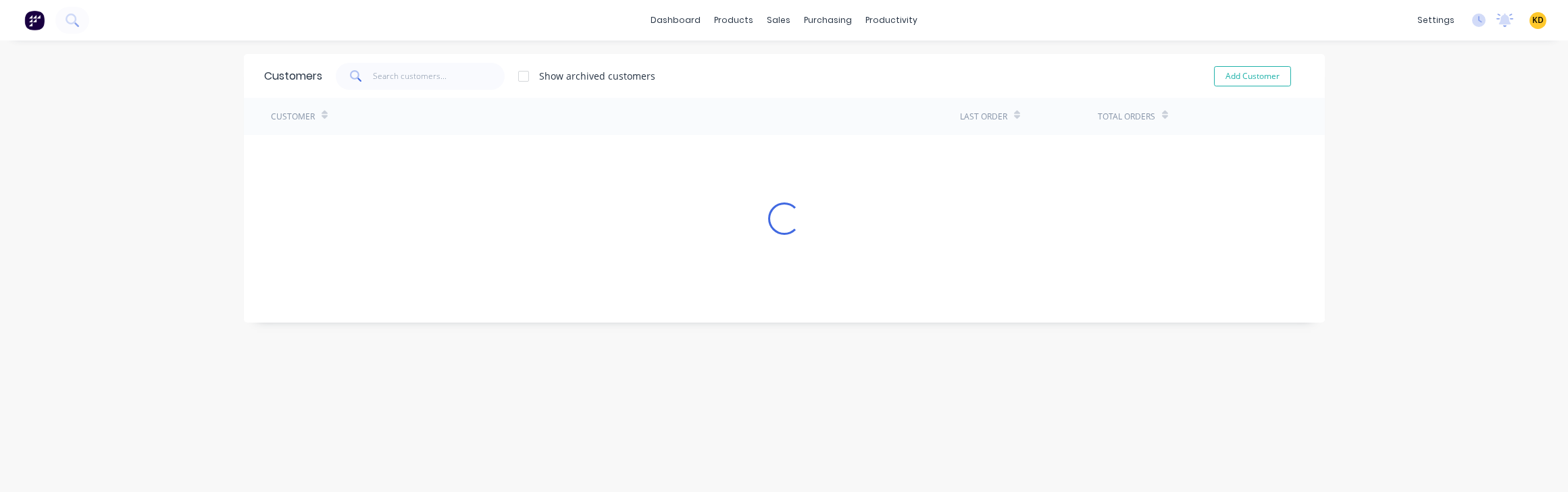
click at [1256, 168] on div "dashboard products sales purchasing productivity dashboard products Product Cat…" at bounding box center [784, 246] width 1568 height 492
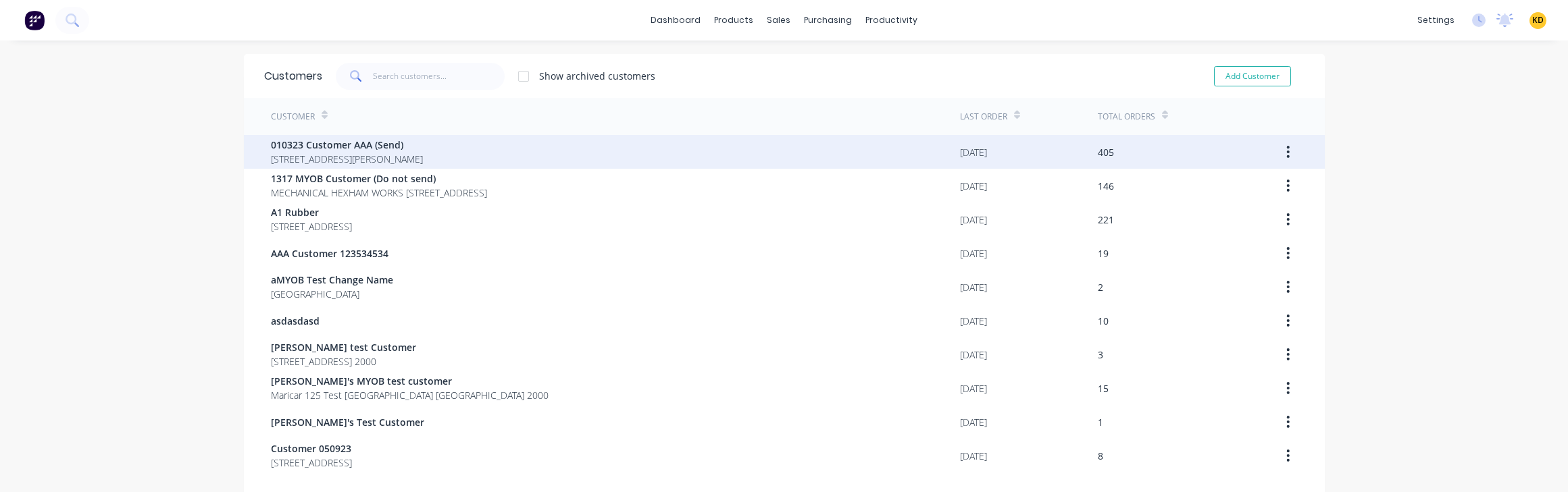
click at [522, 152] on div "010323 Customer AAA (Send) 40 Shirley St Clagirabaqqq Queensland Australia 4210" at bounding box center [615, 152] width 689 height 34
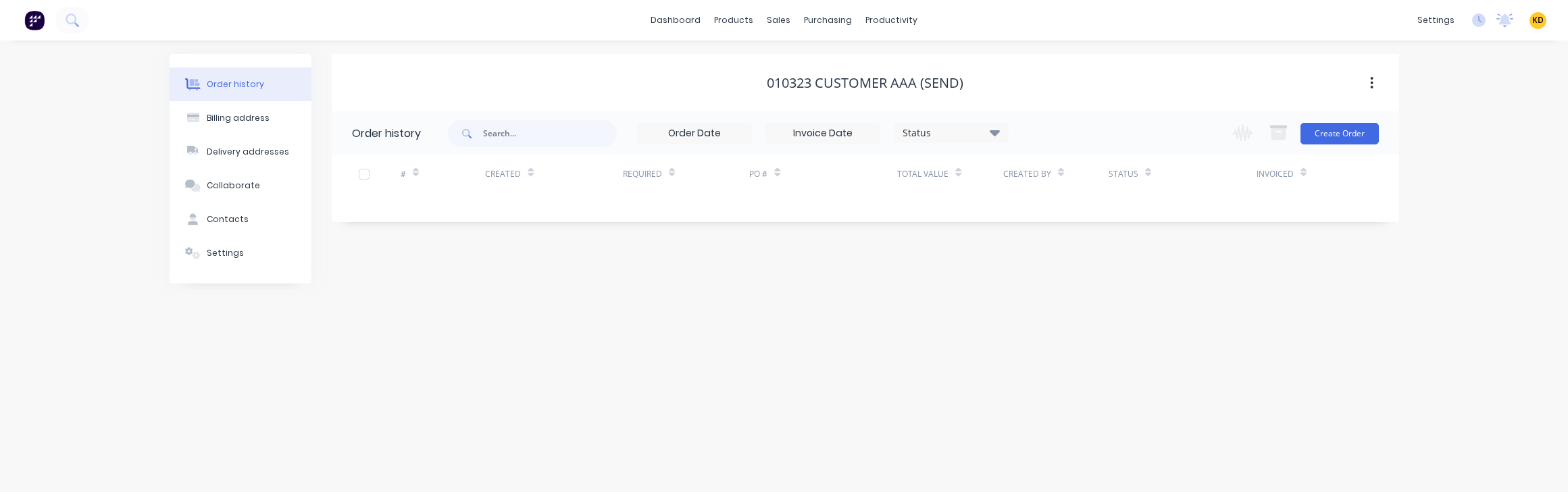
click at [158, 380] on div "Order history Billing address Delivery addresses Collaborate Contacts Settings …" at bounding box center [784, 266] width 1568 height 452
click at [1256, 136] on button "Create Order" at bounding box center [1340, 134] width 78 height 22
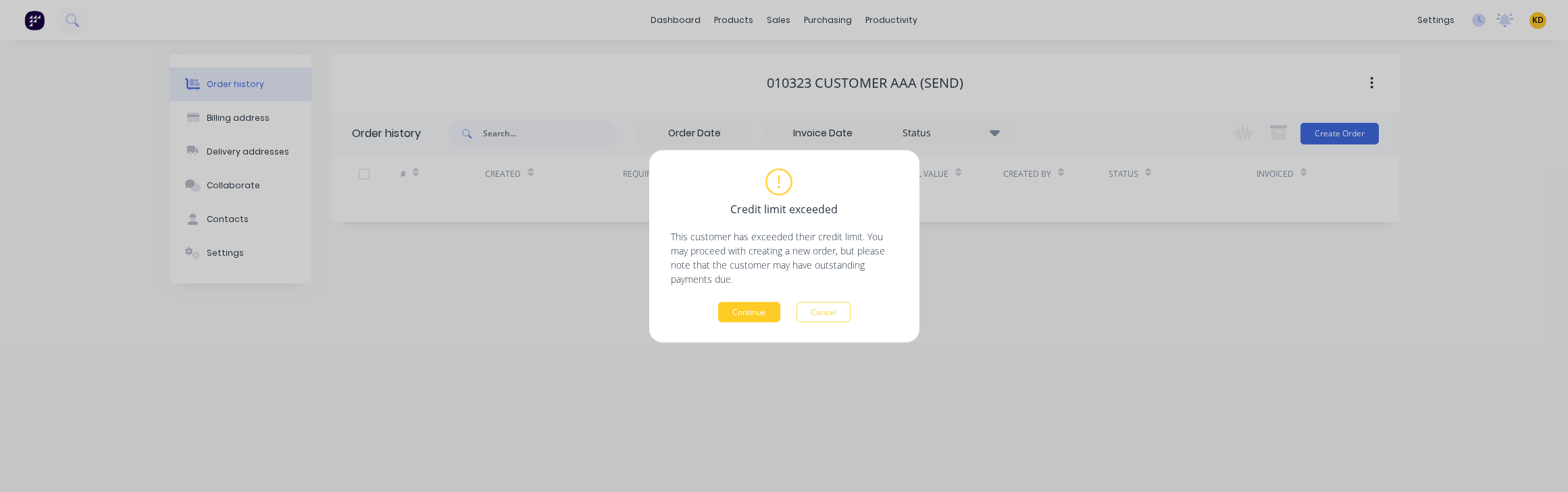
click at [742, 311] on button "Continue" at bounding box center [749, 312] width 62 height 20
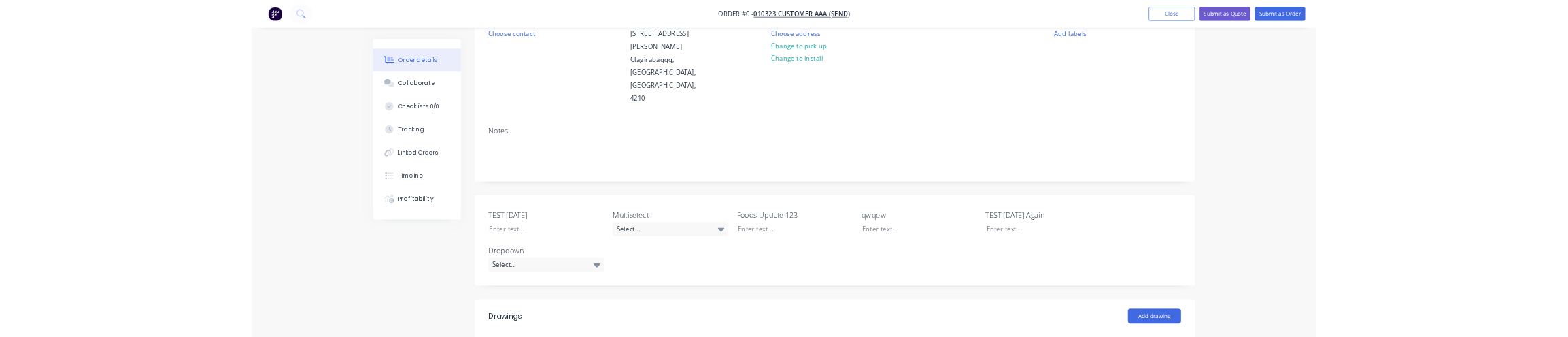
scroll to position [368, 0]
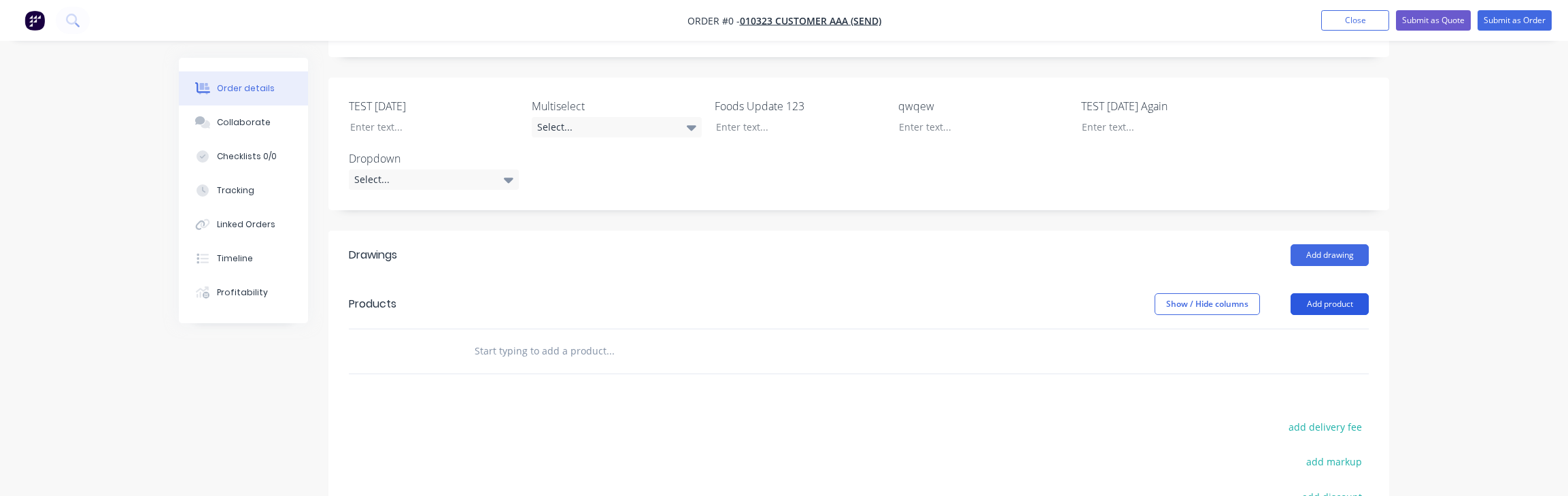
click at [1264, 293] on button "Add product" at bounding box center [1329, 304] width 78 height 22
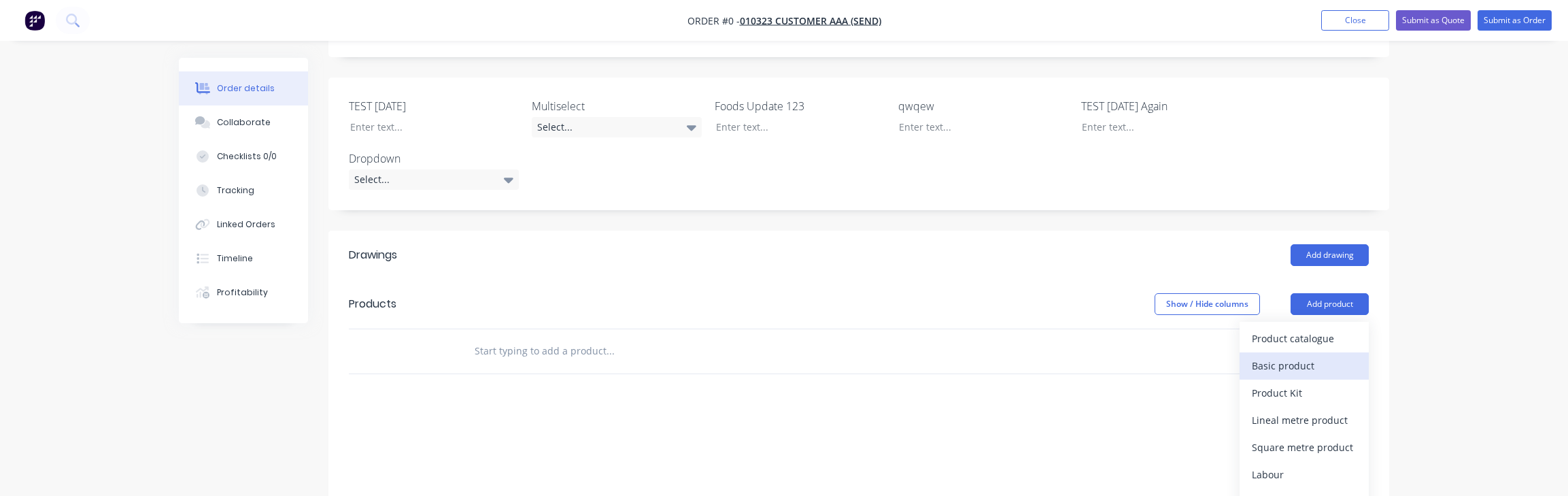
click at [1264, 356] on div "Basic product" at bounding box center [1304, 365] width 105 height 20
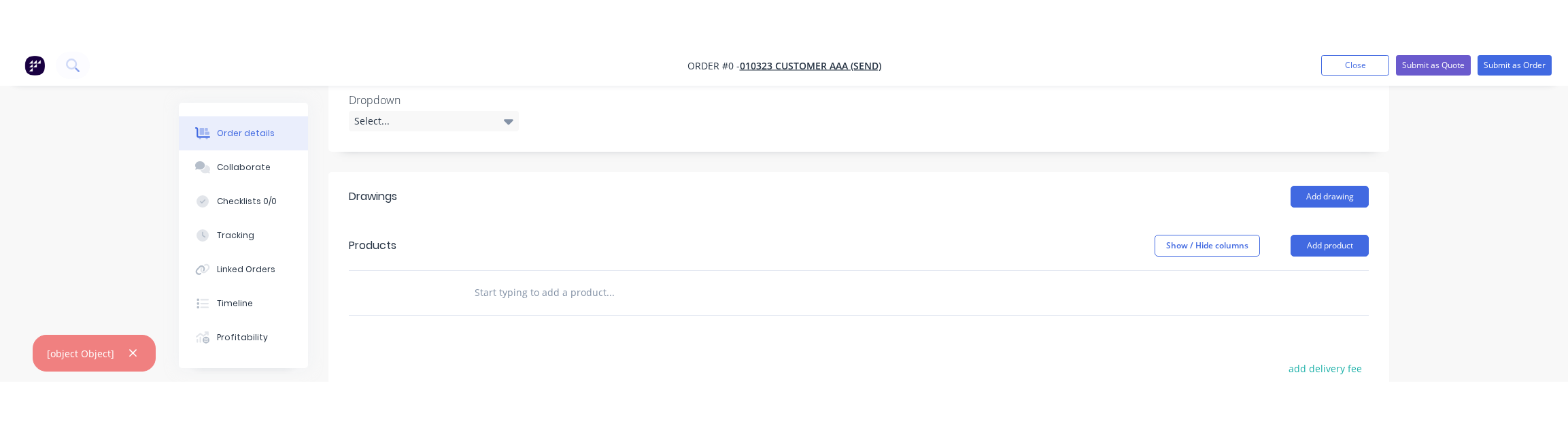
scroll to position [612, 0]
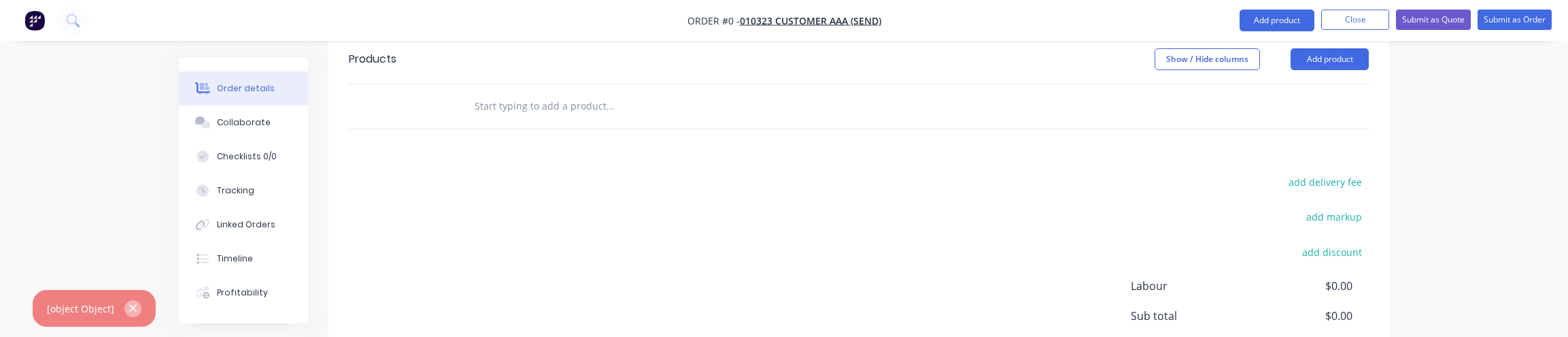
click at [136, 309] on button "button" at bounding box center [133, 308] width 17 height 17
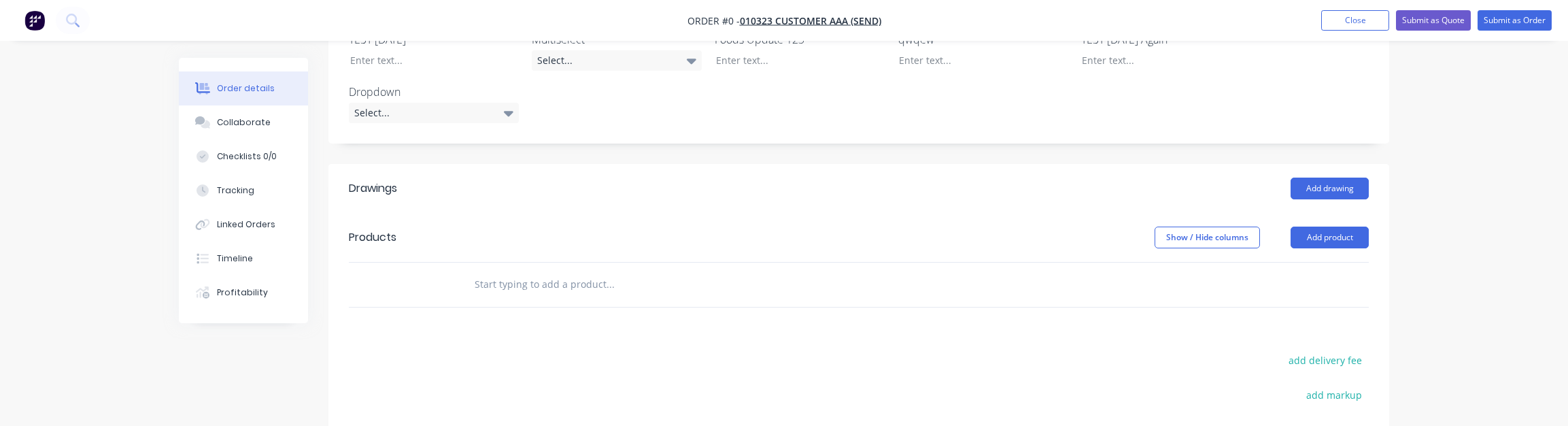
scroll to position [367, 0]
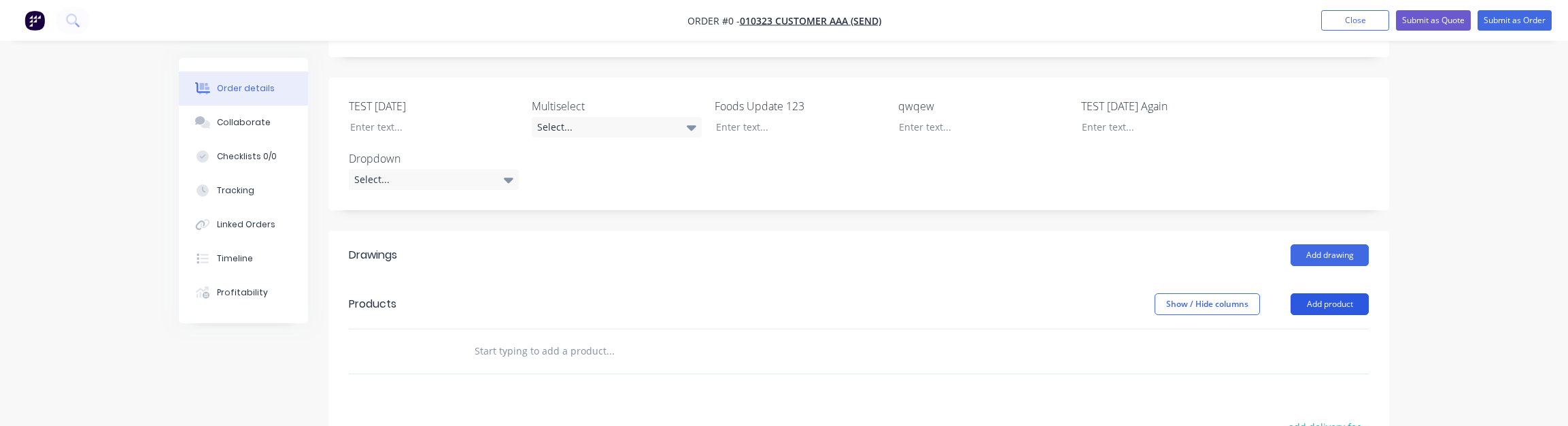
click at [1264, 293] on button "Add product" at bounding box center [1329, 304] width 78 height 22
click at [1264, 329] on div "Product catalogue" at bounding box center [1304, 338] width 105 height 20
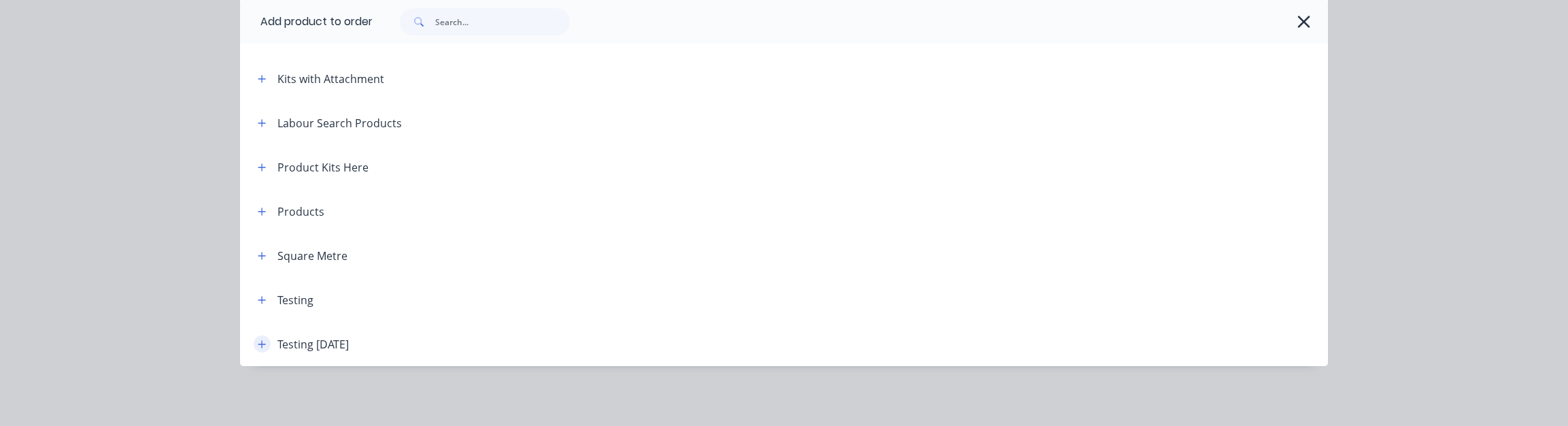
click at [258, 340] on icon "button" at bounding box center [262, 344] width 8 height 10
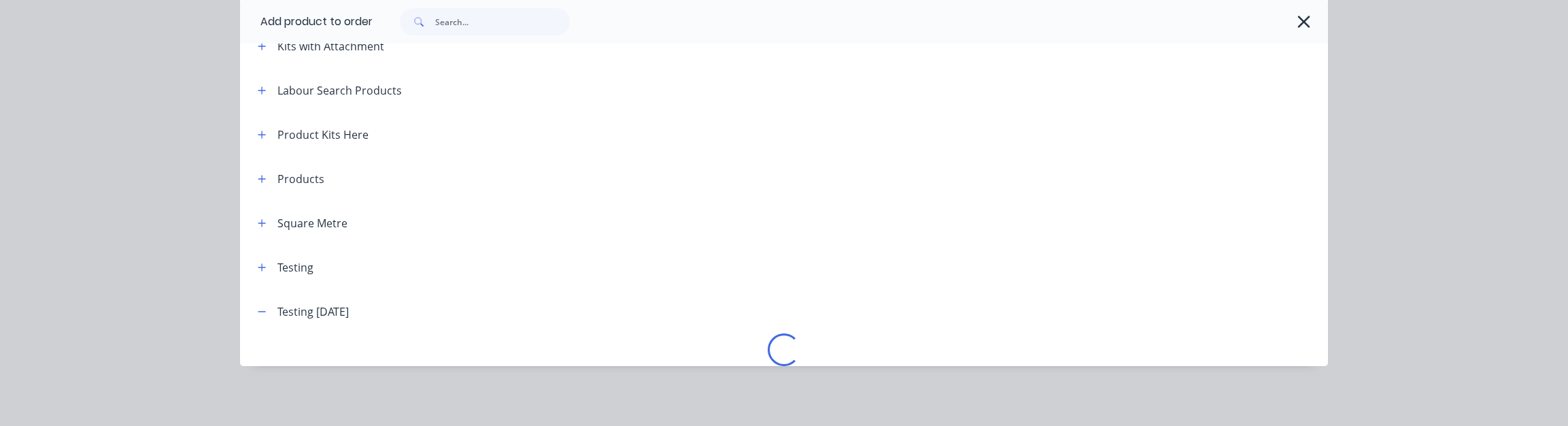
scroll to position [469, 0]
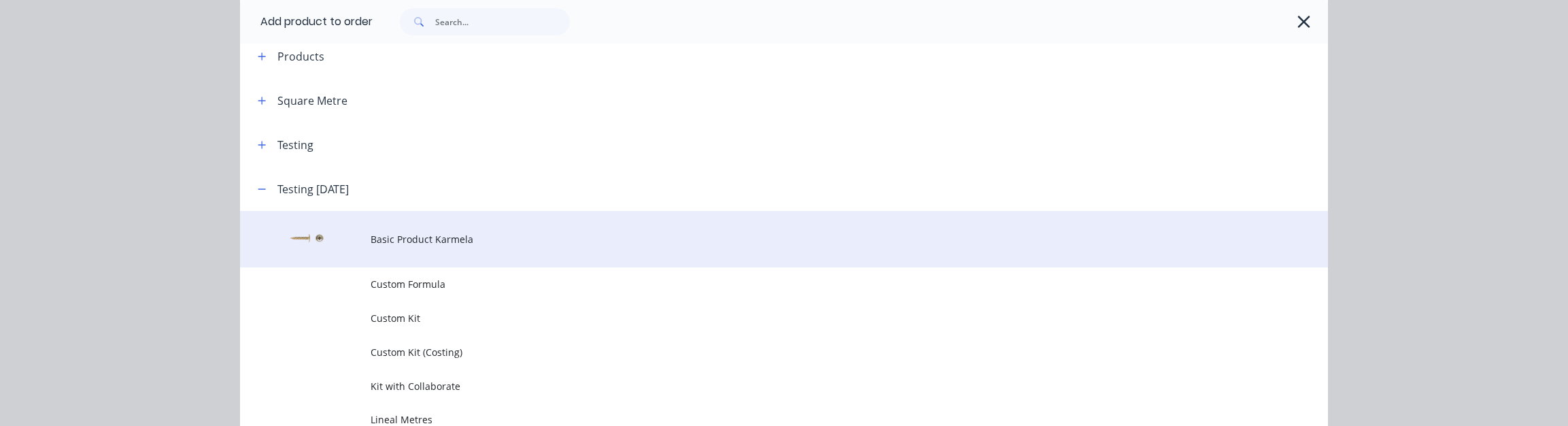
click at [436, 232] on span "Basic Product Karmela" at bounding box center [753, 239] width 766 height 14
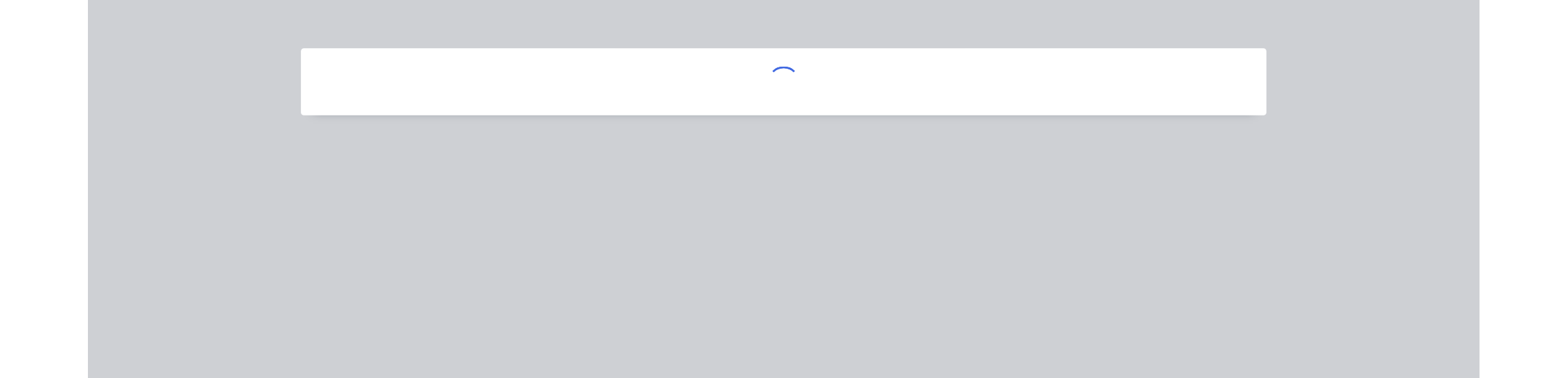
scroll to position [0, 0]
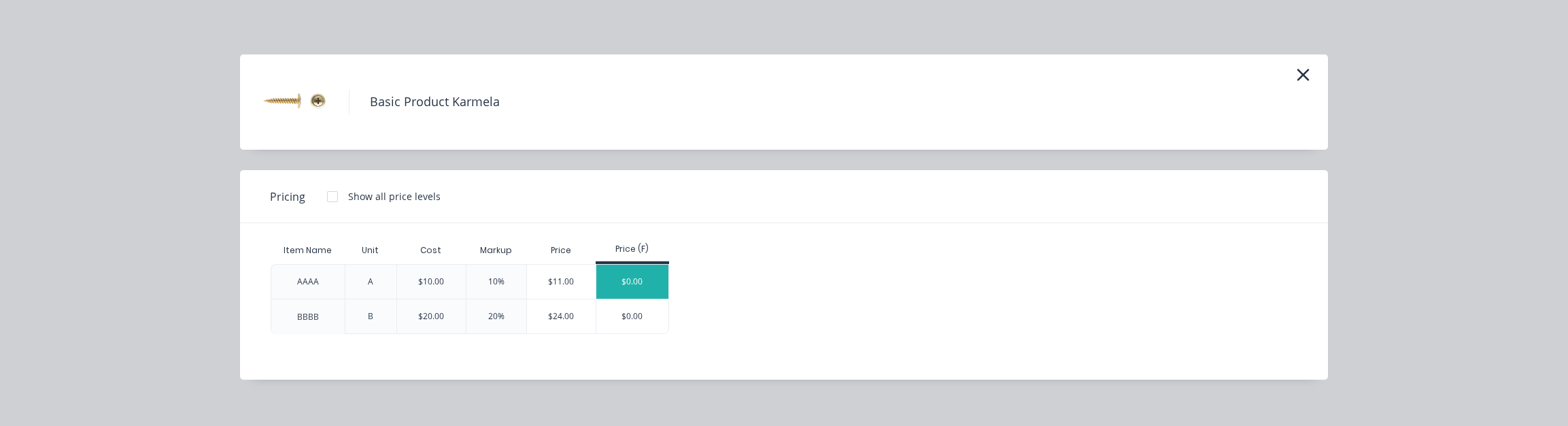
click at [621, 279] on div "$0.00" at bounding box center [632, 282] width 73 height 34
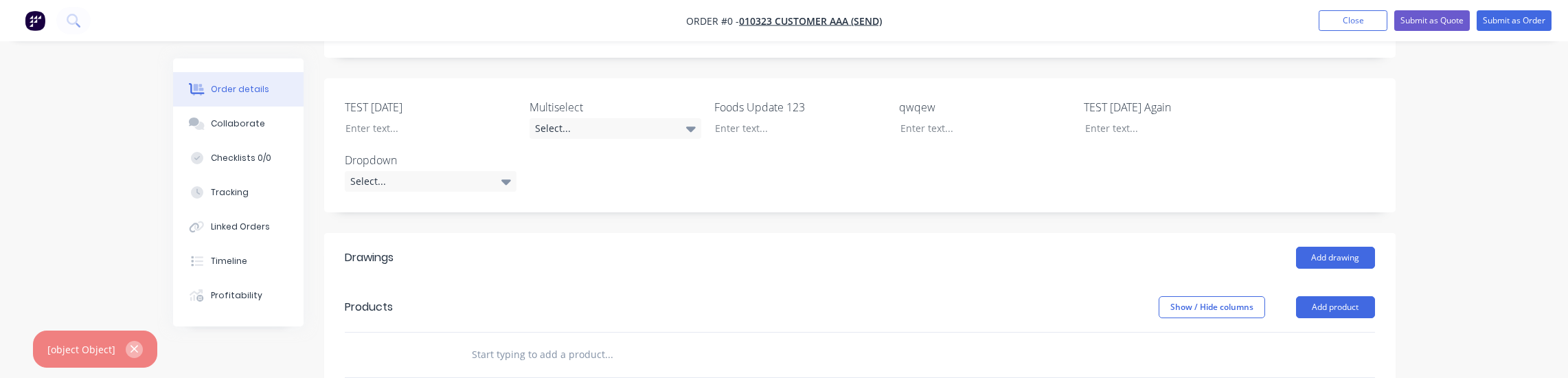
click at [136, 346] on button "button" at bounding box center [134, 349] width 17 height 17
drag, startPoint x: 93, startPoint y: 170, endPoint x: 63, endPoint y: 7, distance: 165.7
click at [93, 170] on div "Order details Collaborate Checklists 0/0 Tracking Linked Orders Timeline Profit…" at bounding box center [784, 179] width 1568 height 1100
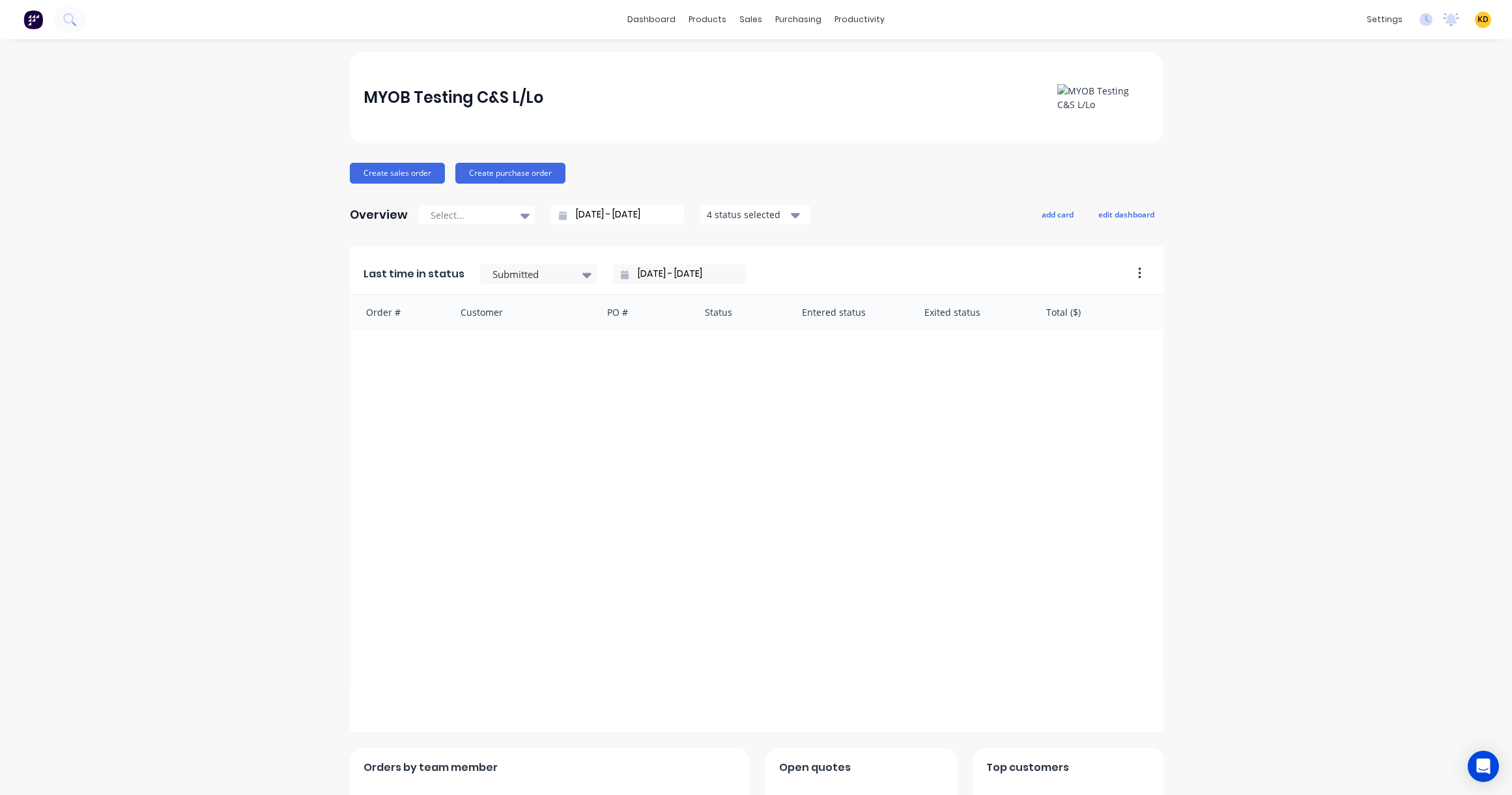
click at [180, 391] on div "MYOB Testing C&S L/Lo Create sales order Create purchase order Overview Select.…" at bounding box center [756, 727] width 1512 height 1349
click at [771, 78] on link "Customers" at bounding box center [814, 89] width 173 height 26
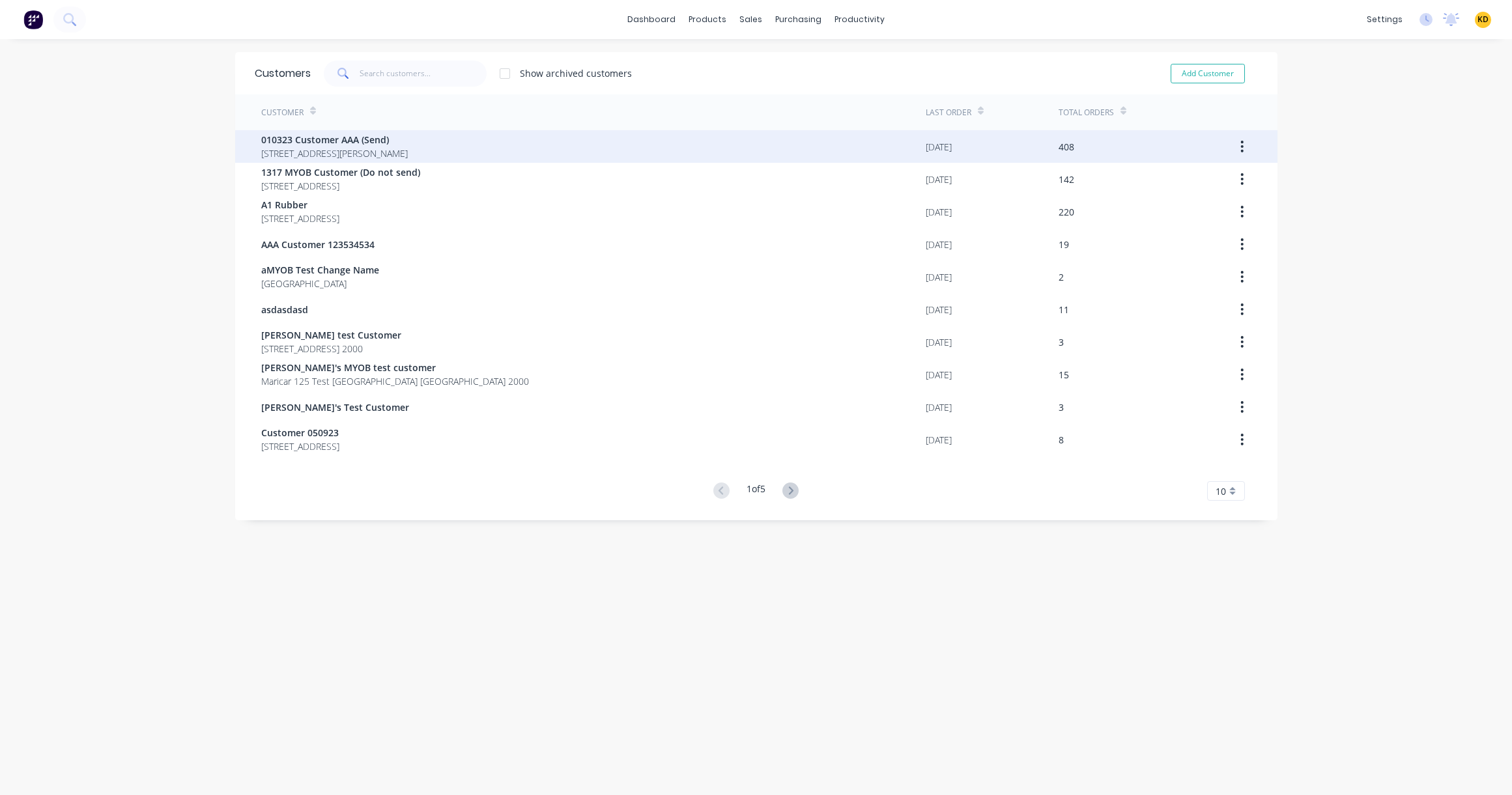
click at [408, 133] on span "010323 Customer AAA (Send)" at bounding box center [334, 139] width 147 height 14
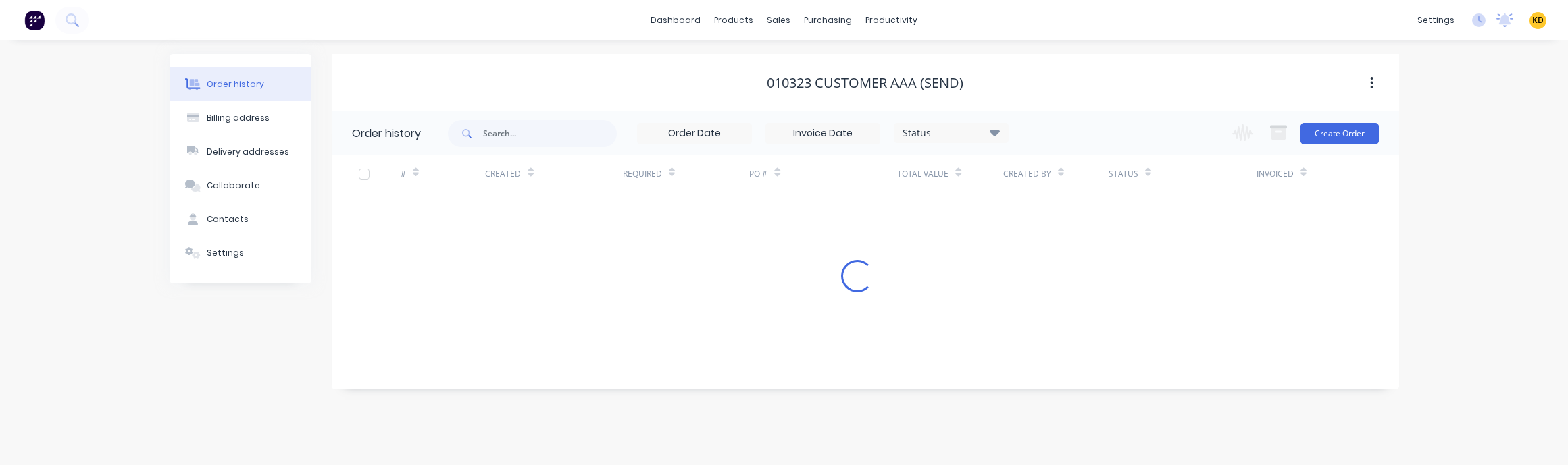
click at [1459, 204] on div "Order history Billing address Delivery addresses Collaborate Contacts Settings …" at bounding box center [784, 252] width 1568 height 425
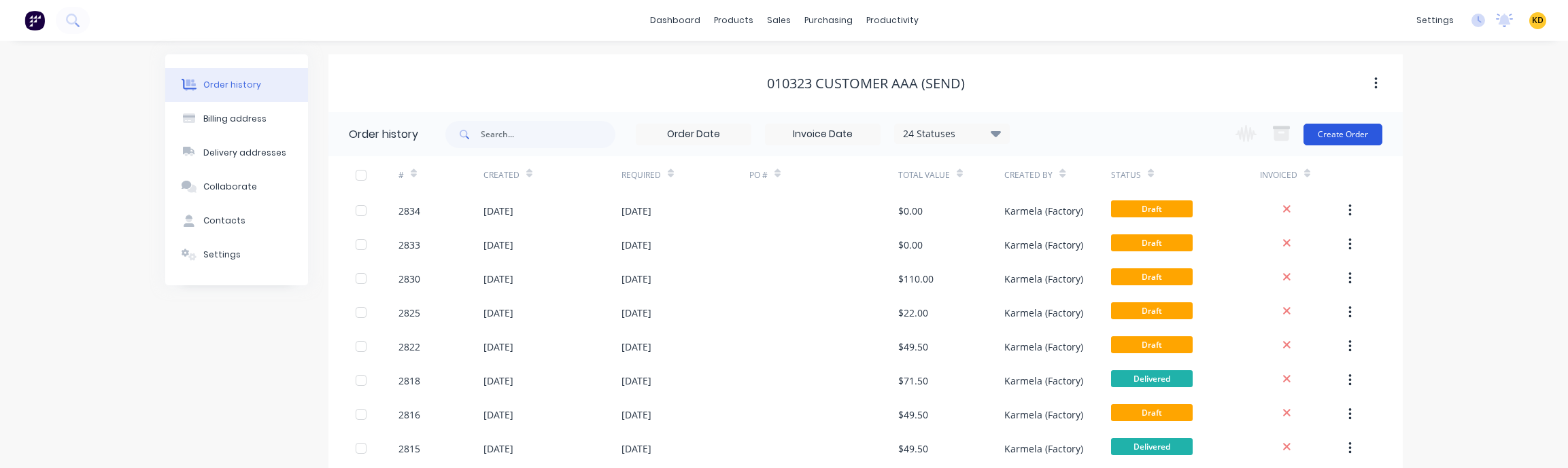
click at [1335, 126] on button "Create Order" at bounding box center [1343, 134] width 79 height 22
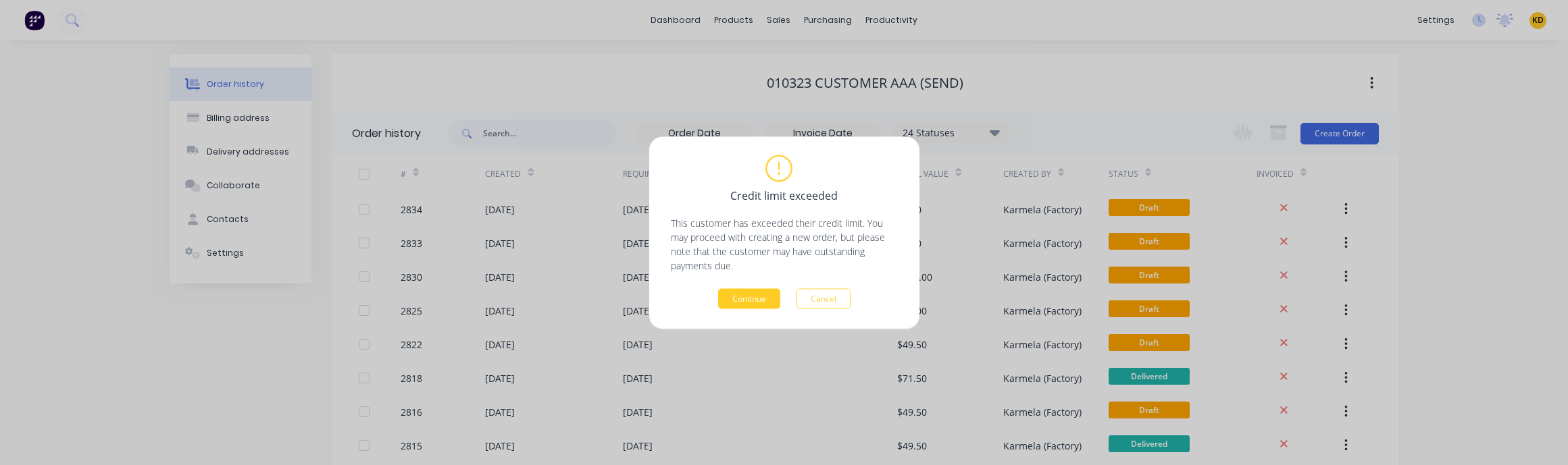
click at [736, 305] on button "Continue" at bounding box center [749, 298] width 62 height 20
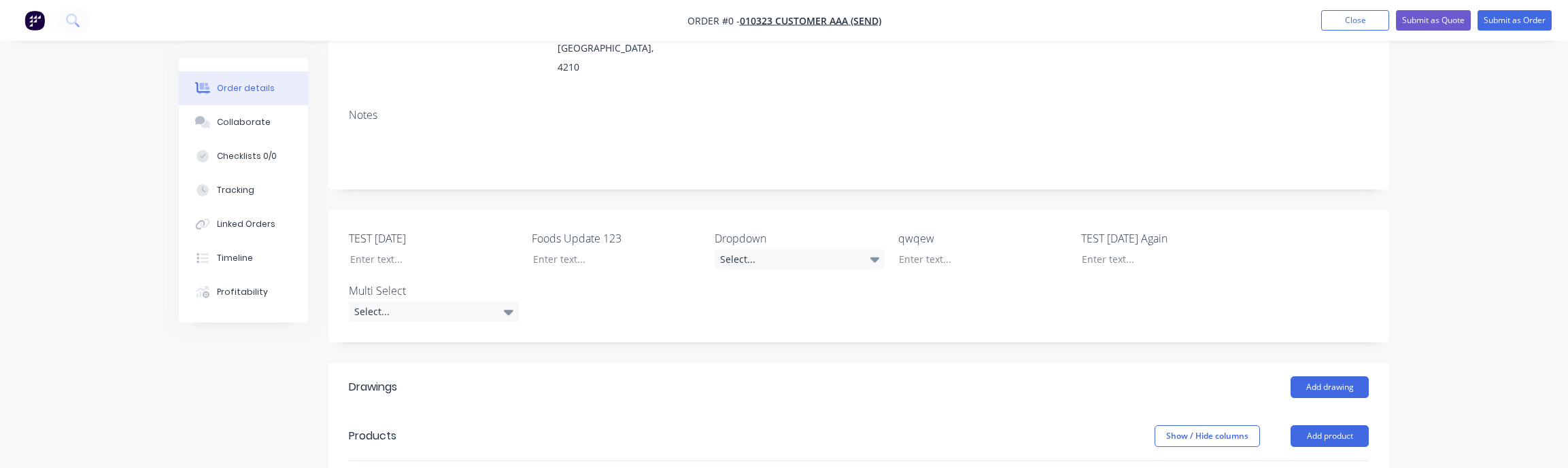
scroll to position [489, 0]
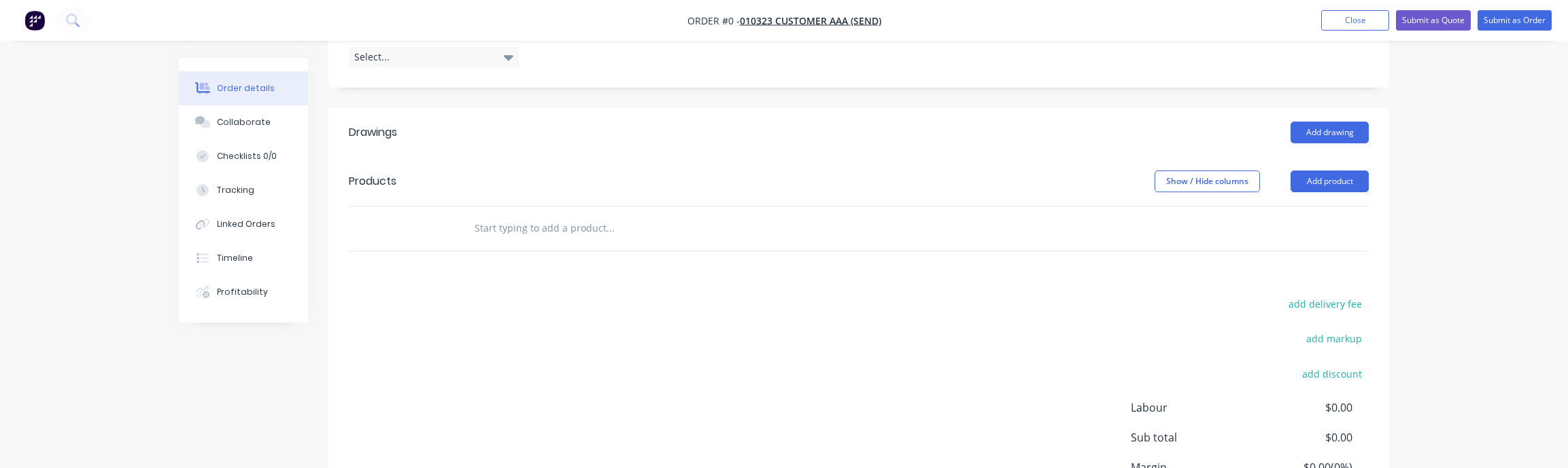
click at [1323, 206] on div at bounding box center [859, 228] width 1020 height 44
click at [1323, 170] on button "Add product" at bounding box center [1329, 181] width 78 height 22
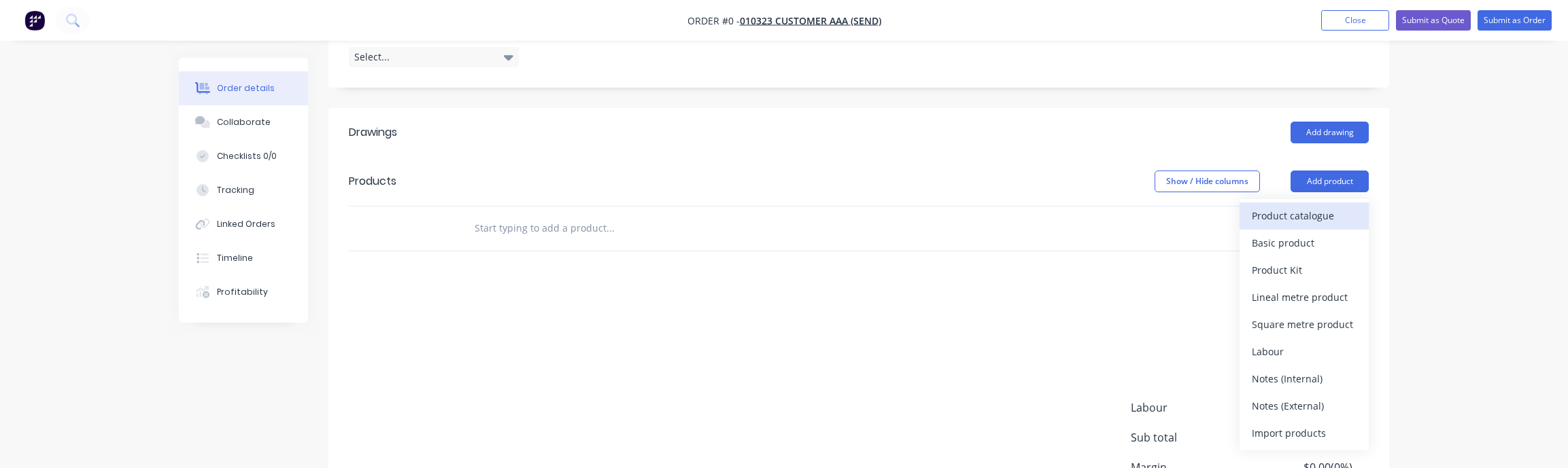
click at [1319, 206] on div "Product catalogue" at bounding box center [1304, 215] width 105 height 20
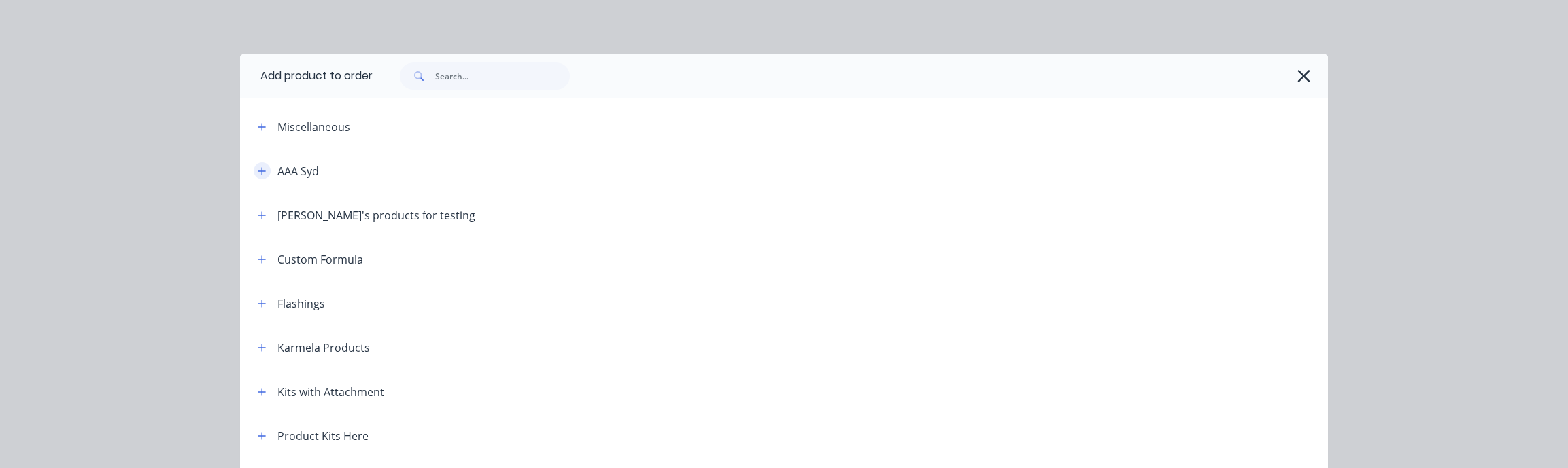
click at [259, 167] on icon "button" at bounding box center [262, 171] width 8 height 10
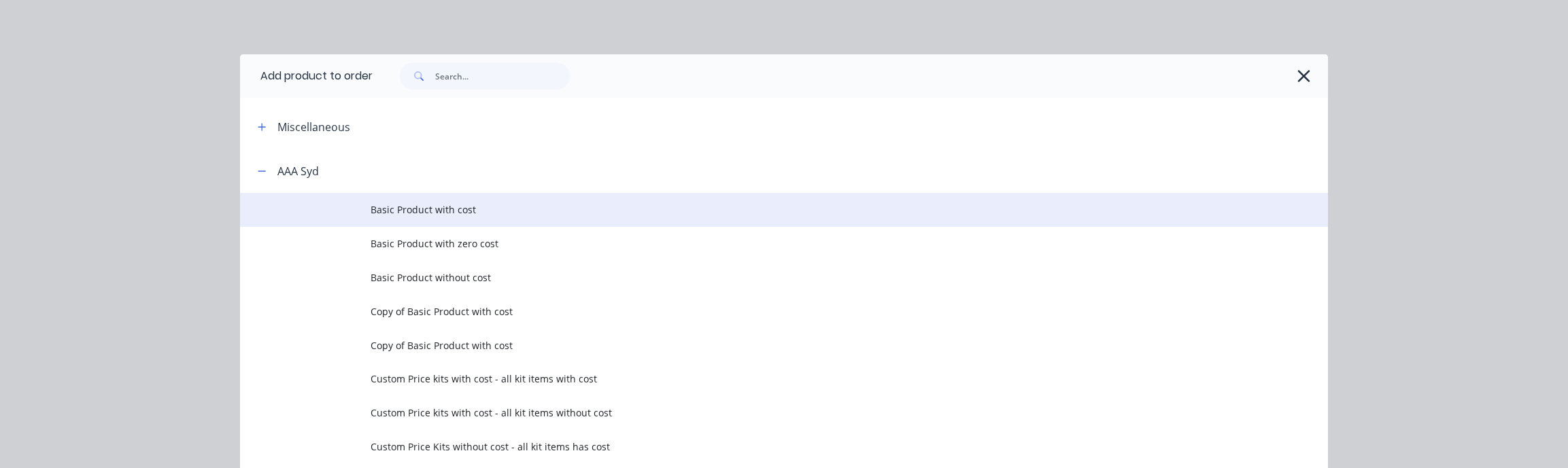
click at [379, 202] on span "Basic Product with cost" at bounding box center [753, 209] width 766 height 14
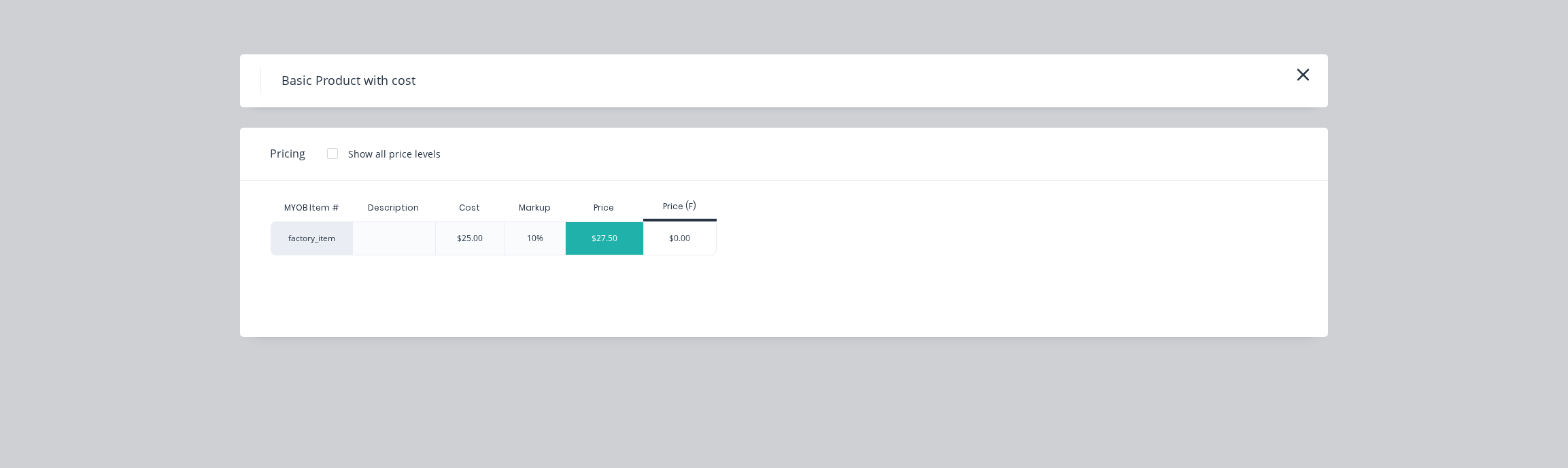
click at [617, 238] on div "$27.50" at bounding box center [604, 238] width 78 height 33
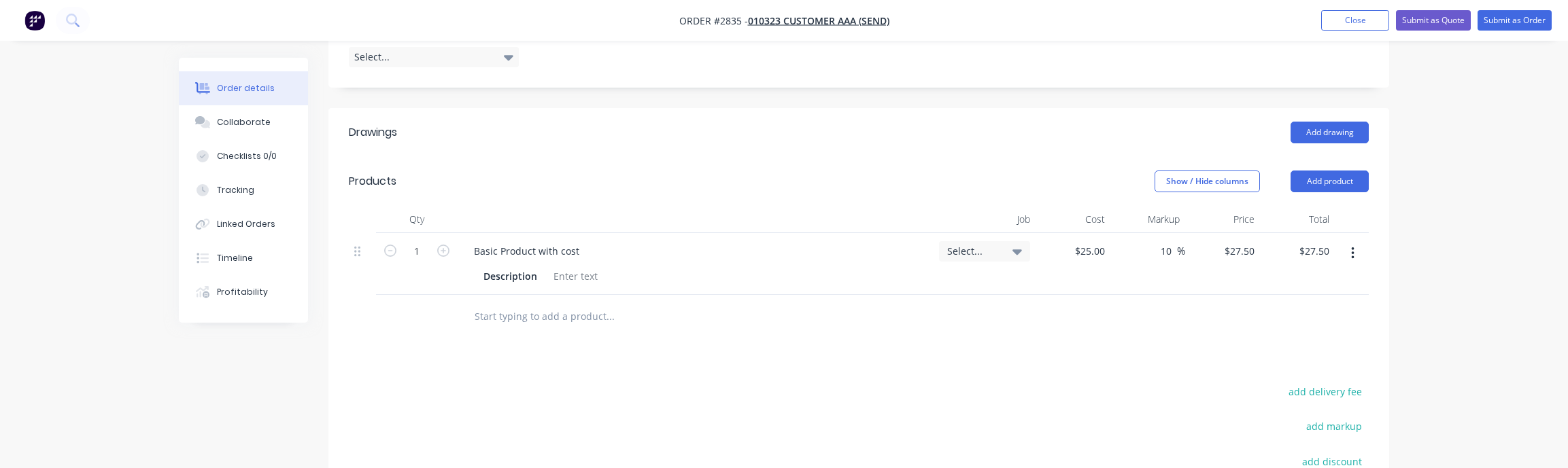
click at [55, 406] on div "Order details Collaborate Checklists 0/0 Tracking Linked Orders Timeline Profit…" at bounding box center [784, 98] width 1568 height 1174
